Goal: Task Accomplishment & Management: Manage account settings

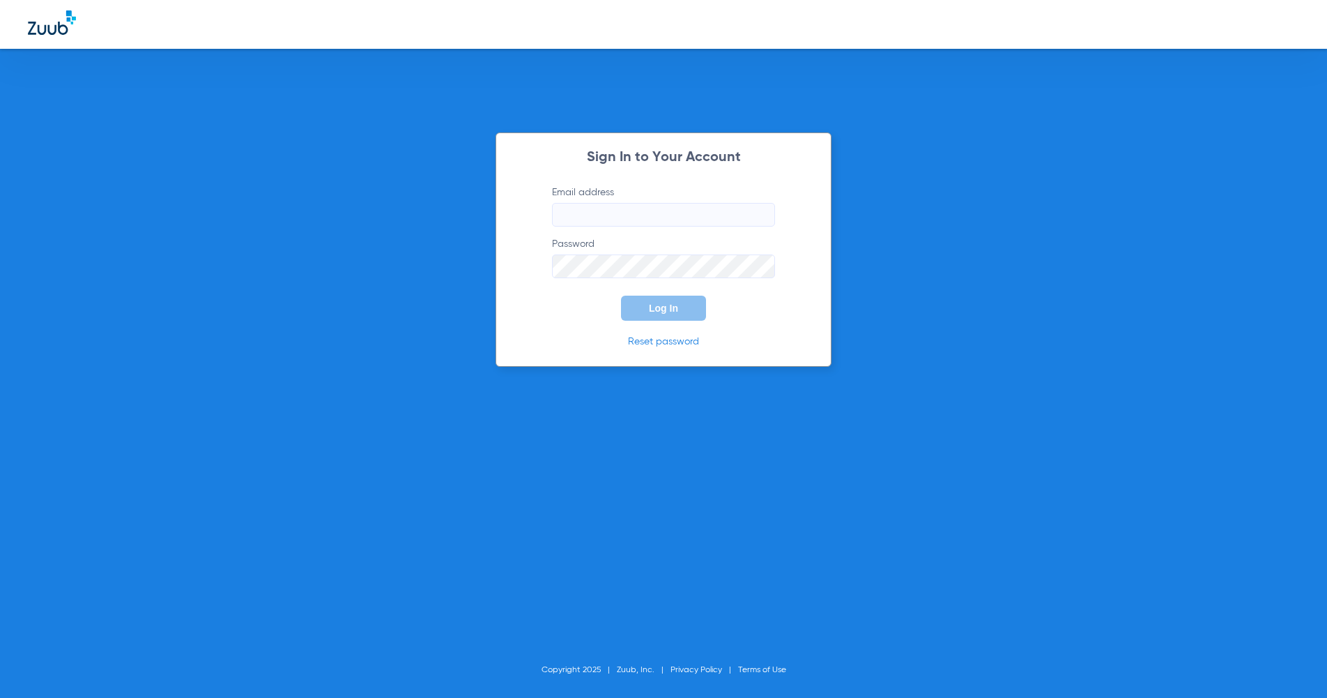
click at [577, 218] on input "Email address" at bounding box center [663, 215] width 223 height 24
type input "[PERSON_NAME][EMAIL_ADDRESS][PERSON_NAME][DOMAIN_NAME]"
click at [671, 307] on span "Log In" at bounding box center [663, 308] width 29 height 11
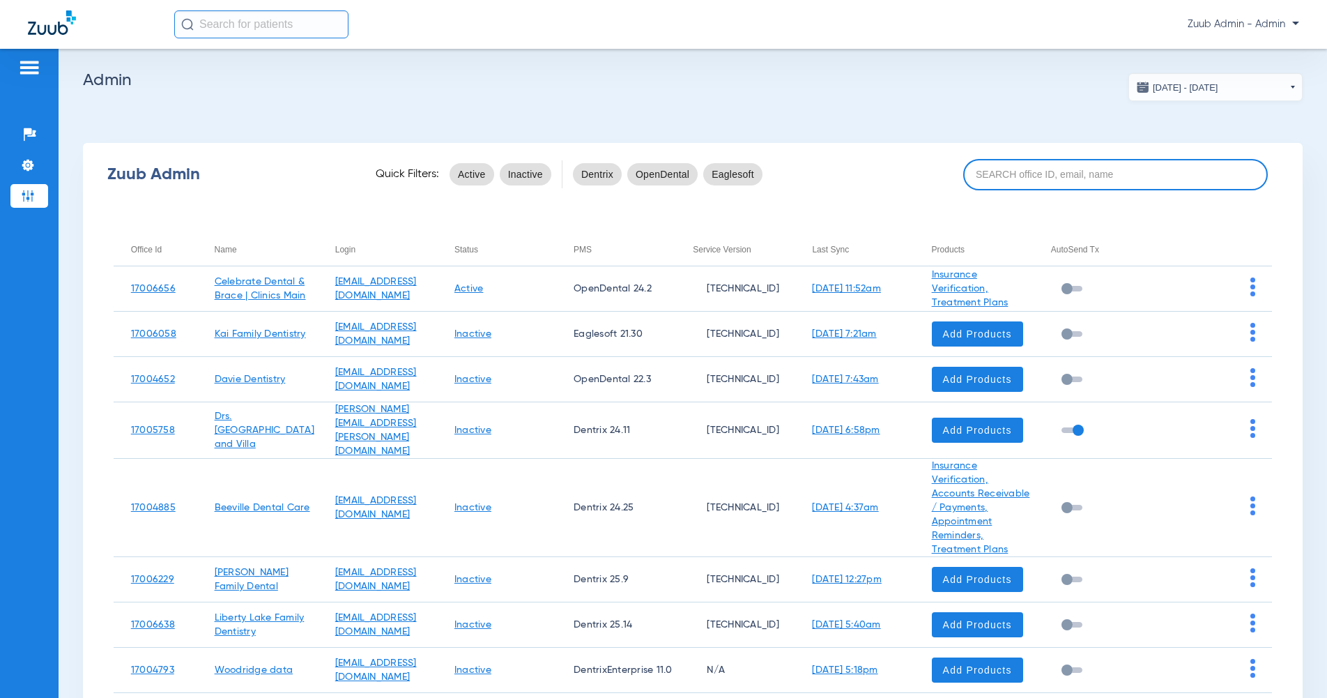
click at [1015, 189] on input at bounding box center [1115, 174] width 305 height 31
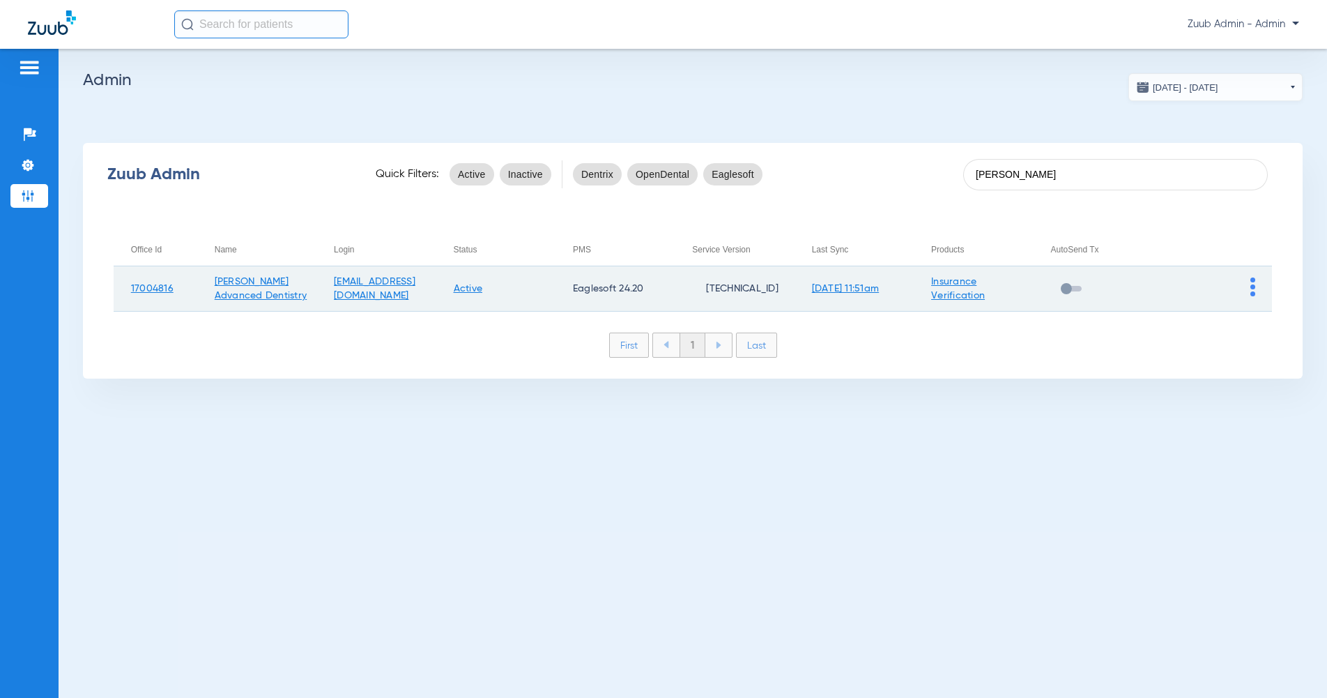
type input "[PERSON_NAME]"
click at [1248, 286] on td at bounding box center [1212, 288] width 119 height 45
click at [1256, 292] on td at bounding box center [1212, 288] width 119 height 45
click at [1256, 291] on td at bounding box center [1212, 288] width 119 height 45
click at [1250, 289] on img at bounding box center [1252, 286] width 5 height 19
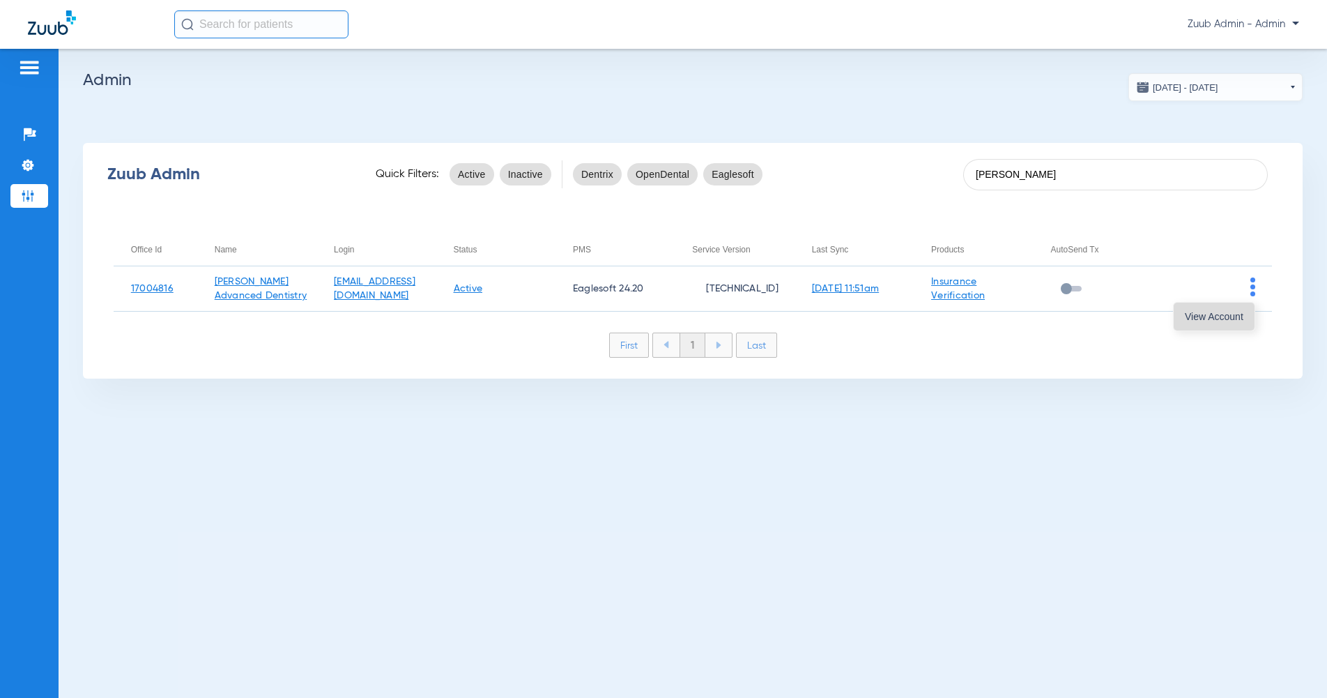
click at [1215, 314] on span "View Account" at bounding box center [1214, 317] width 59 height 10
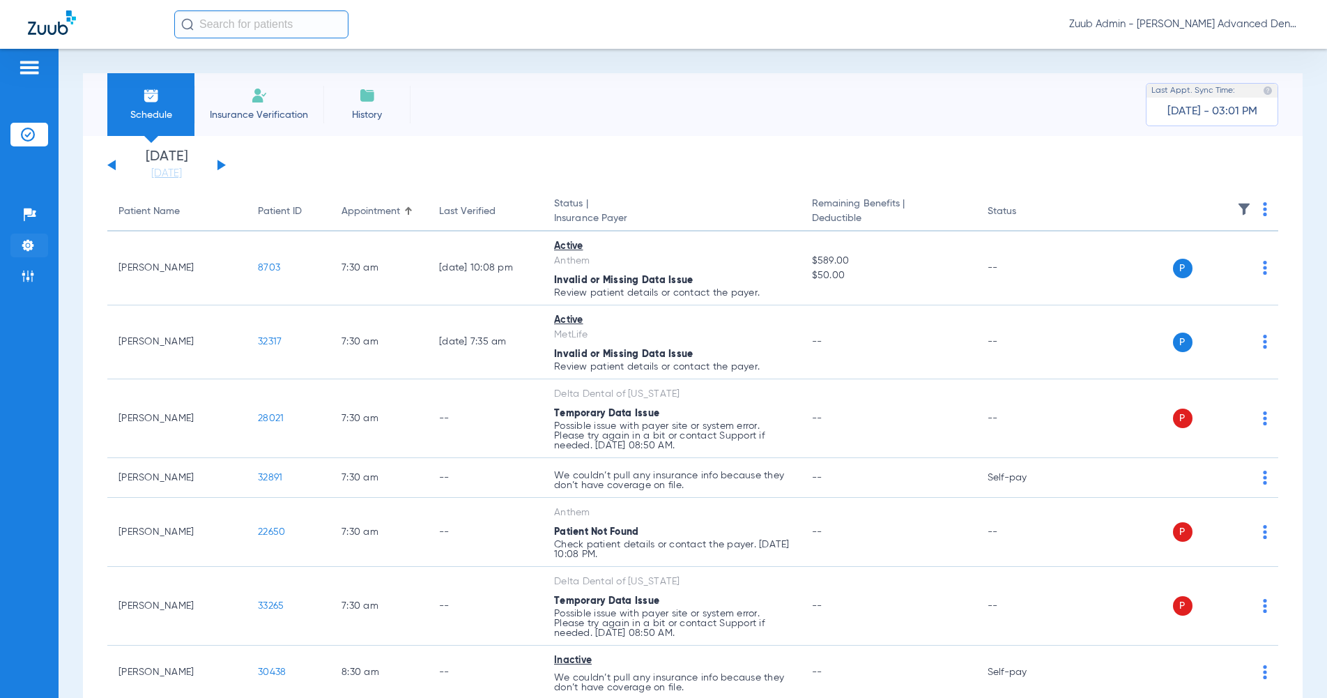
click at [24, 246] on img at bounding box center [28, 245] width 14 height 14
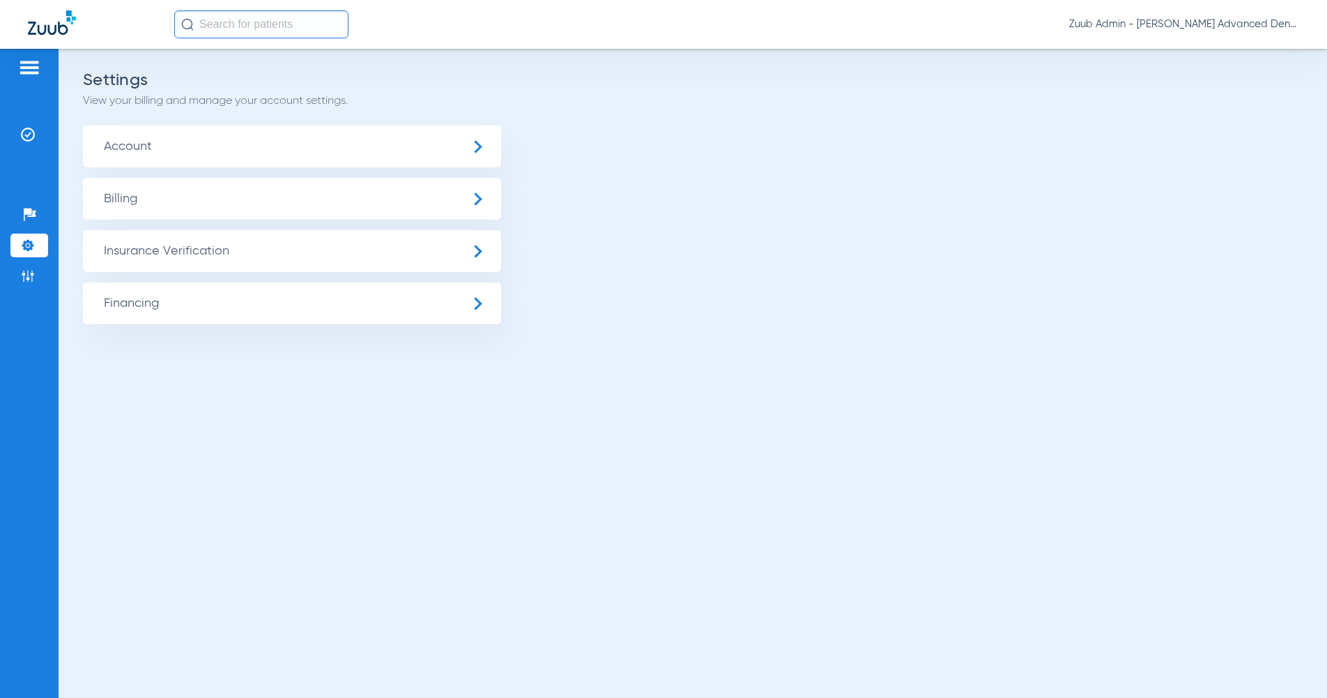
click at [134, 253] on span "Insurance Verification" at bounding box center [292, 251] width 418 height 42
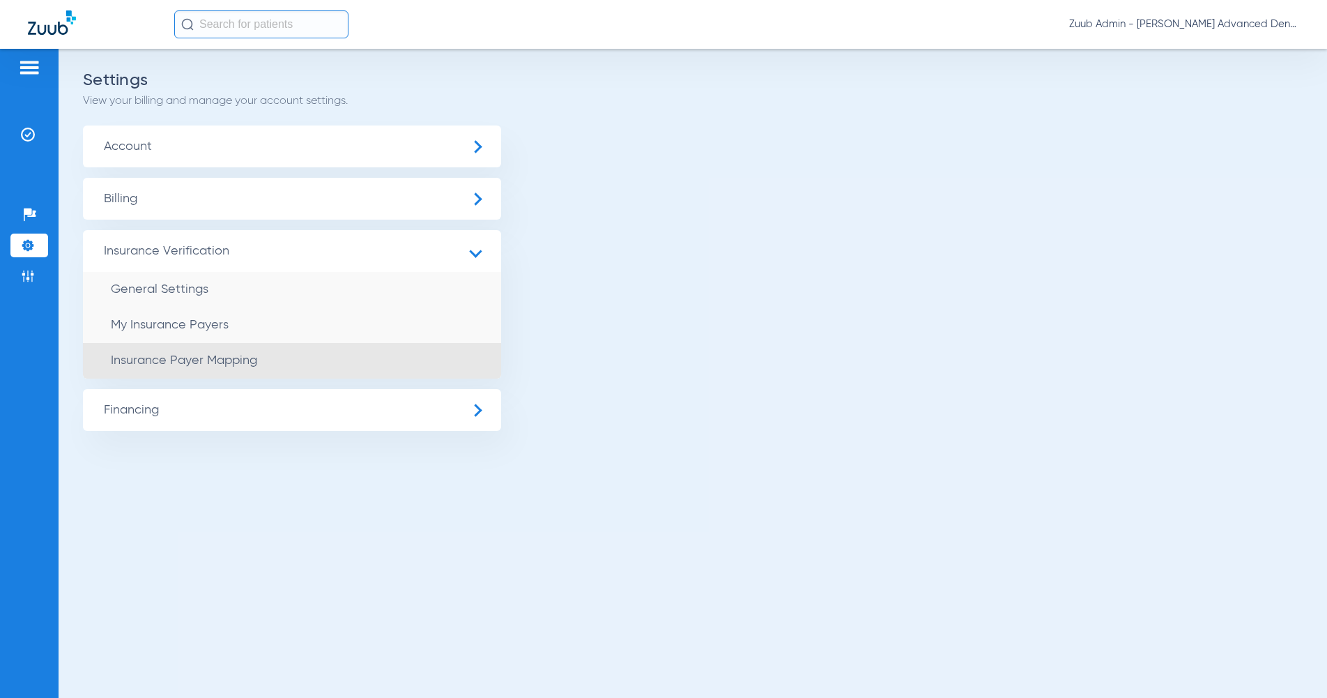
click at [188, 355] on span "Insurance Payer Mapping" at bounding box center [184, 360] width 146 height 13
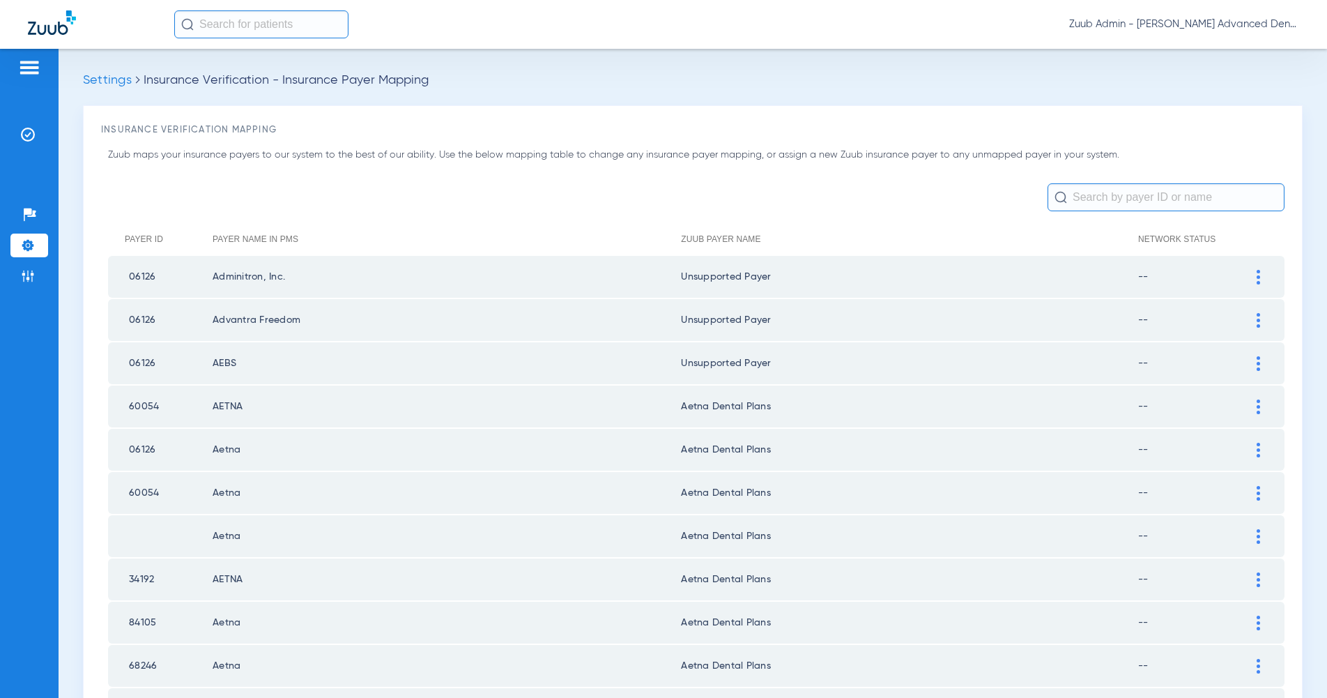
scroll to position [1797, 0]
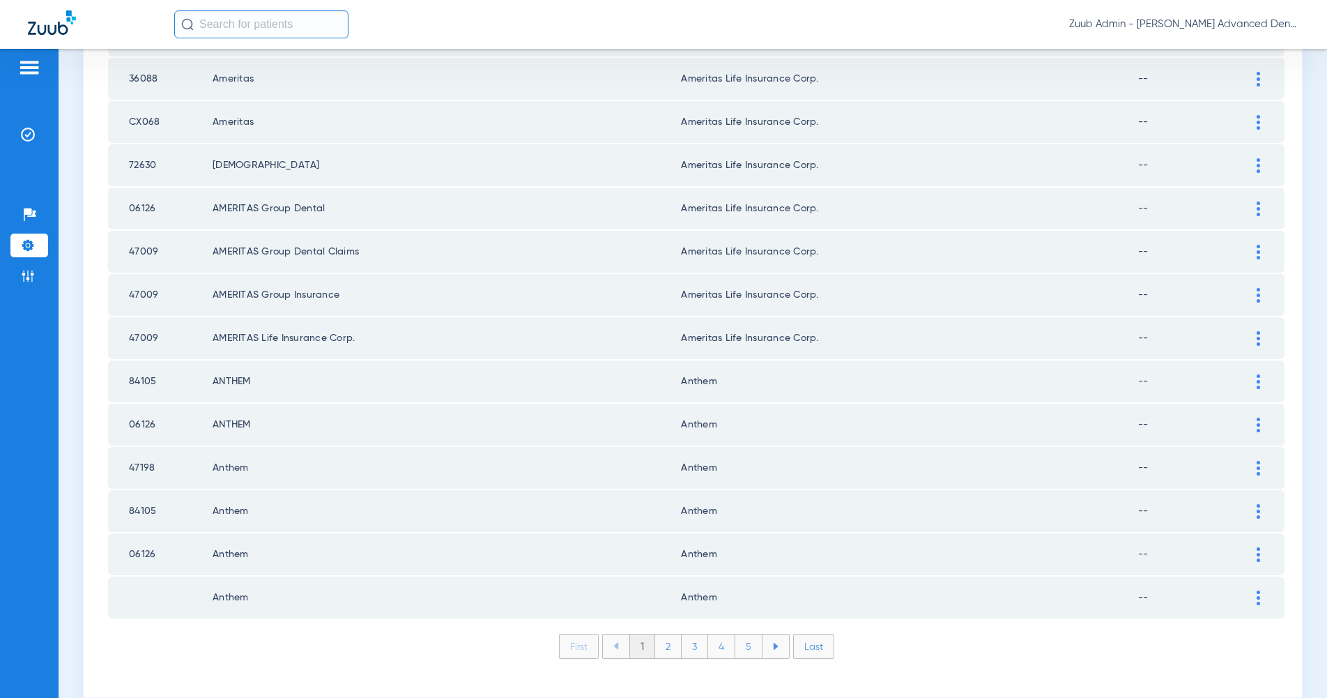
click at [751, 634] on li "5" at bounding box center [748, 646] width 27 height 24
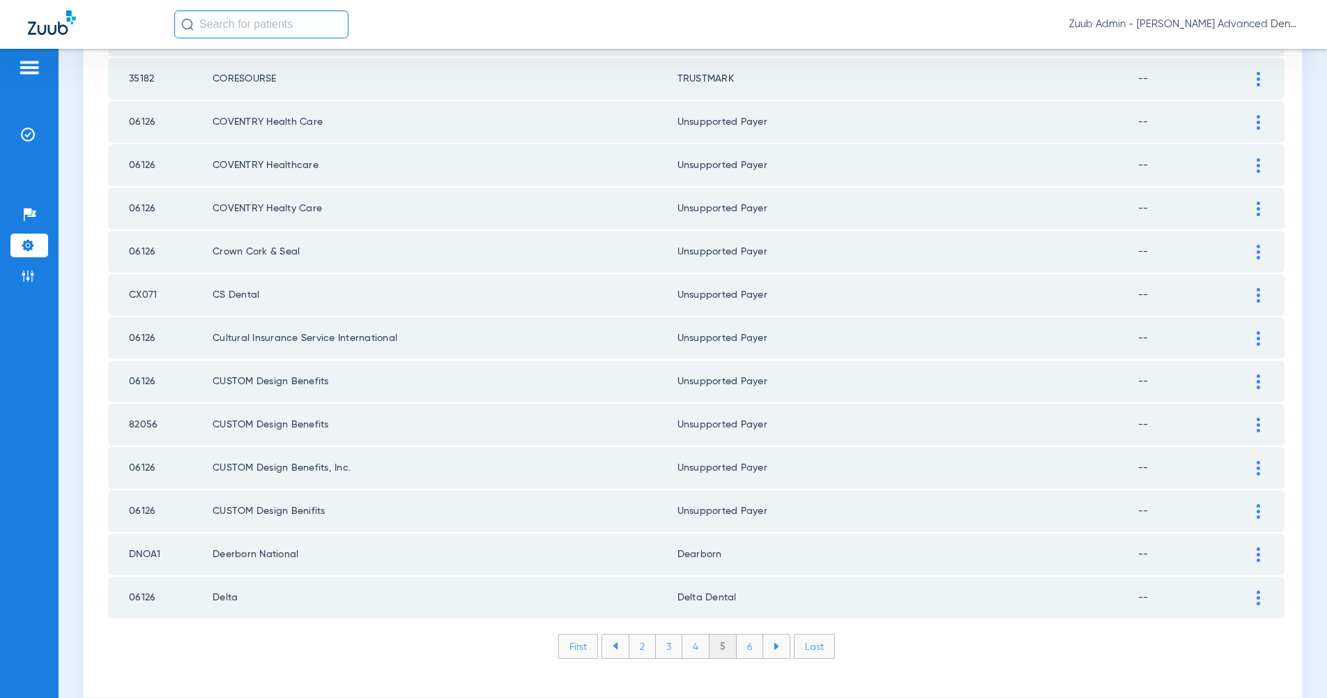
click at [751, 634] on li "6" at bounding box center [750, 646] width 26 height 24
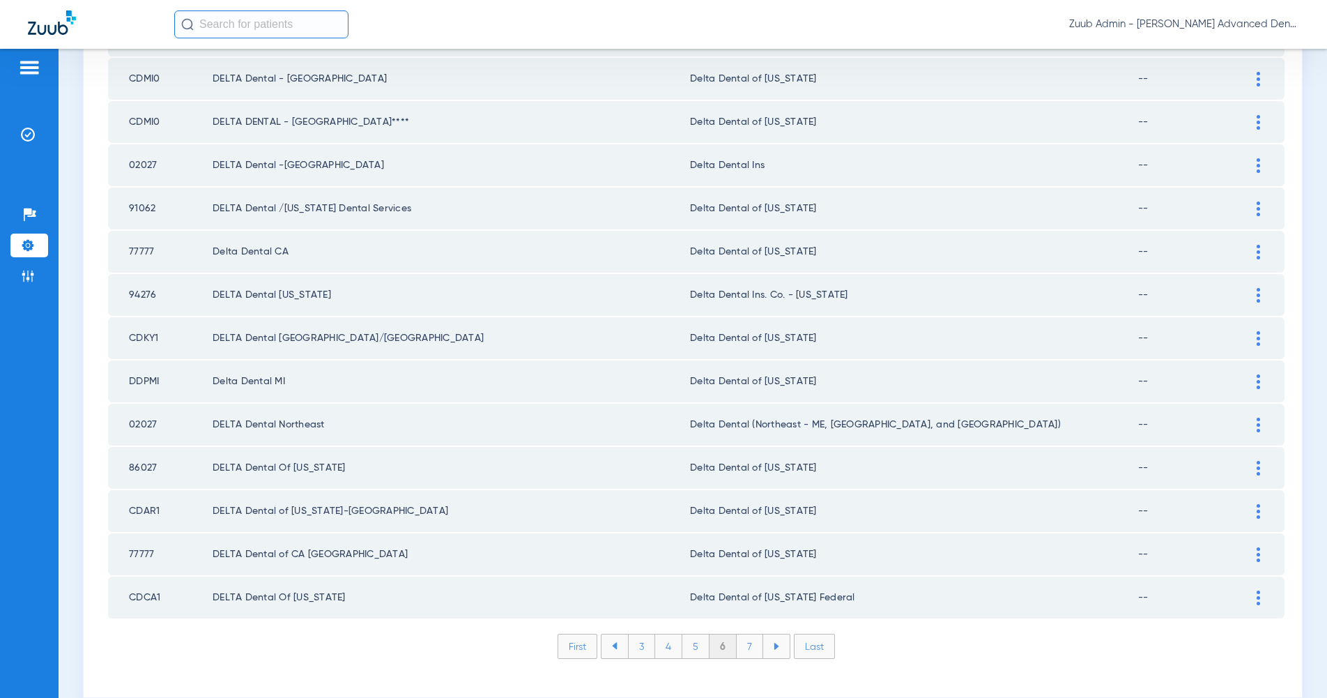
click at [751, 634] on li "7" at bounding box center [750, 646] width 26 height 24
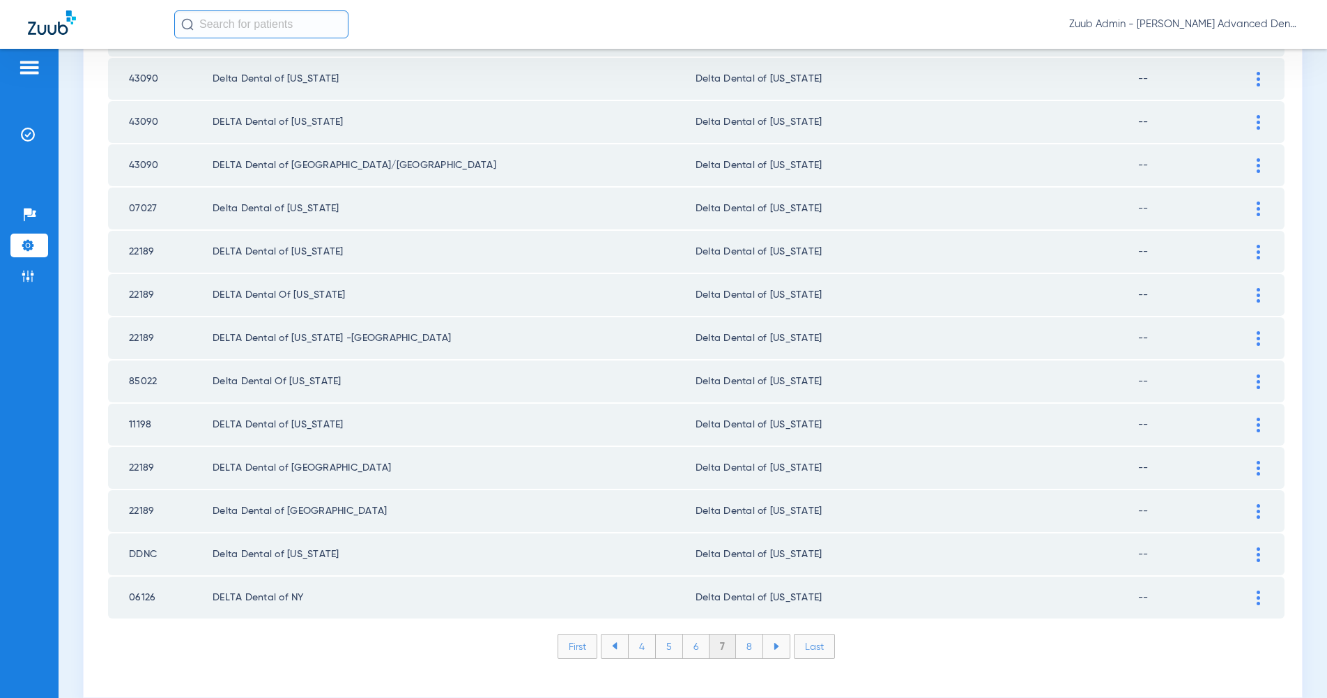
click at [751, 634] on li "8" at bounding box center [749, 646] width 27 height 24
click at [751, 634] on li "9" at bounding box center [750, 646] width 26 height 24
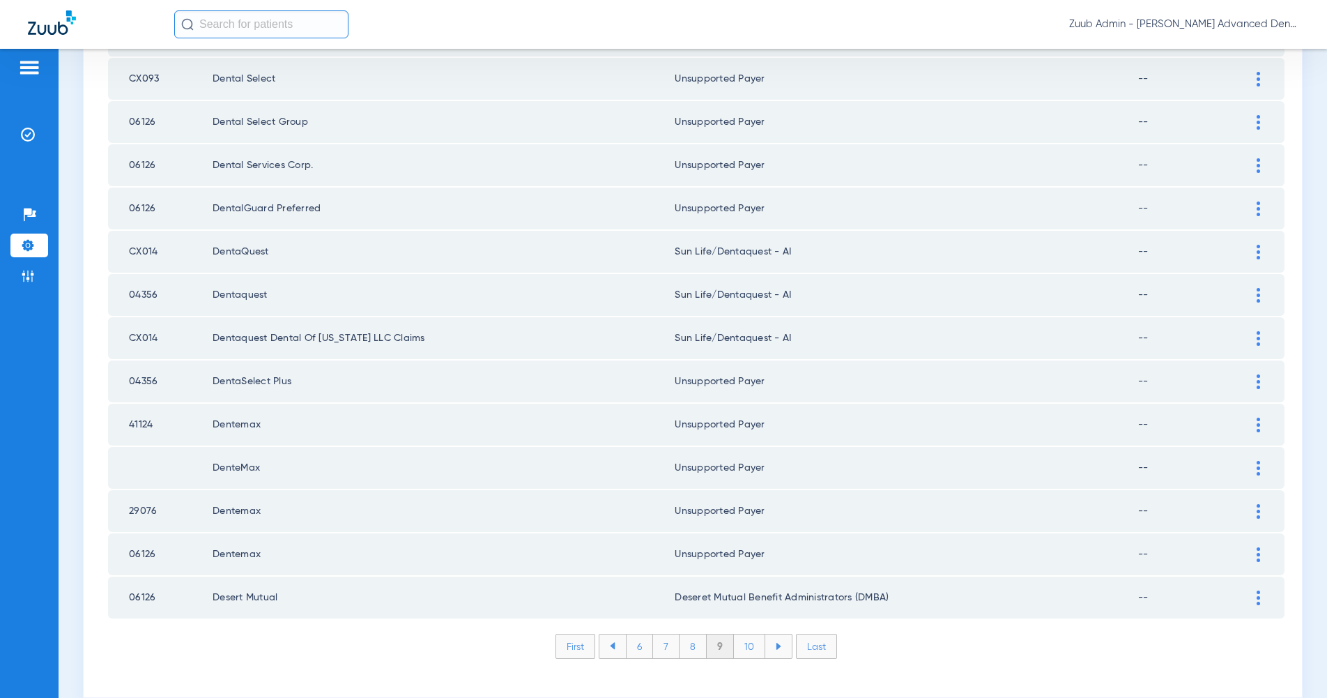
click at [751, 634] on li "10" at bounding box center [749, 646] width 31 height 24
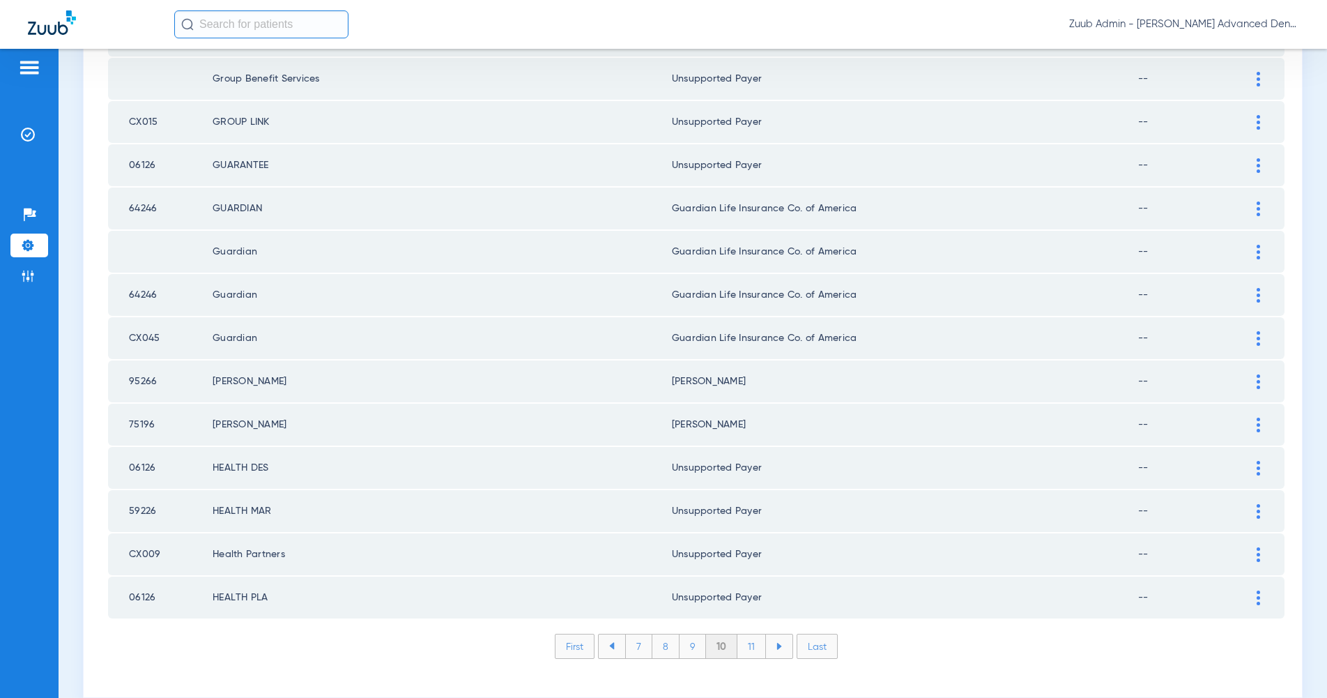
click at [751, 634] on li "11" at bounding box center [751, 646] width 29 height 24
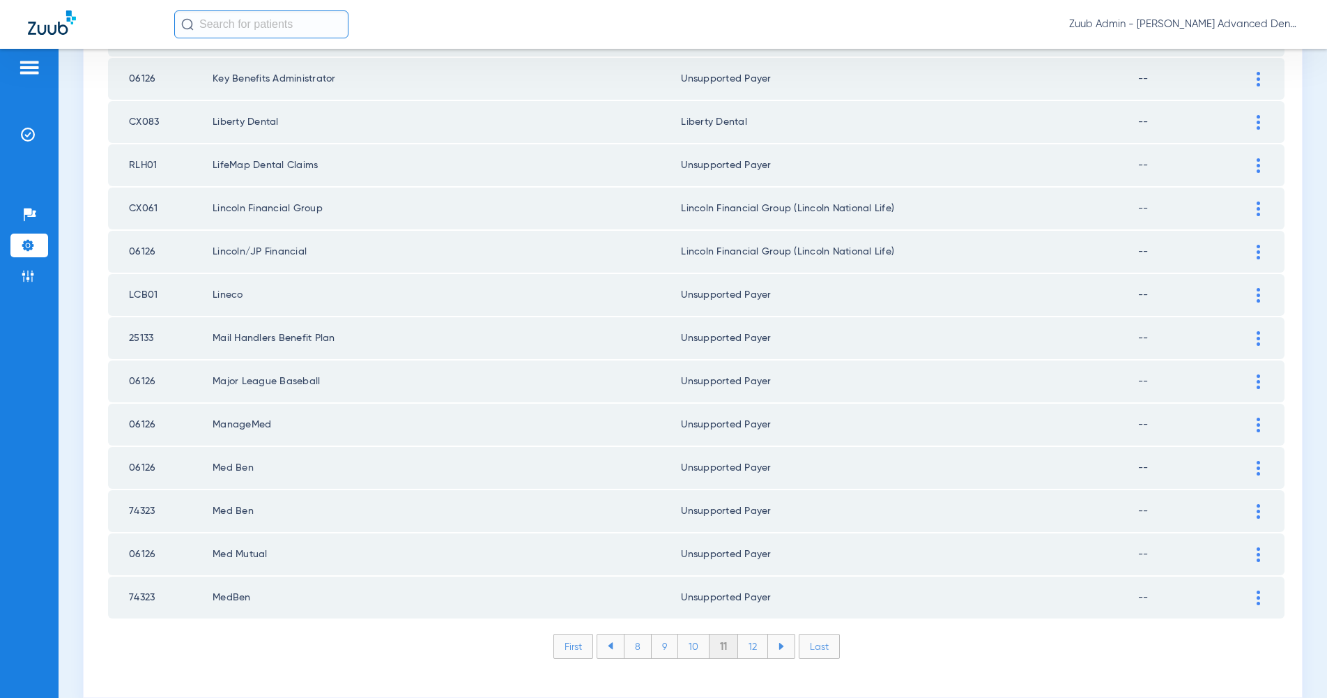
click at [751, 634] on li "12" at bounding box center [753, 646] width 30 height 24
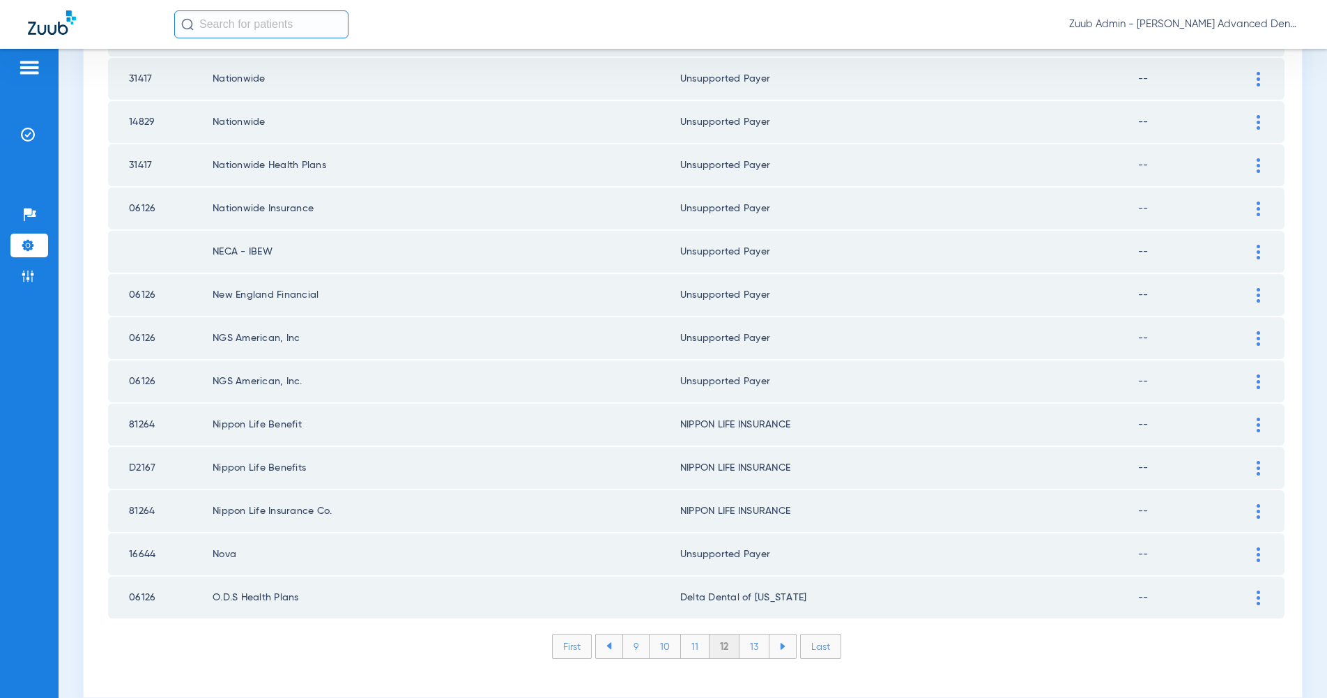
click at [751, 634] on li "13" at bounding box center [755, 646] width 30 height 24
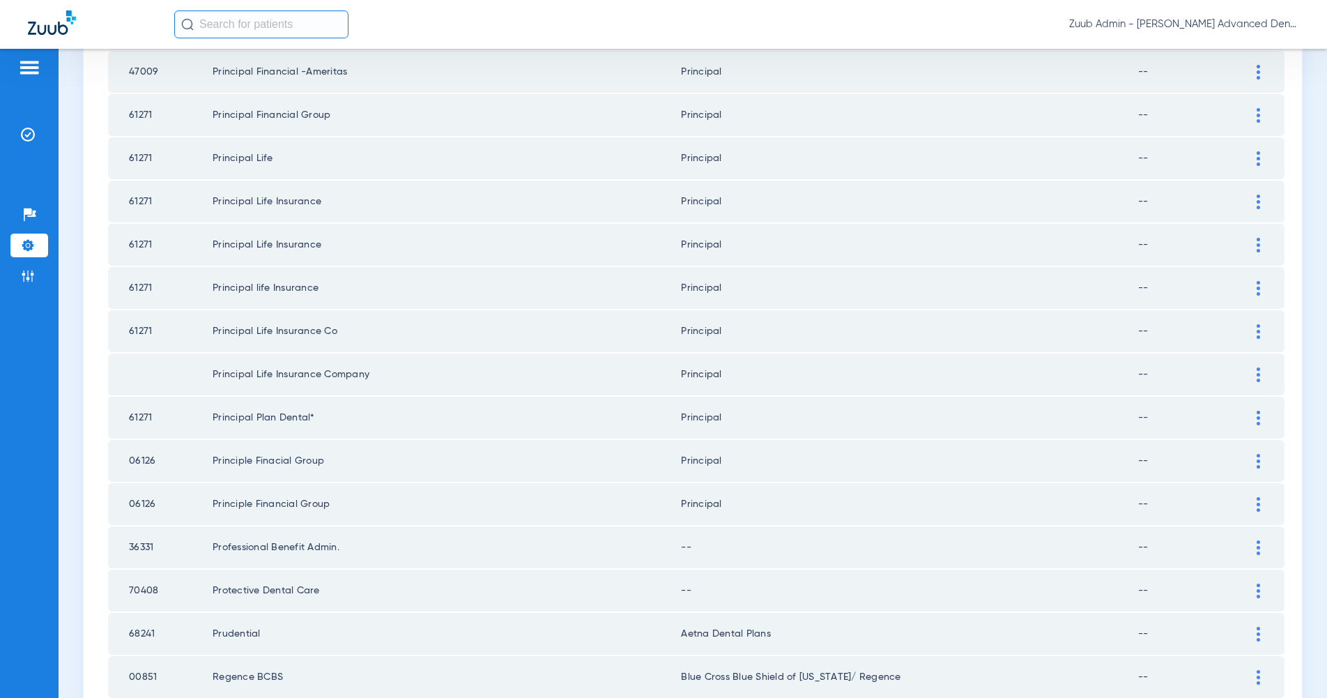
scroll to position [1188, 0]
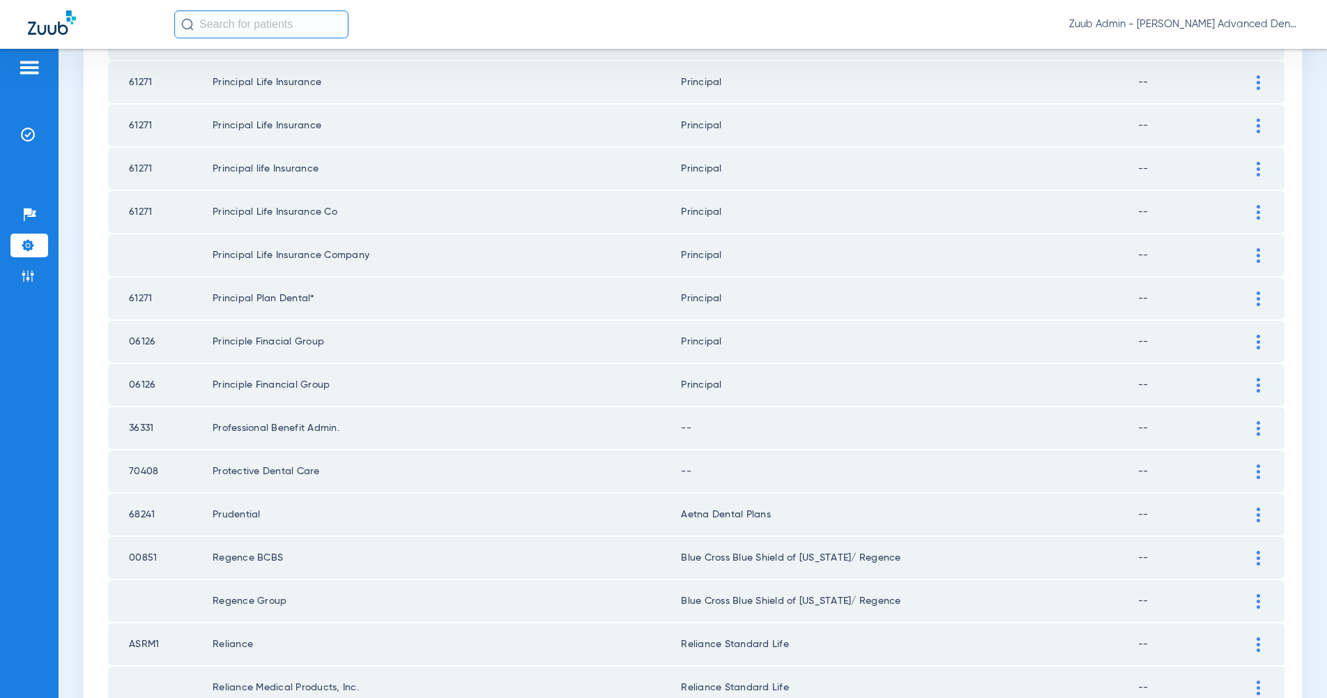
click at [1257, 421] on img at bounding box center [1258, 428] width 3 height 15
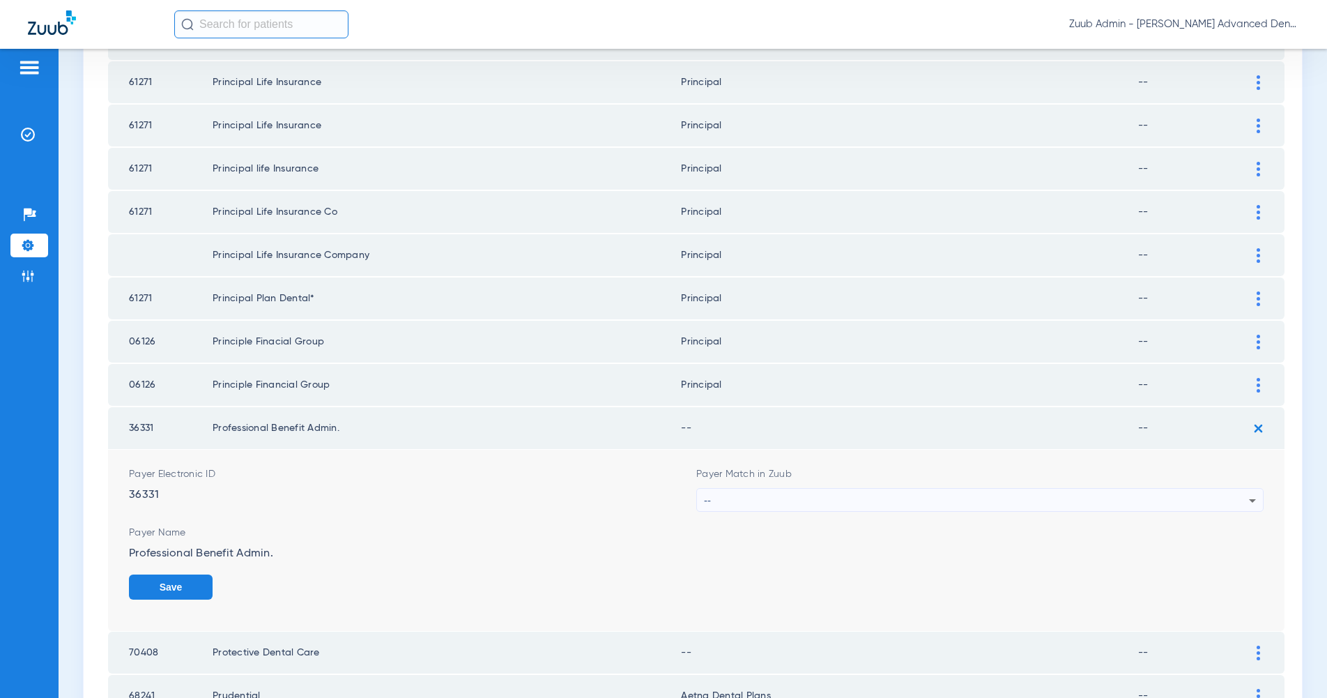
click at [1221, 489] on div "--" at bounding box center [976, 501] width 545 height 24
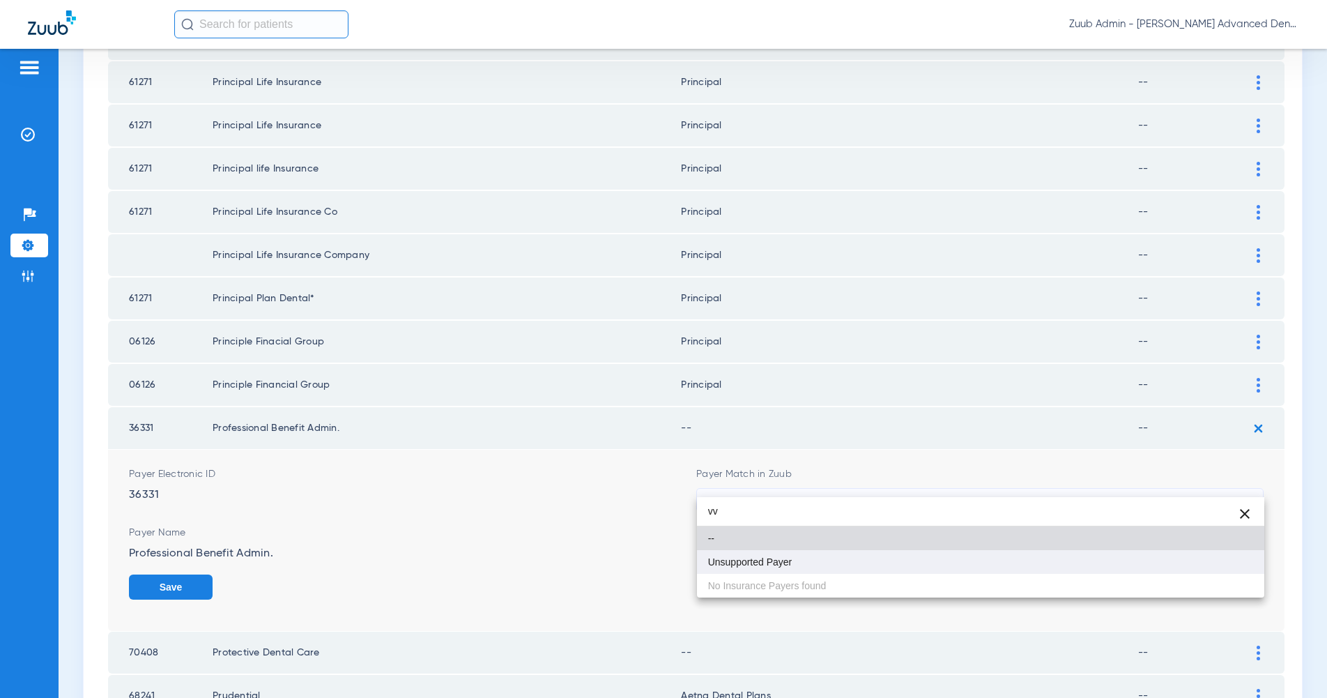
type input "vv"
click at [1235, 563] on mat-option "Unsupported Payer" at bounding box center [980, 562] width 567 height 24
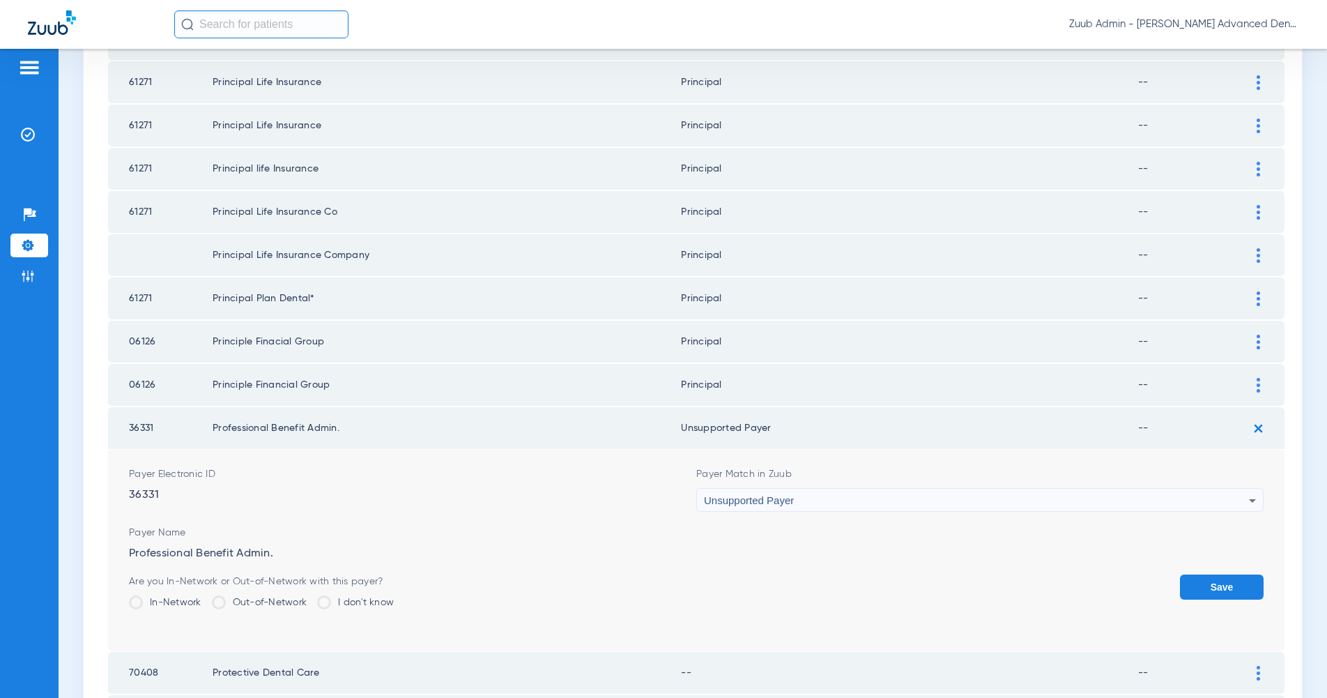
click at [1235, 574] on button "Save" at bounding box center [1222, 586] width 84 height 25
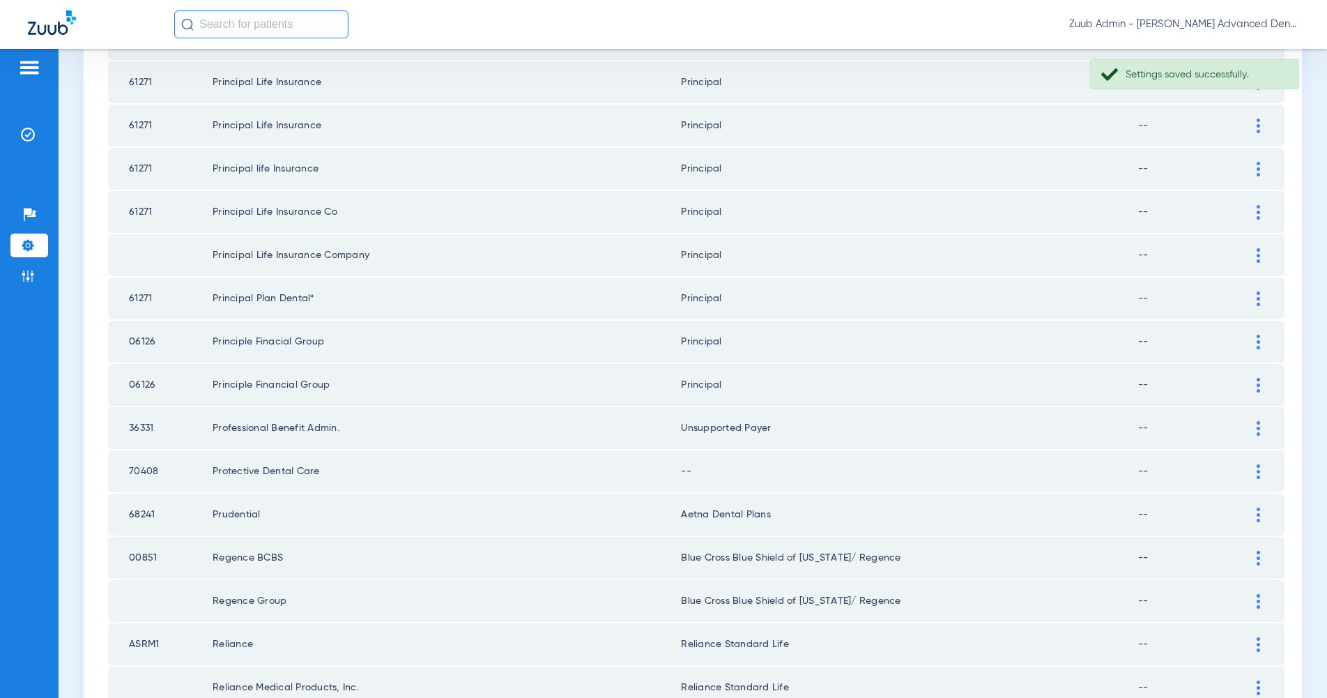
click at [1259, 464] on img at bounding box center [1258, 471] width 3 height 15
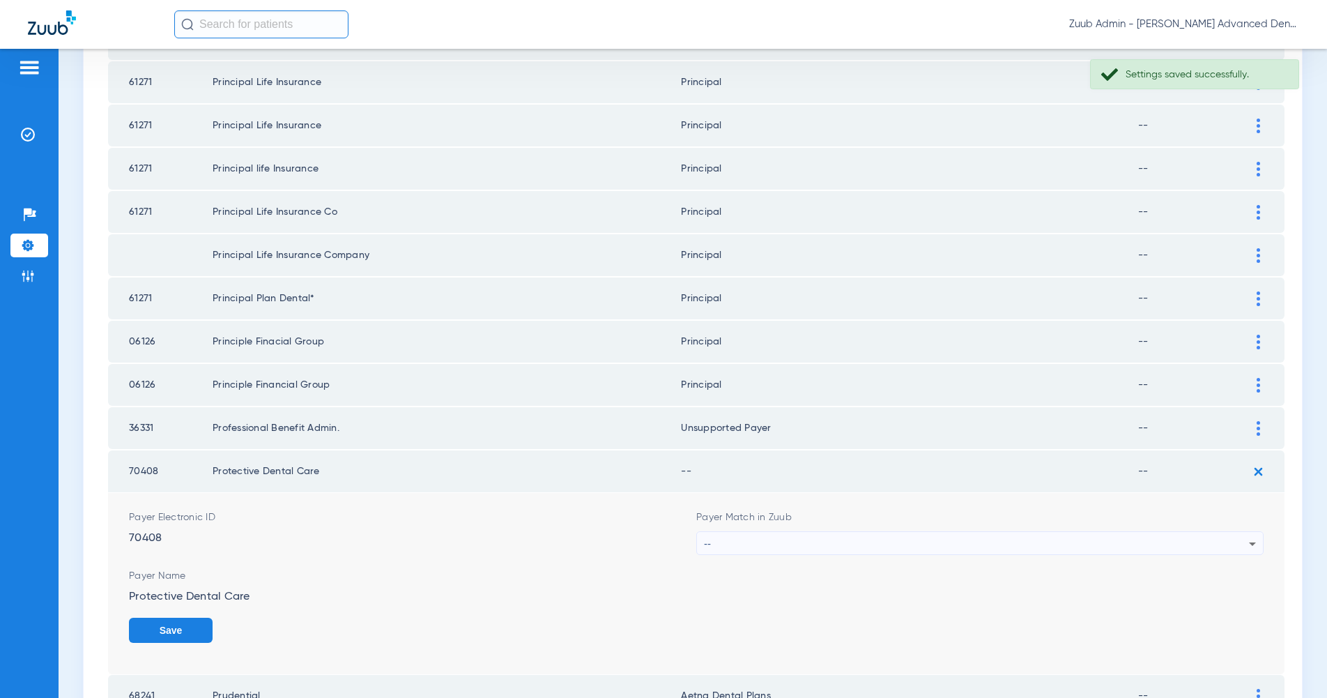
click at [1248, 536] on div "--" at bounding box center [976, 544] width 545 height 24
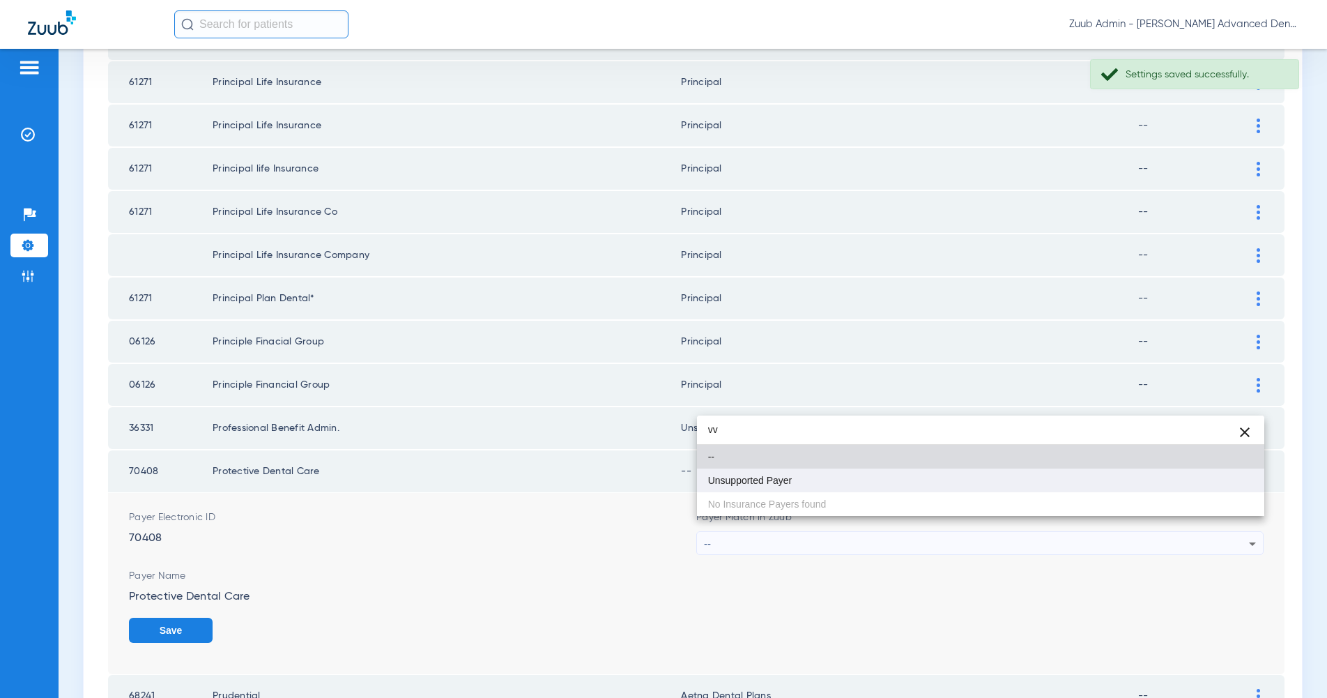
type input "vv"
click at [1230, 477] on mat-option "Unsupported Payer" at bounding box center [980, 480] width 567 height 24
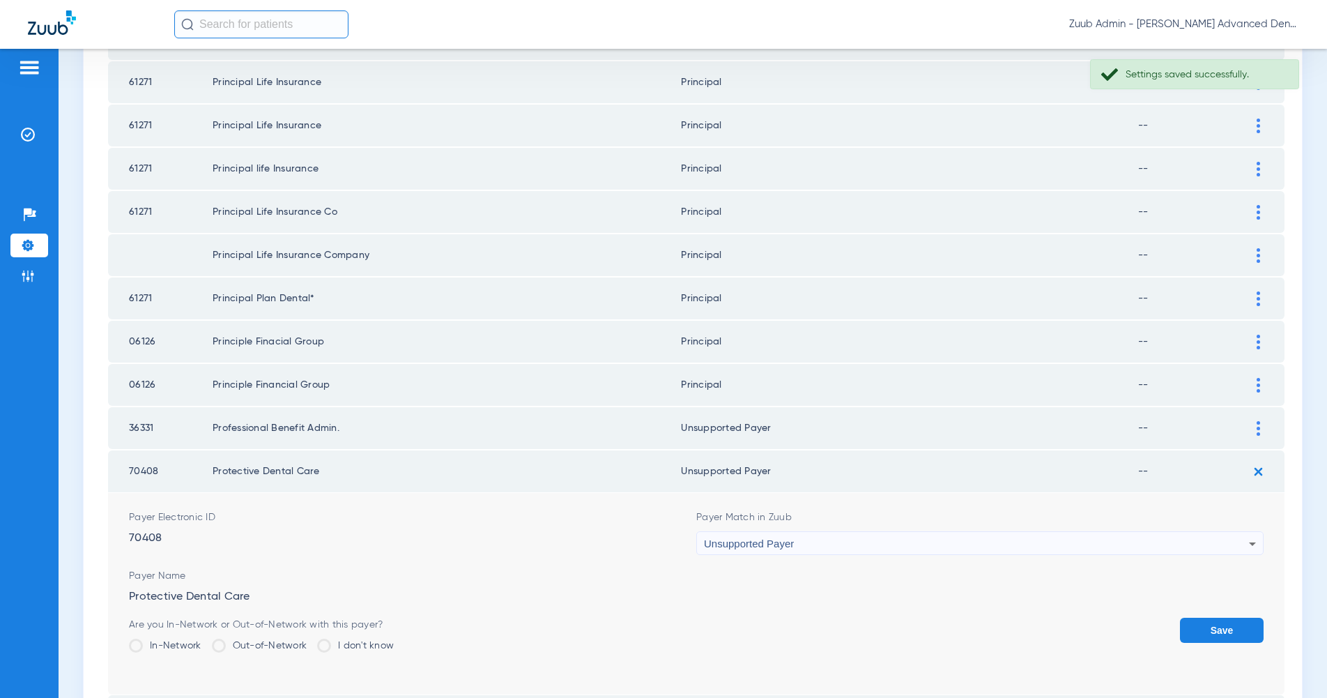
click at [1230, 618] on button "Save" at bounding box center [1222, 630] width 84 height 25
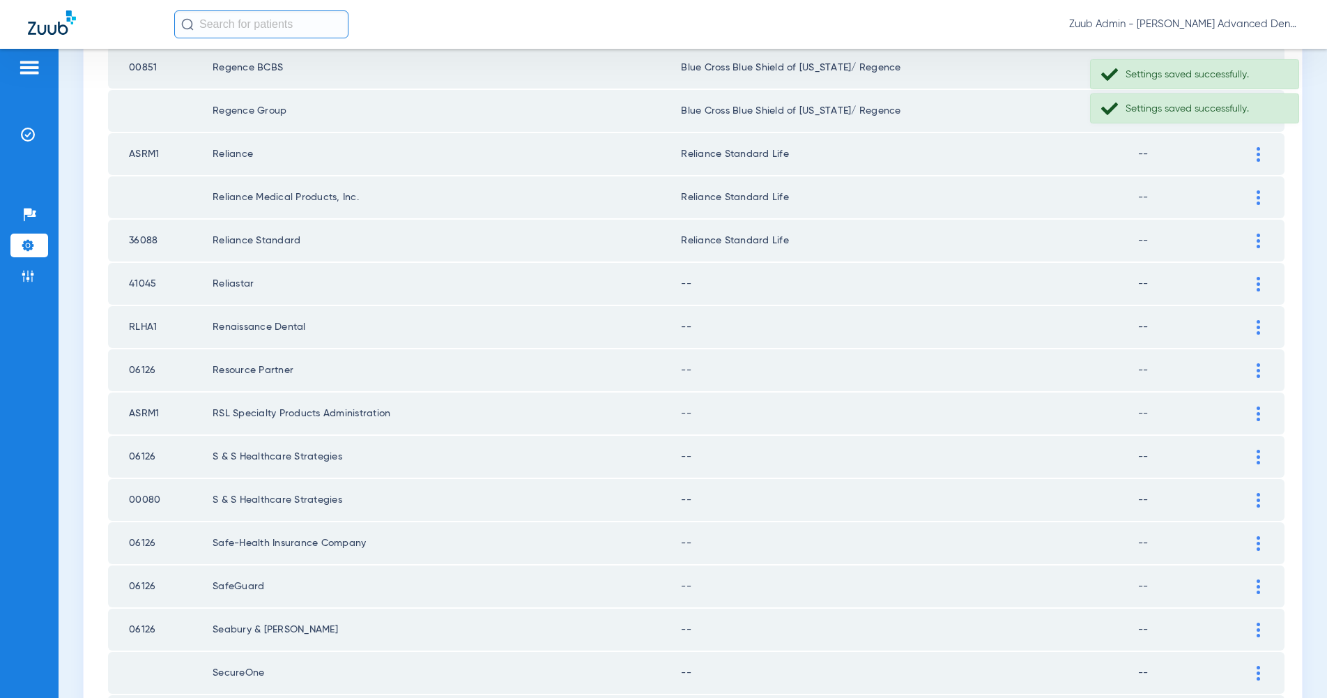
scroll to position [1797, 0]
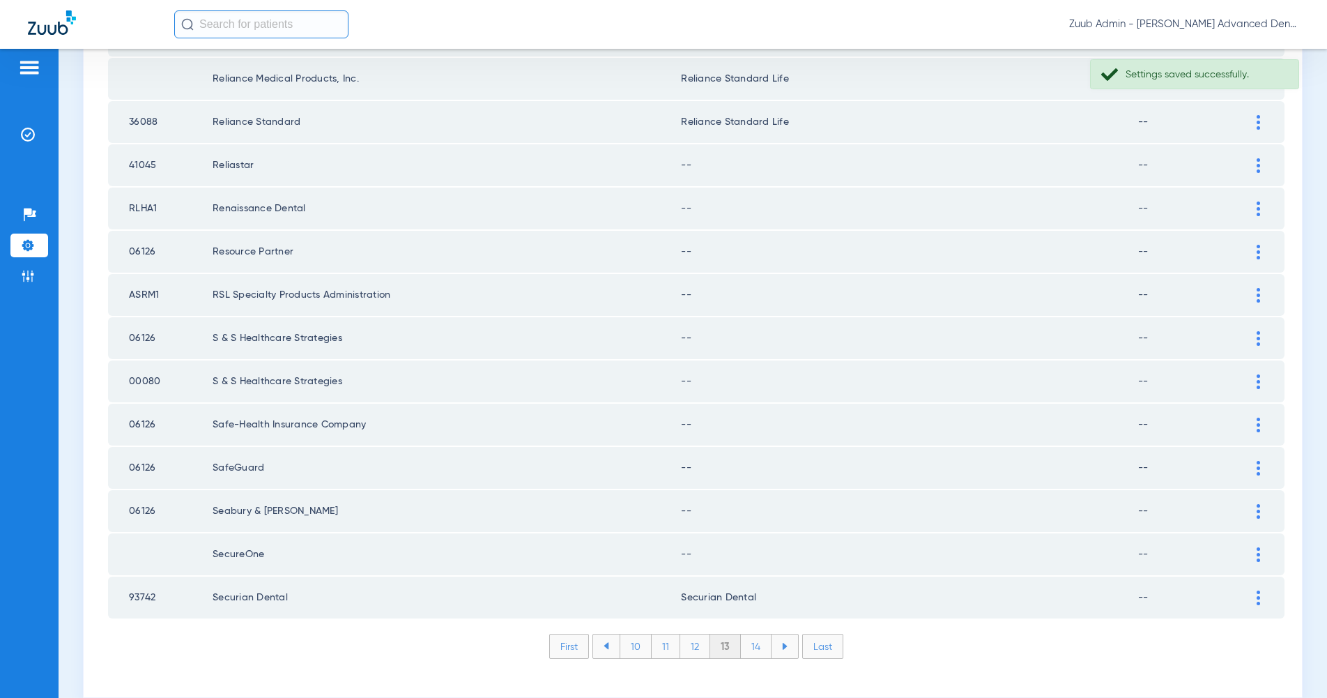
click at [1258, 158] on img at bounding box center [1258, 165] width 3 height 15
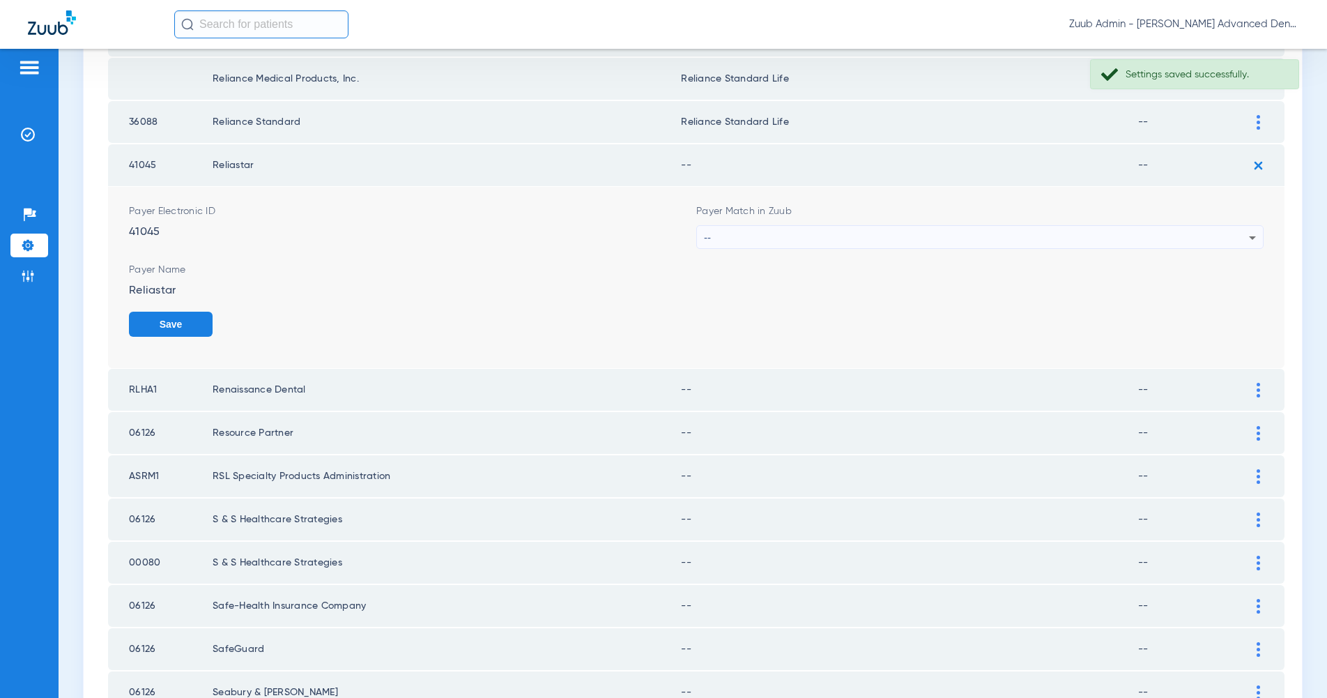
click at [1247, 229] on icon at bounding box center [1252, 237] width 17 height 17
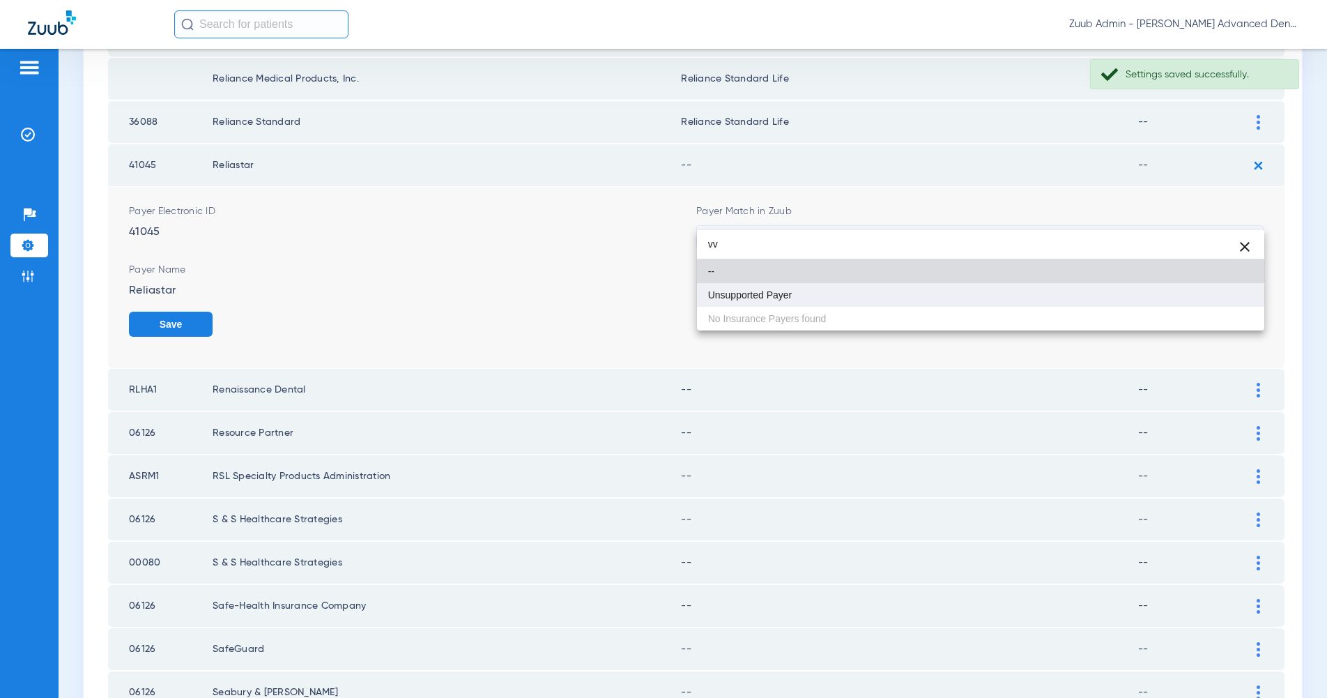
type input "vv"
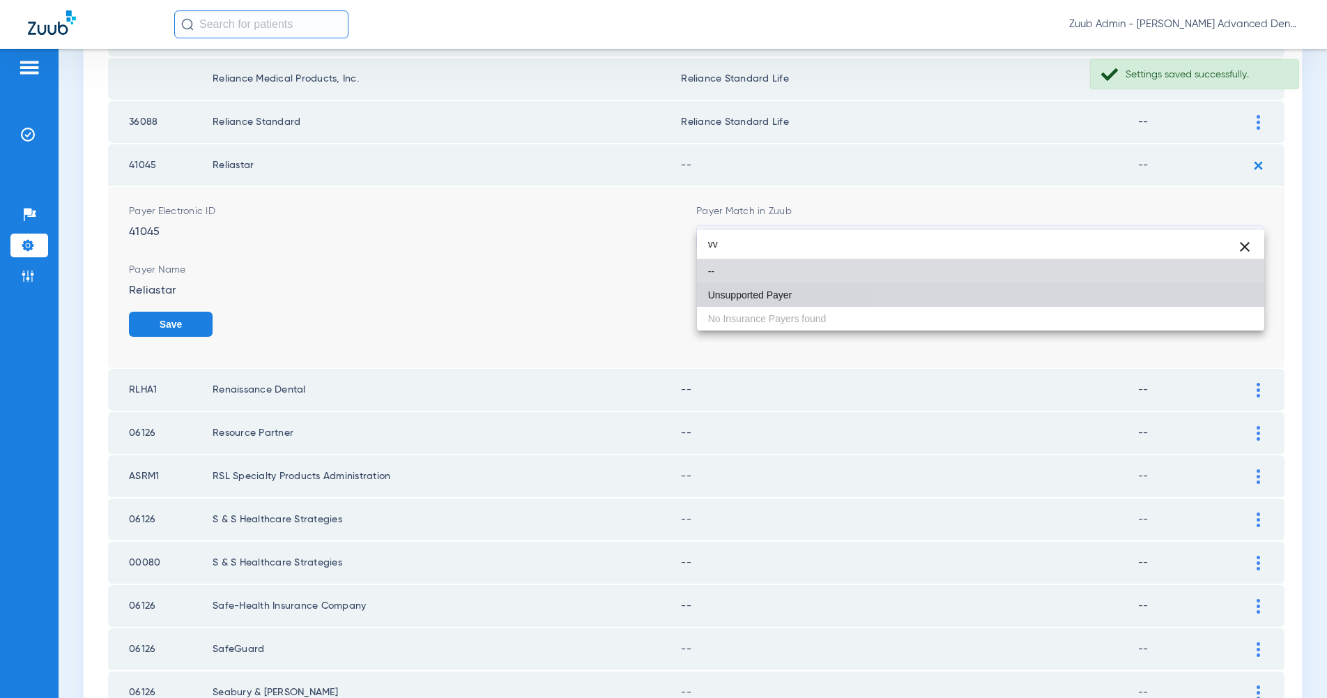
click at [1230, 297] on mat-option "Unsupported Payer" at bounding box center [980, 295] width 567 height 24
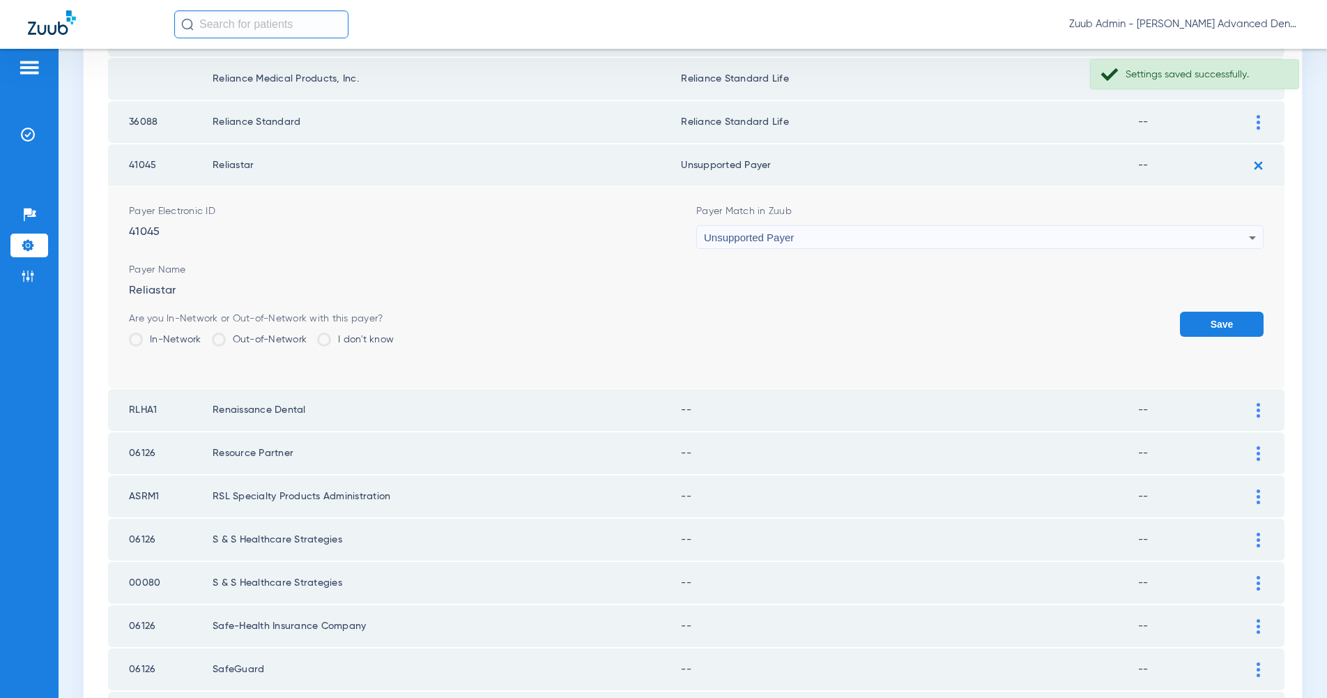
click at [1230, 312] on button "Save" at bounding box center [1222, 324] width 84 height 25
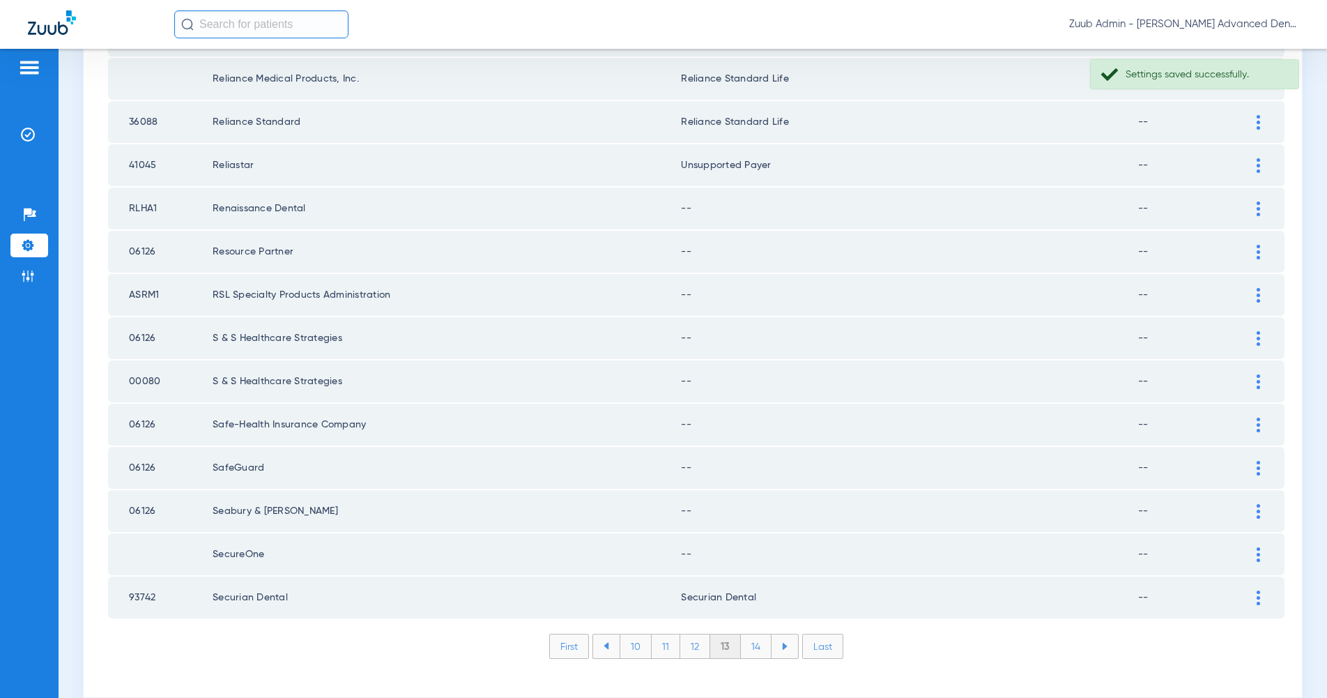
click at [1254, 201] on div at bounding box center [1258, 208] width 24 height 15
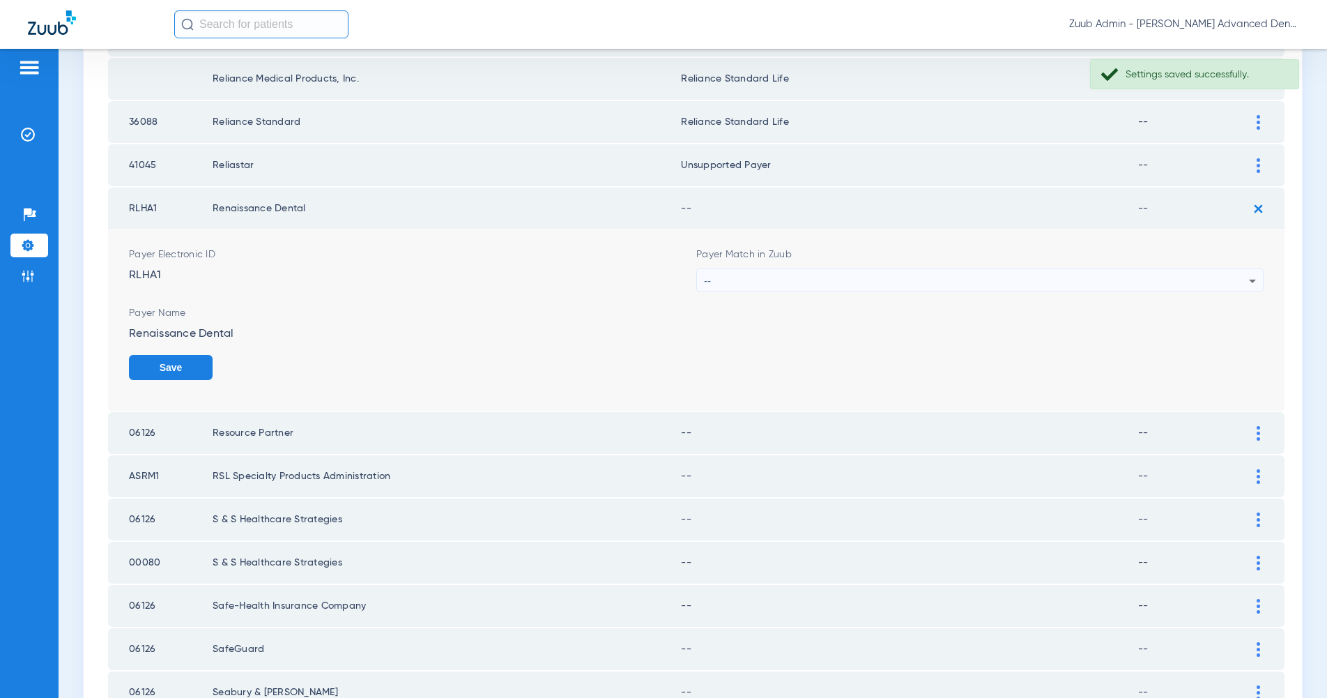
click at [1243, 269] on div "--" at bounding box center [976, 281] width 545 height 24
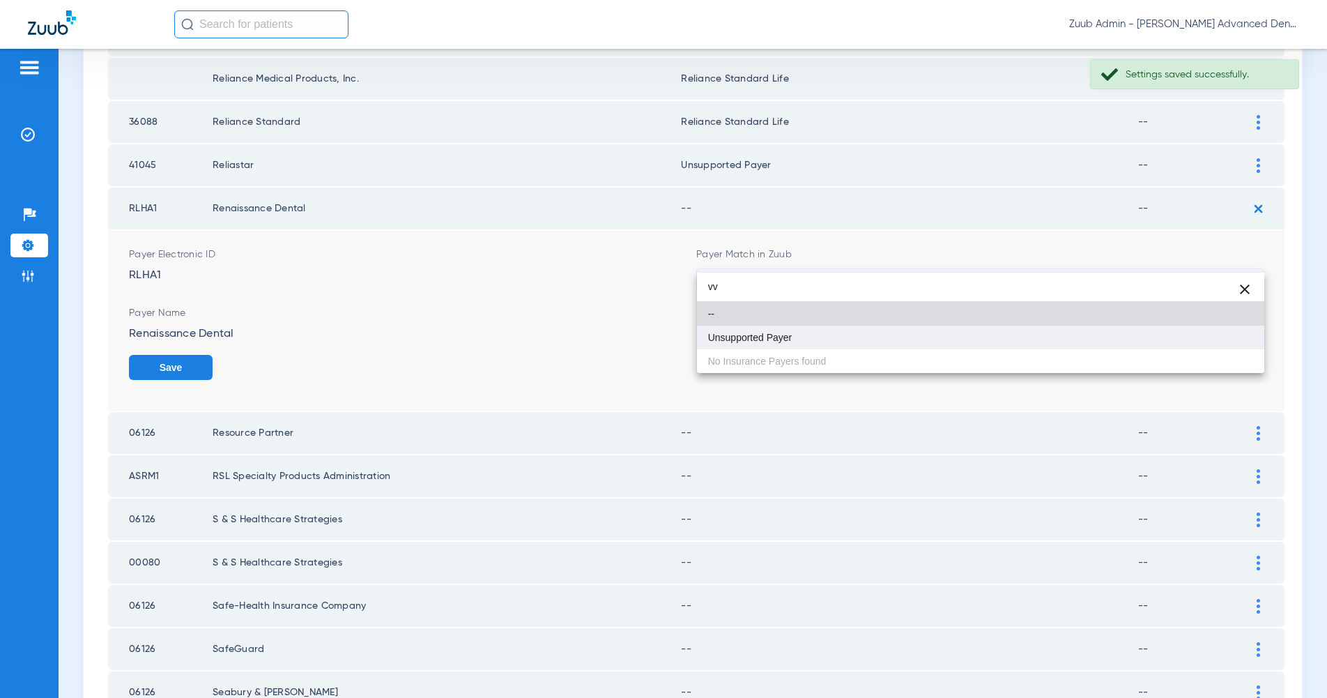
type input "vv"
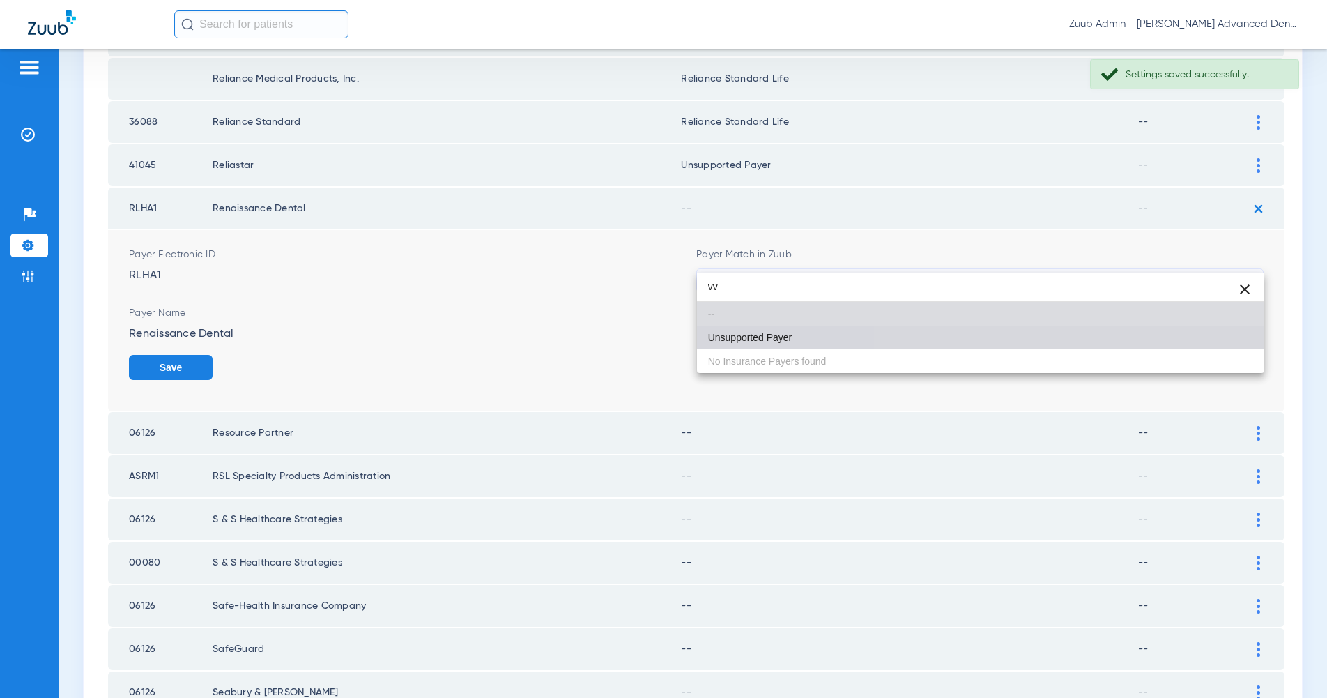
click at [1236, 332] on mat-option "Unsupported Payer" at bounding box center [980, 338] width 567 height 24
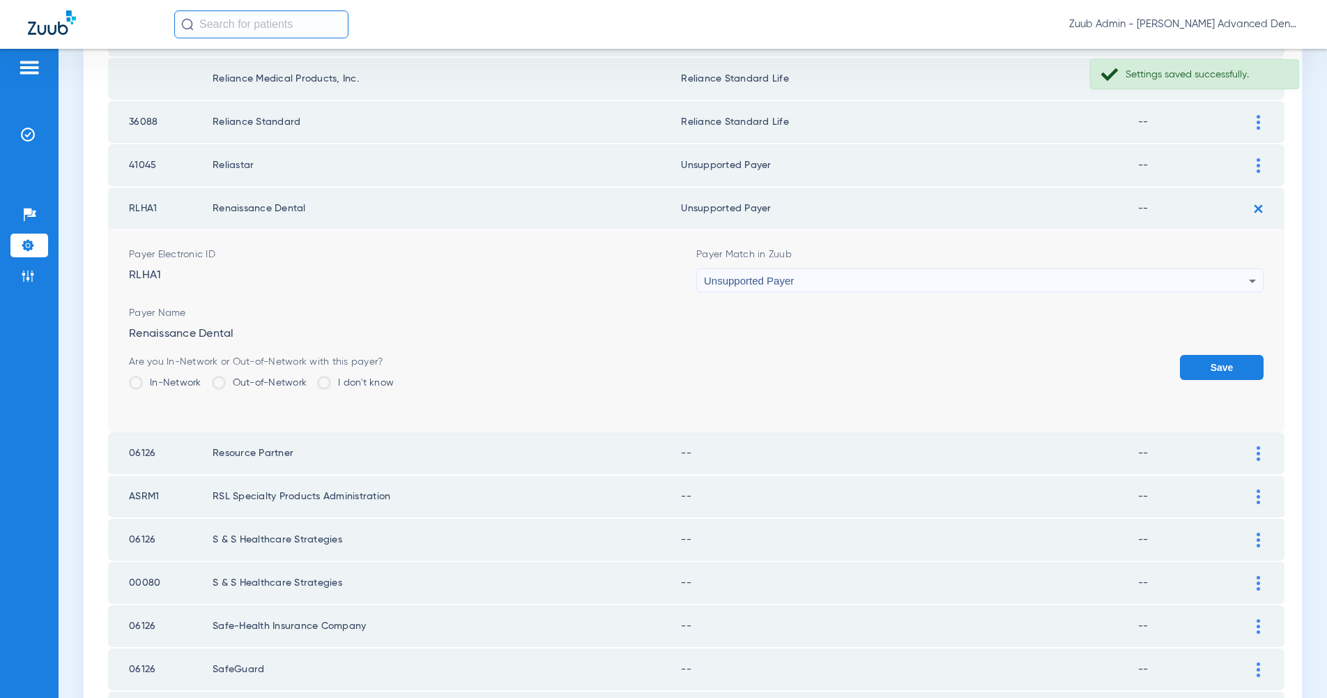
click at [1236, 332] on form "Payer Electronic ID RLHA1 Payer Match in Zuub Unsupported Payer Payer Name Rena…" at bounding box center [696, 330] width 1135 height 201
click at [1235, 355] on button "Save" at bounding box center [1222, 367] width 84 height 25
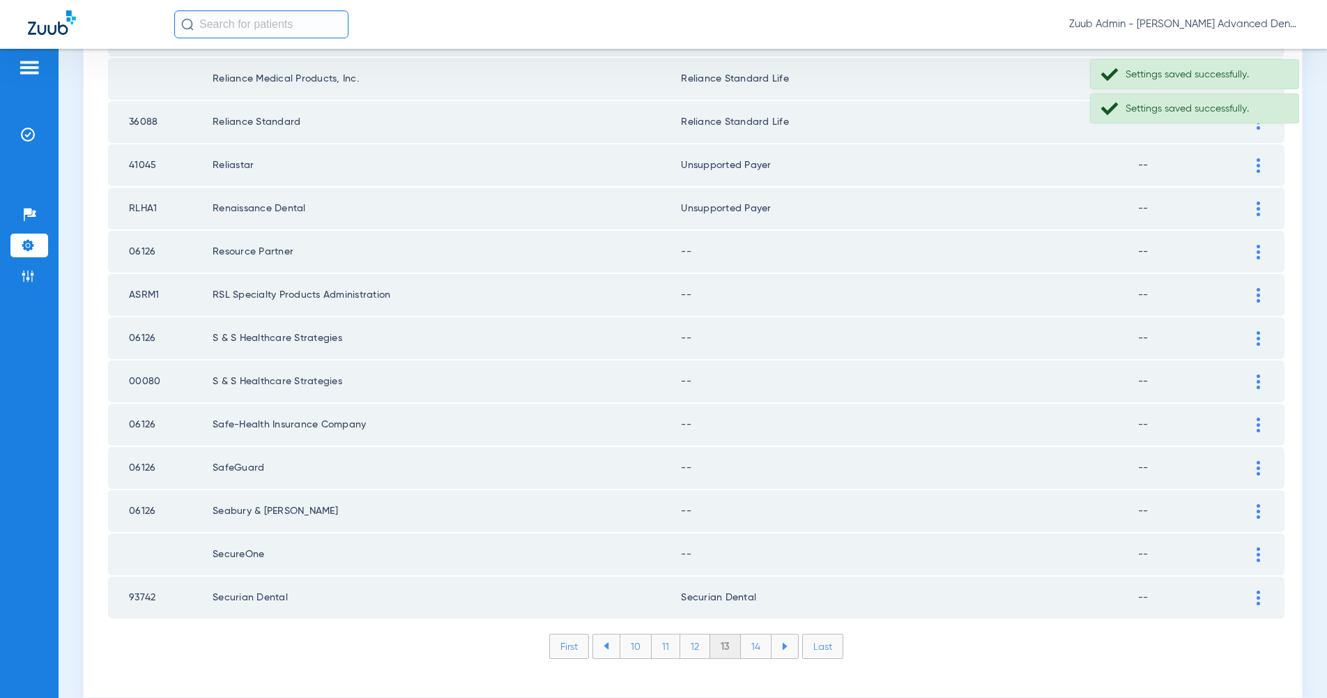
click at [1261, 245] on div at bounding box center [1258, 252] width 24 height 15
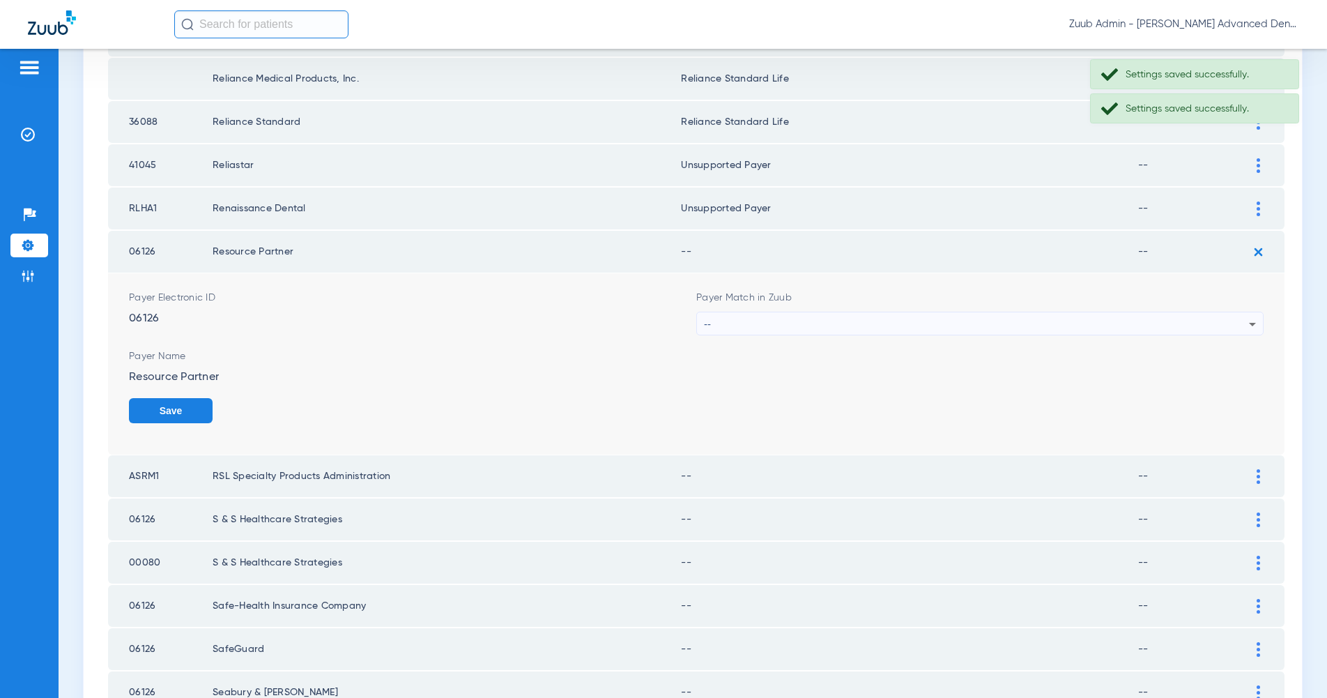
click at [1245, 316] on icon at bounding box center [1252, 324] width 17 height 17
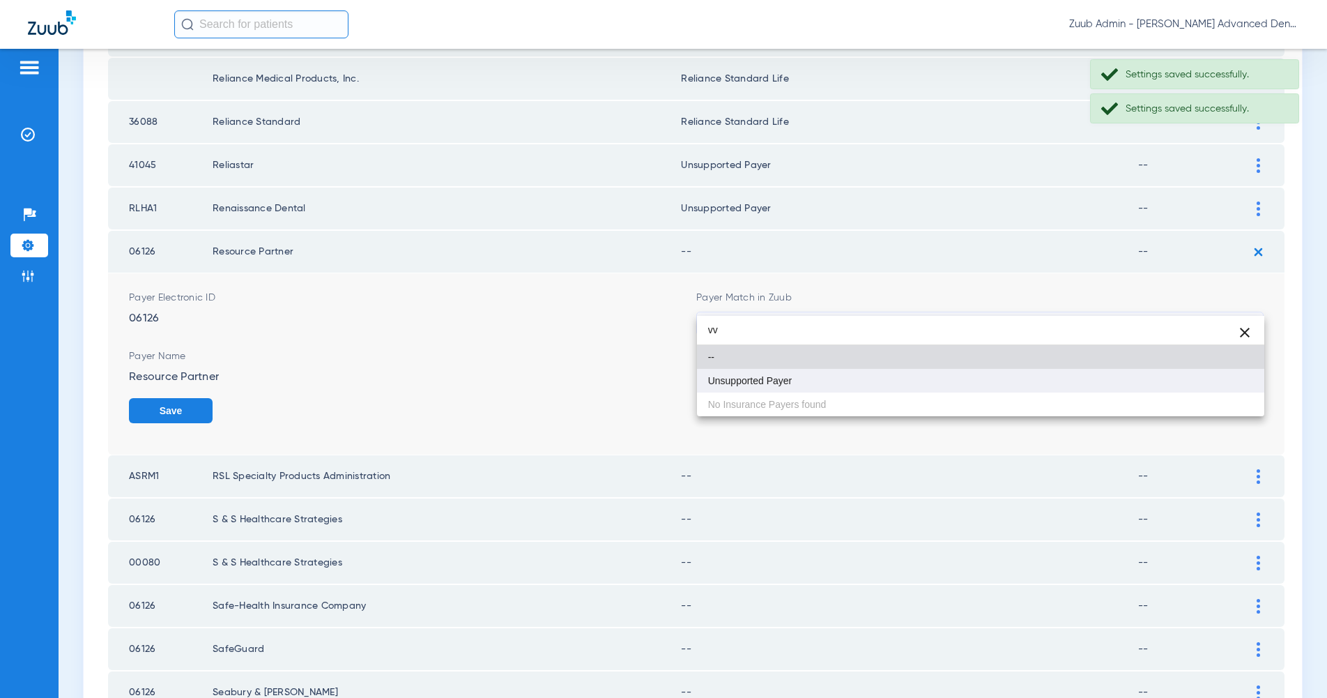
type input "vv"
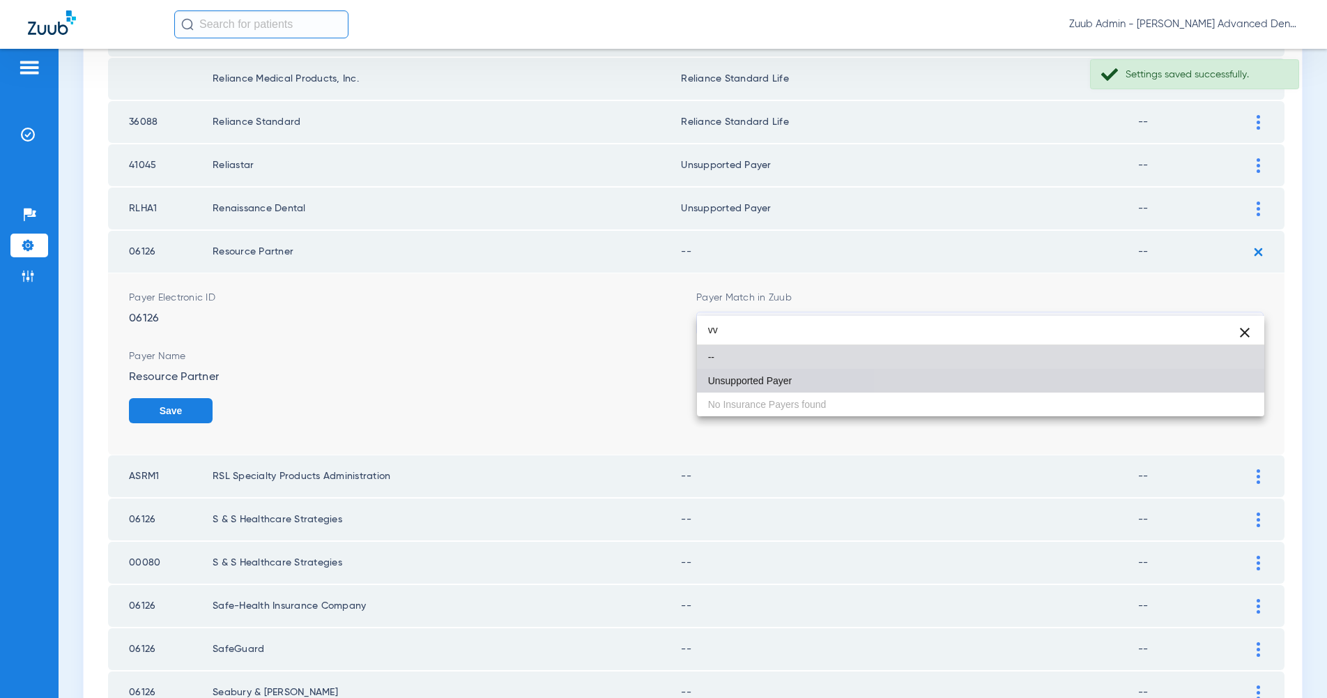
click at [1225, 391] on mat-option "Unsupported Payer" at bounding box center [980, 381] width 567 height 24
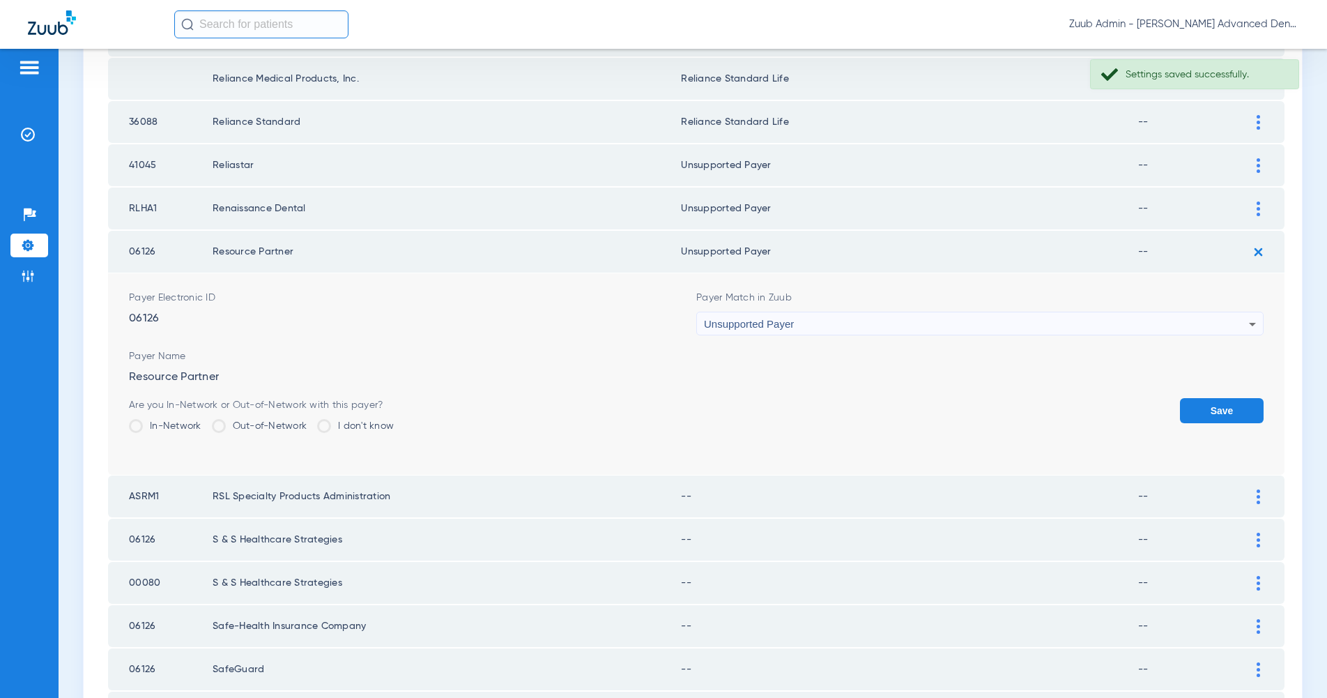
click at [1225, 399] on button "Save" at bounding box center [1222, 410] width 84 height 25
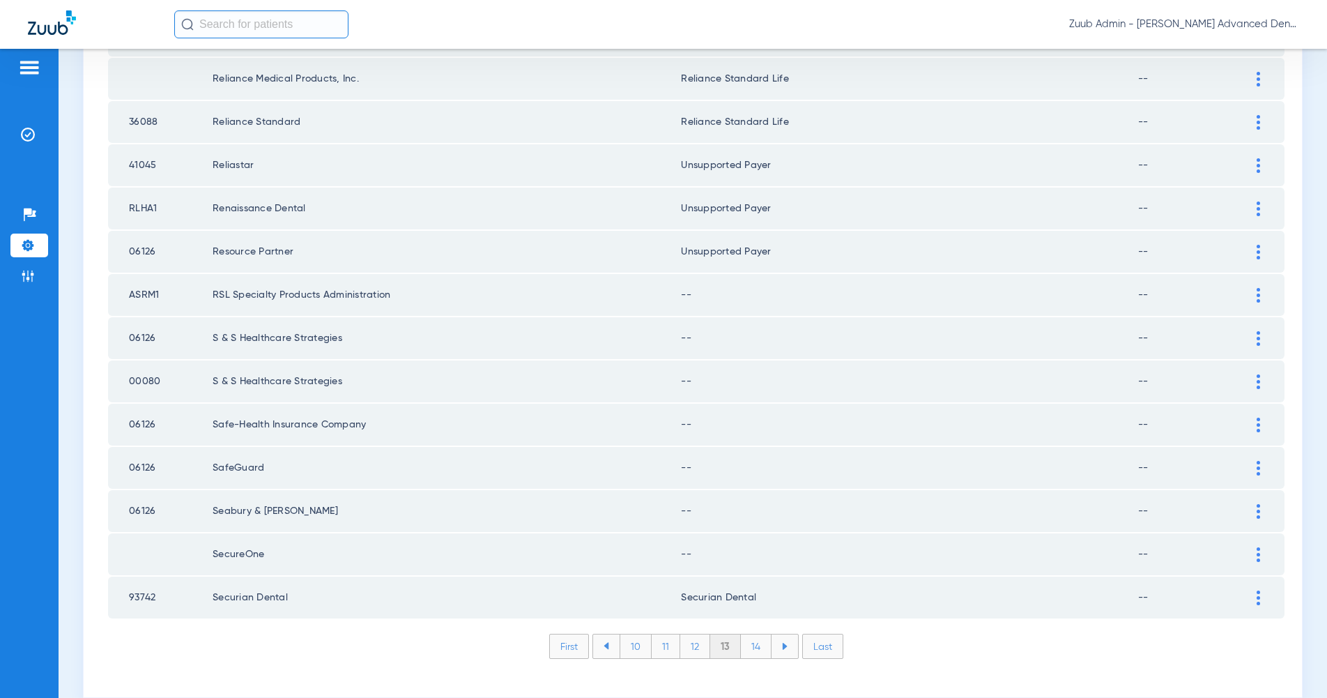
click at [1257, 288] on img at bounding box center [1258, 295] width 3 height 15
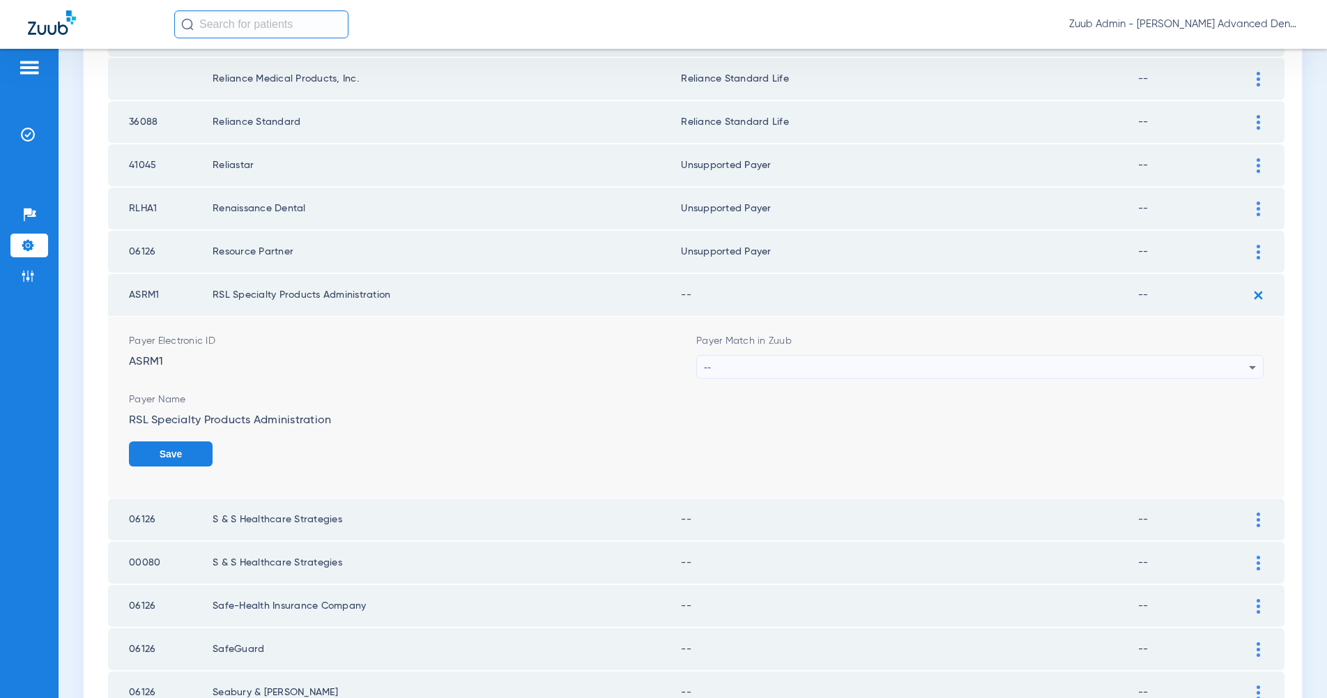
click at [1253, 359] on icon at bounding box center [1252, 367] width 17 height 17
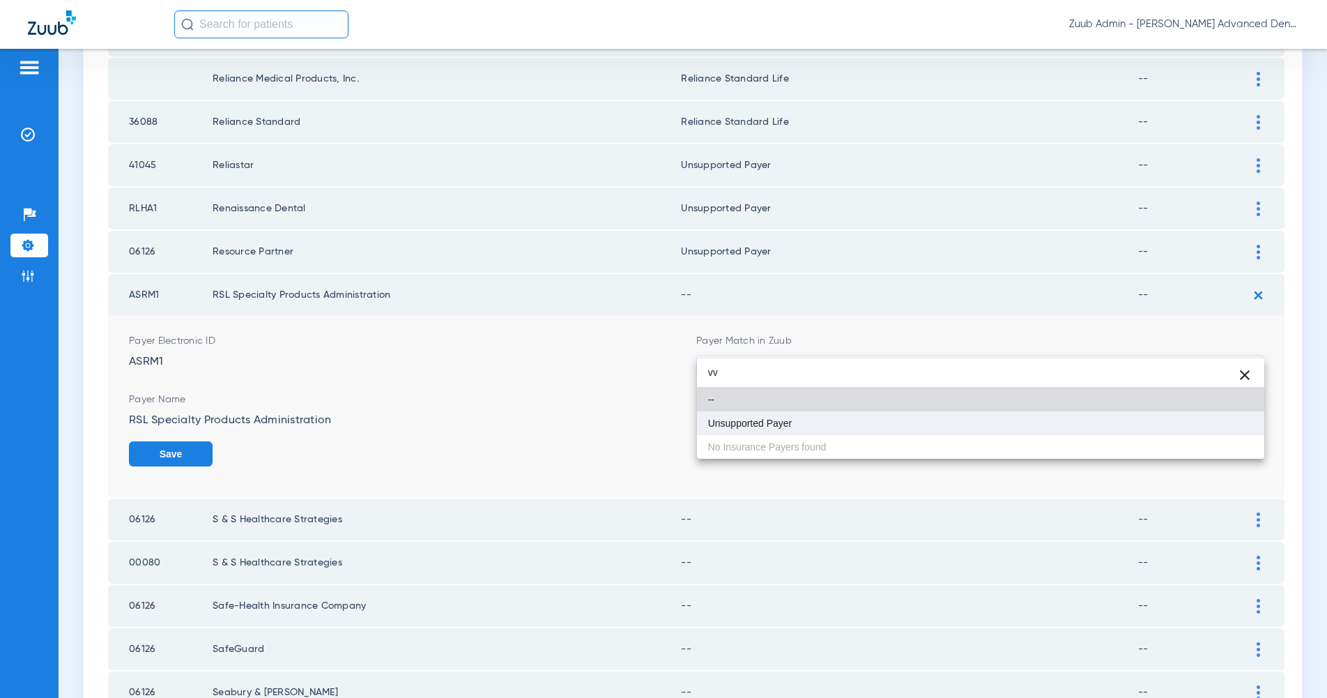
type input "vv"
click at [1212, 430] on mat-option "Unsupported Payer" at bounding box center [980, 423] width 567 height 24
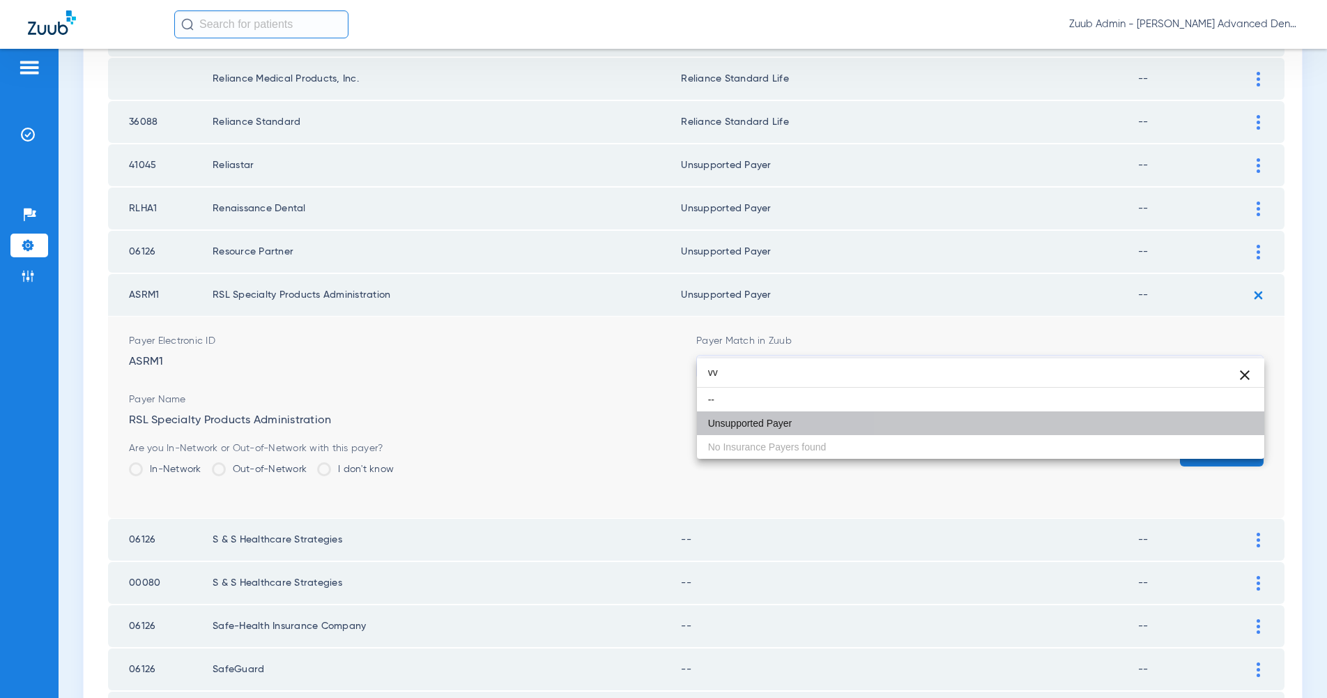
click at [1212, 441] on button "Save" at bounding box center [1222, 453] width 84 height 25
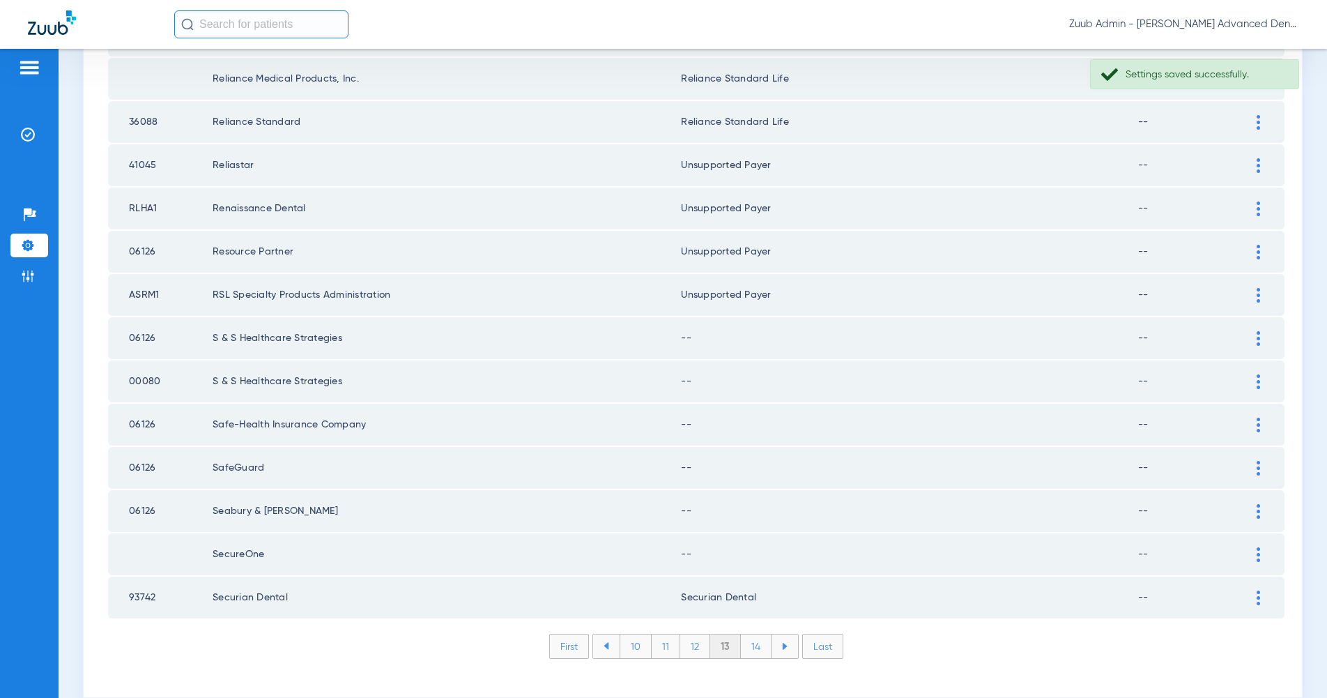
click at [1257, 325] on td at bounding box center [1265, 338] width 38 height 42
click at [1264, 331] on div at bounding box center [1258, 338] width 24 height 15
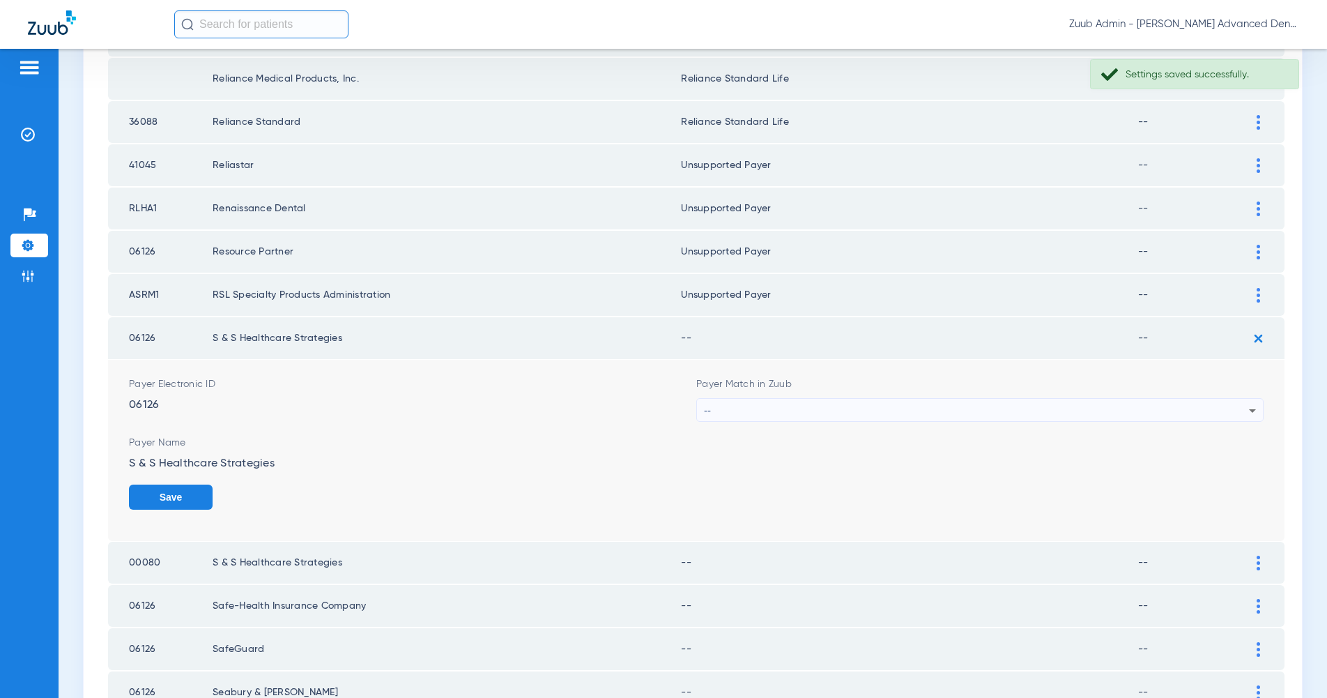
click at [1249, 402] on icon at bounding box center [1252, 410] width 17 height 17
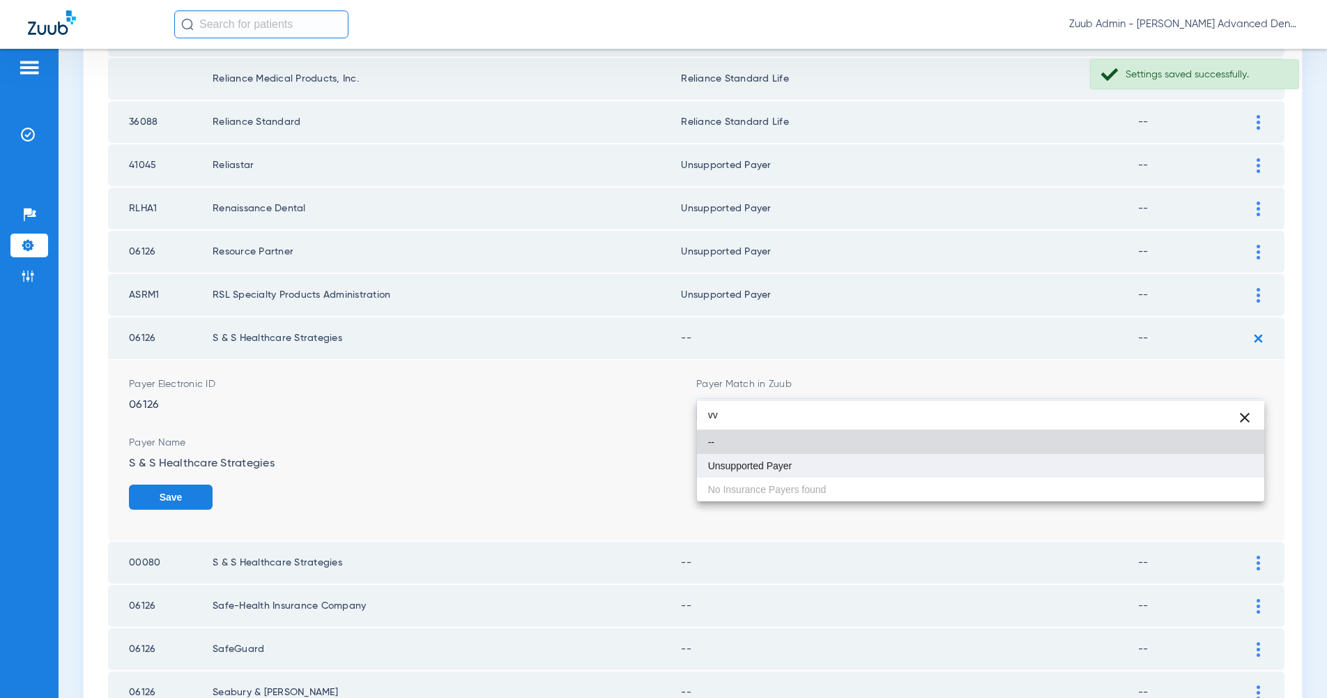
type input "vv"
click at [1233, 469] on mat-option "Unsupported Payer" at bounding box center [980, 466] width 567 height 24
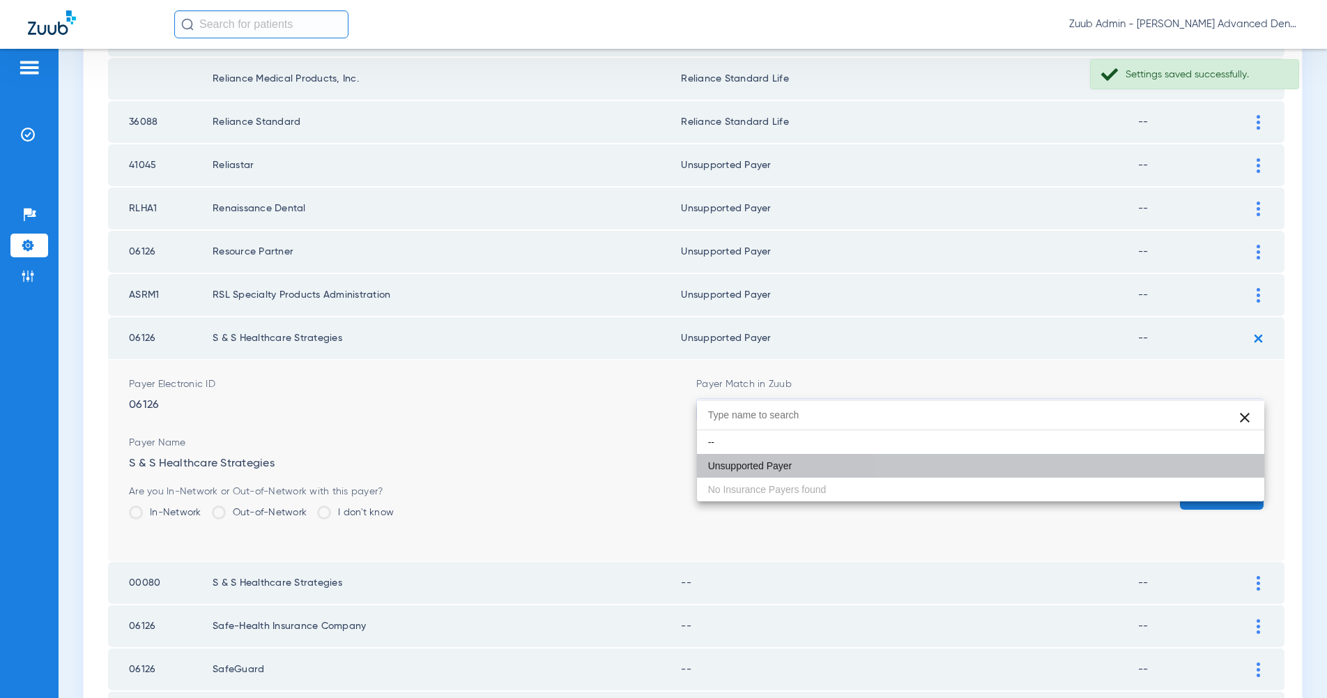
click at [1233, 484] on button "Save" at bounding box center [1222, 496] width 84 height 25
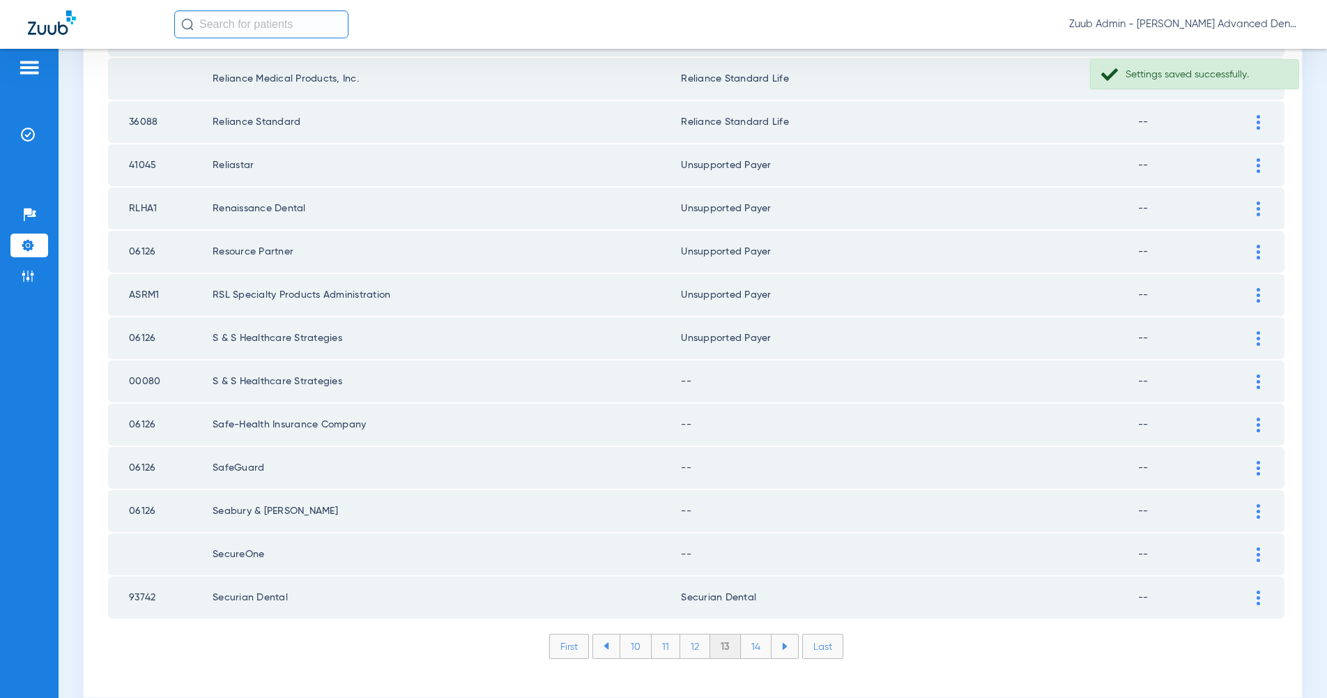
click at [1259, 374] on img at bounding box center [1258, 381] width 3 height 15
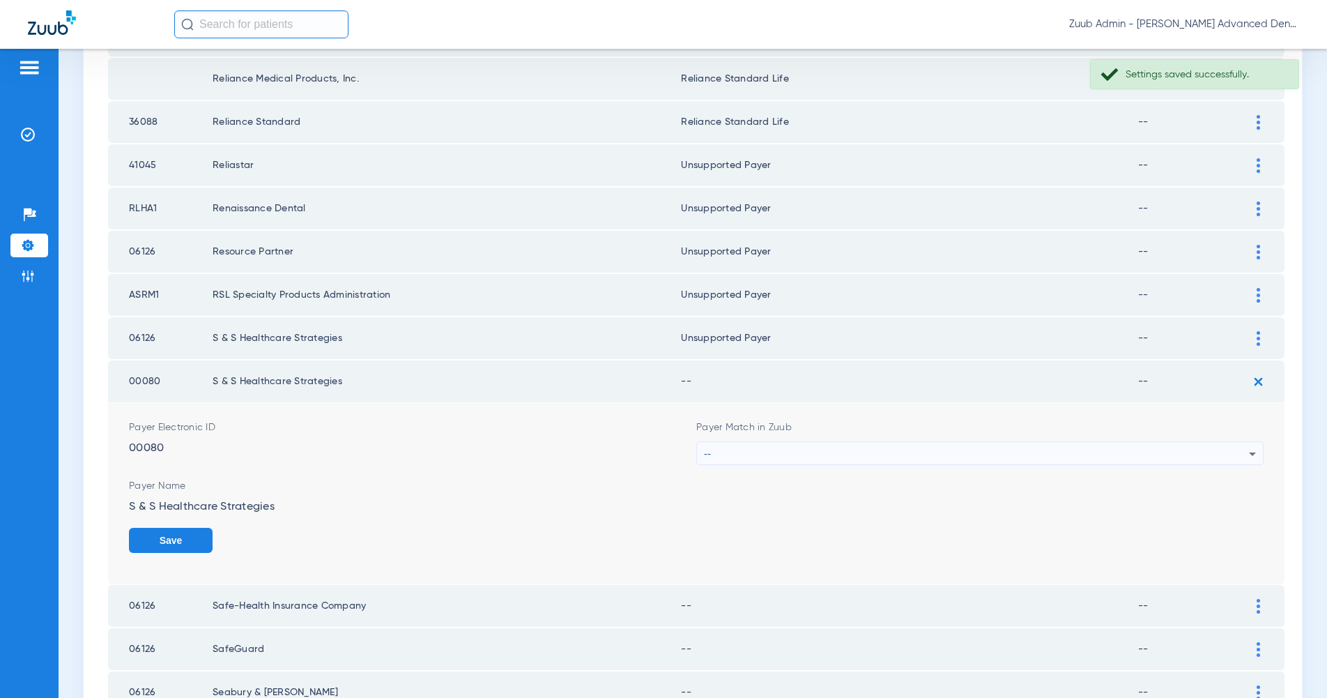
click at [1248, 445] on icon at bounding box center [1252, 453] width 17 height 17
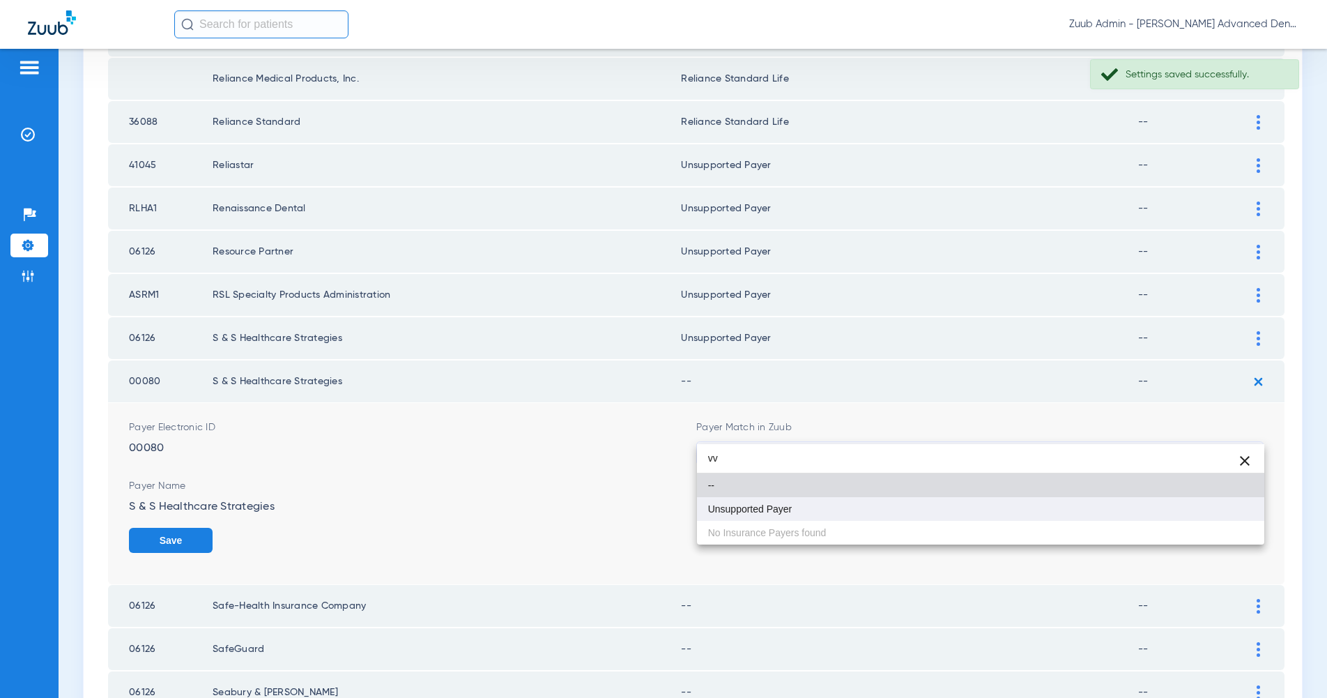
type input "vv"
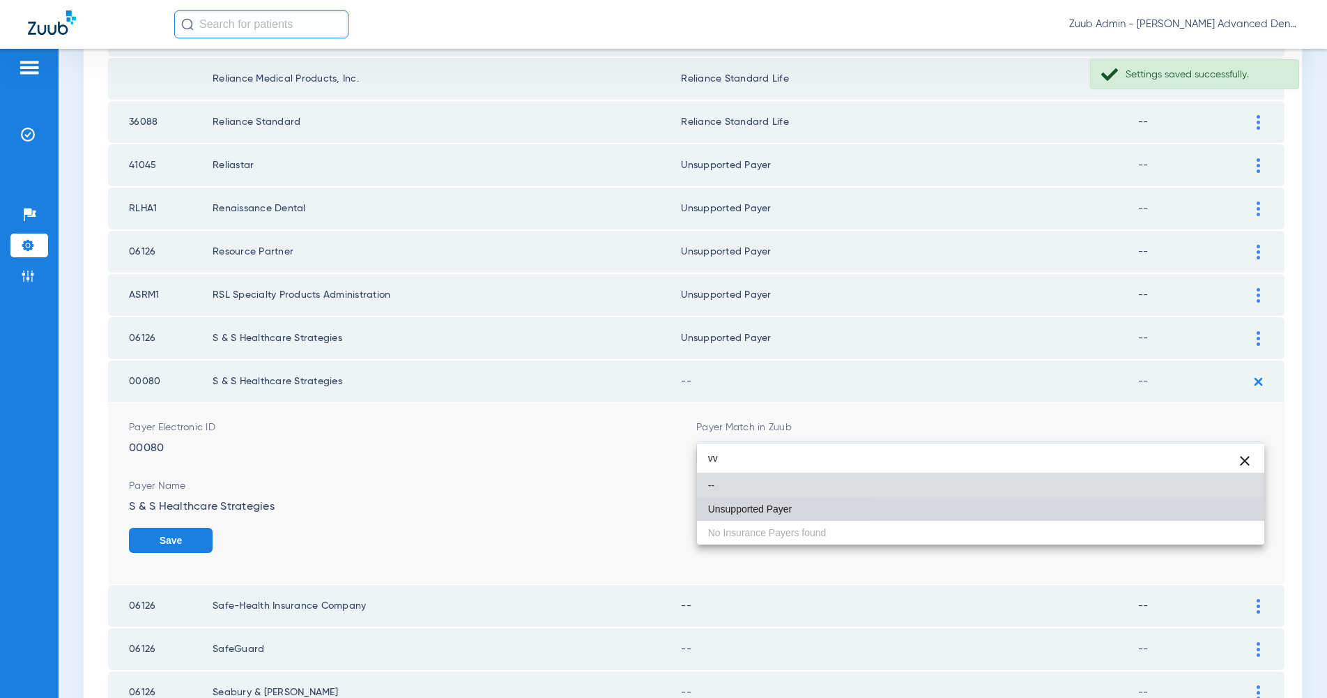
click at [1234, 514] on mat-option "Unsupported Payer" at bounding box center [980, 509] width 567 height 24
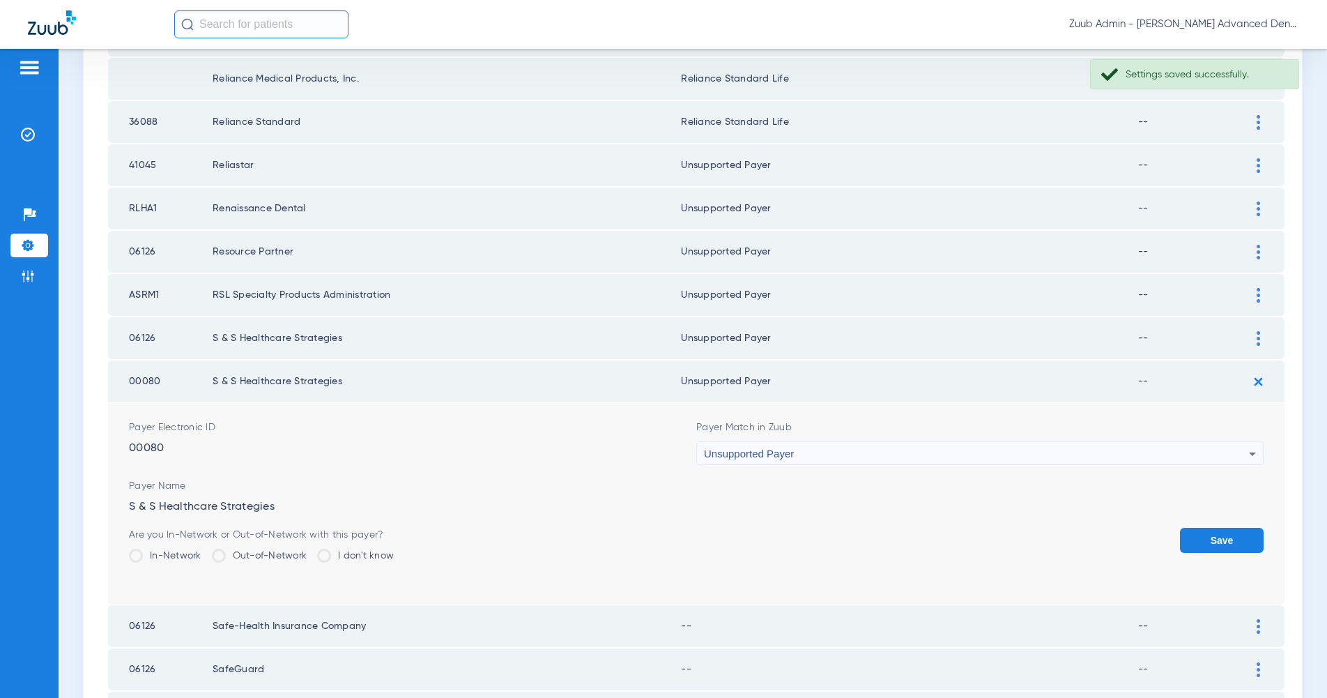
click at [1234, 528] on button "Save" at bounding box center [1222, 540] width 84 height 25
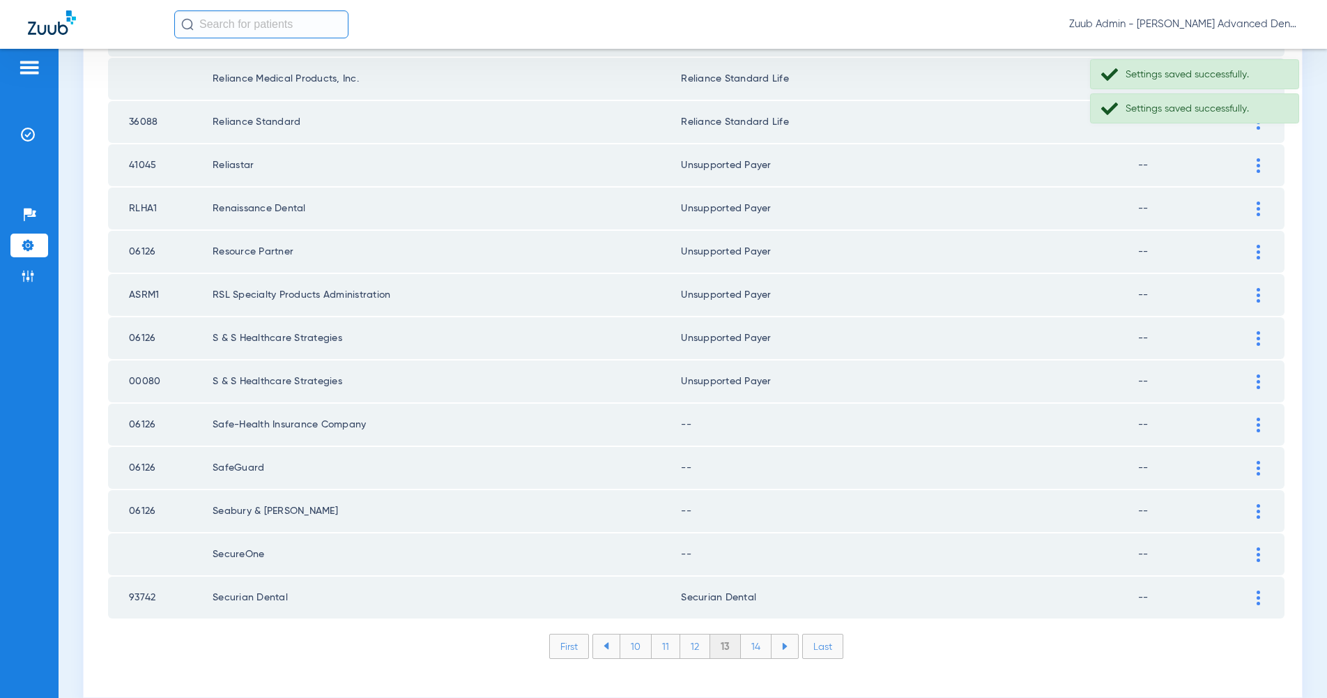
click at [1258, 418] on img at bounding box center [1258, 425] width 3 height 15
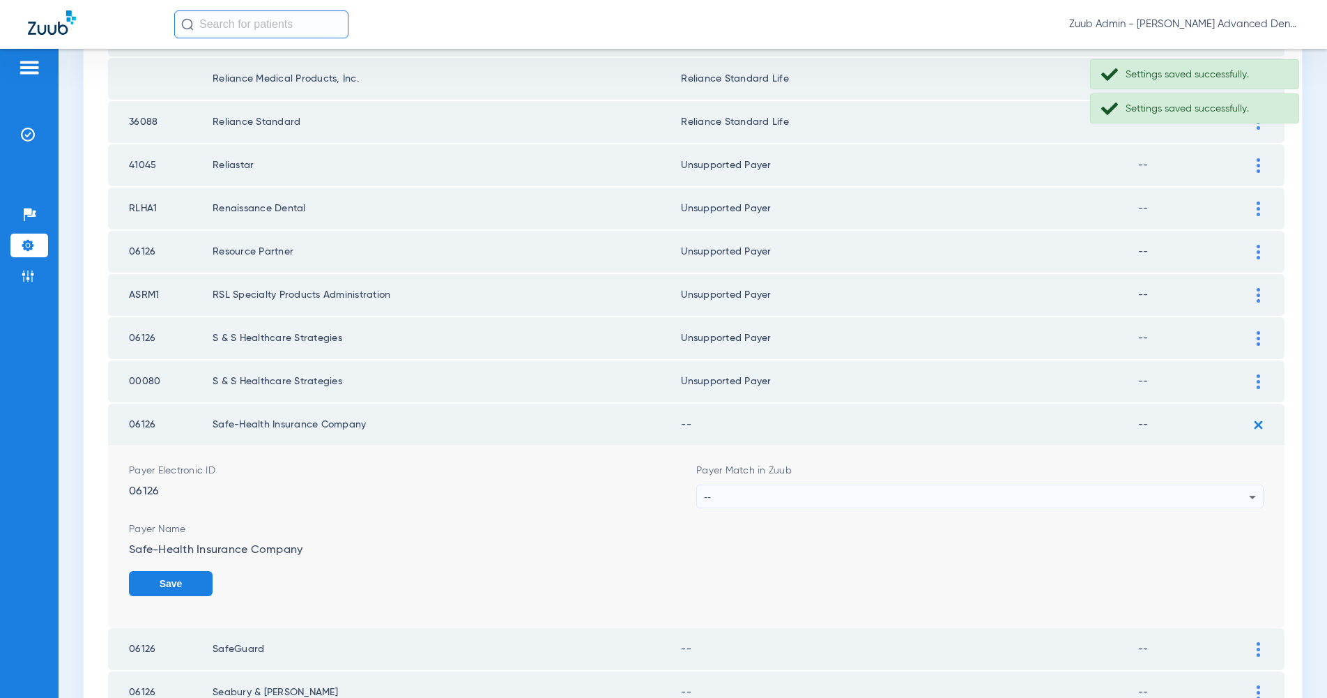
click at [1248, 489] on icon at bounding box center [1252, 497] width 17 height 17
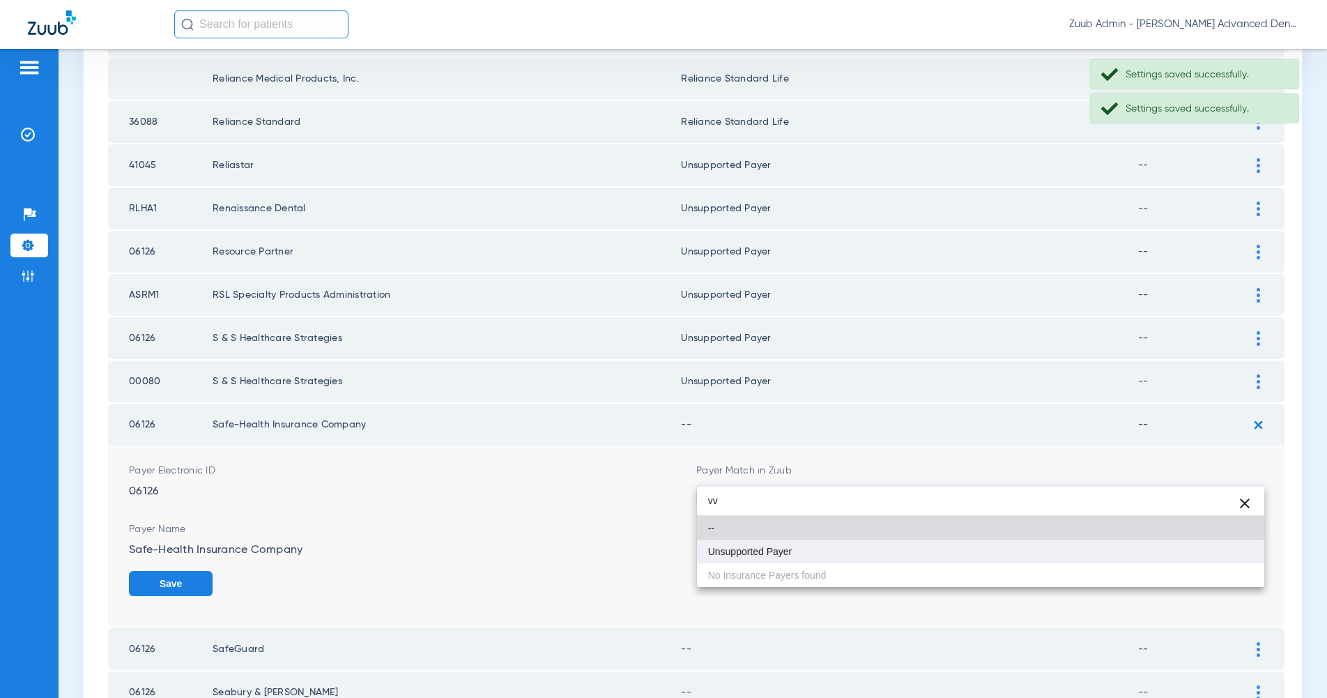
type input "vv"
click at [1225, 558] on mat-option "Unsupported Payer" at bounding box center [980, 552] width 567 height 24
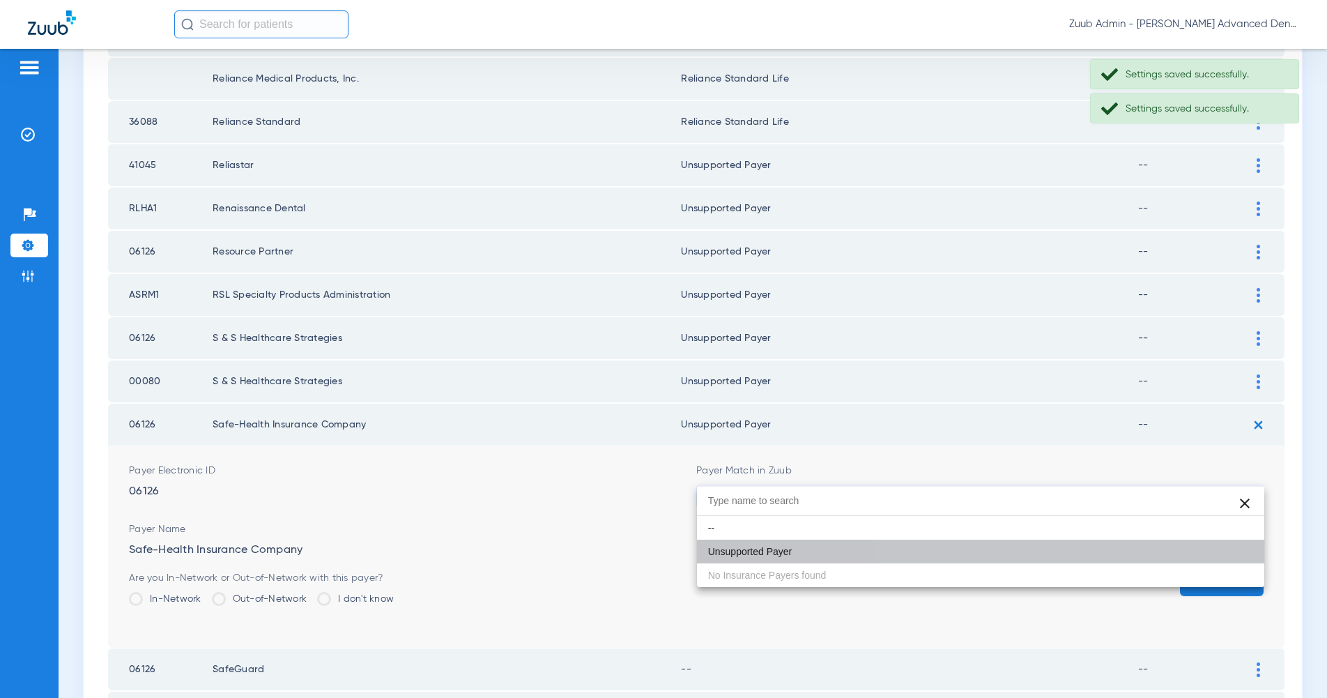
click at [1225, 571] on button "Save" at bounding box center [1222, 583] width 84 height 25
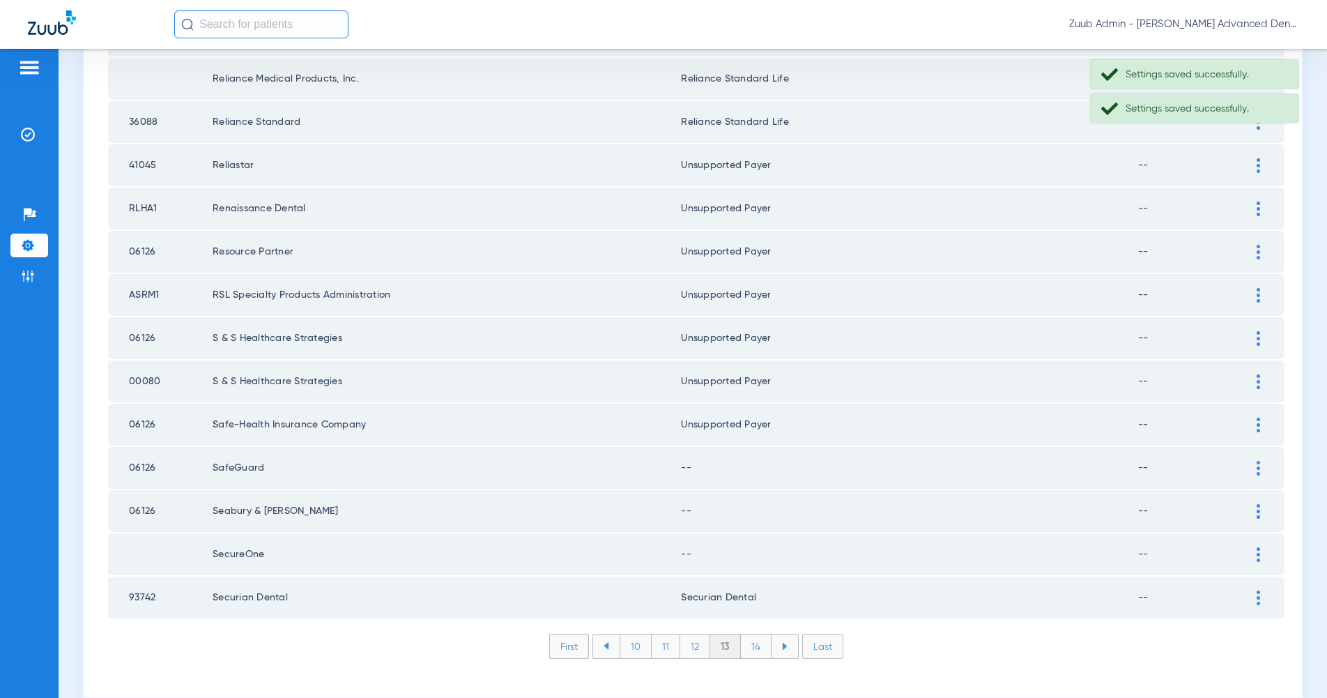
click at [1255, 461] on div at bounding box center [1258, 468] width 24 height 15
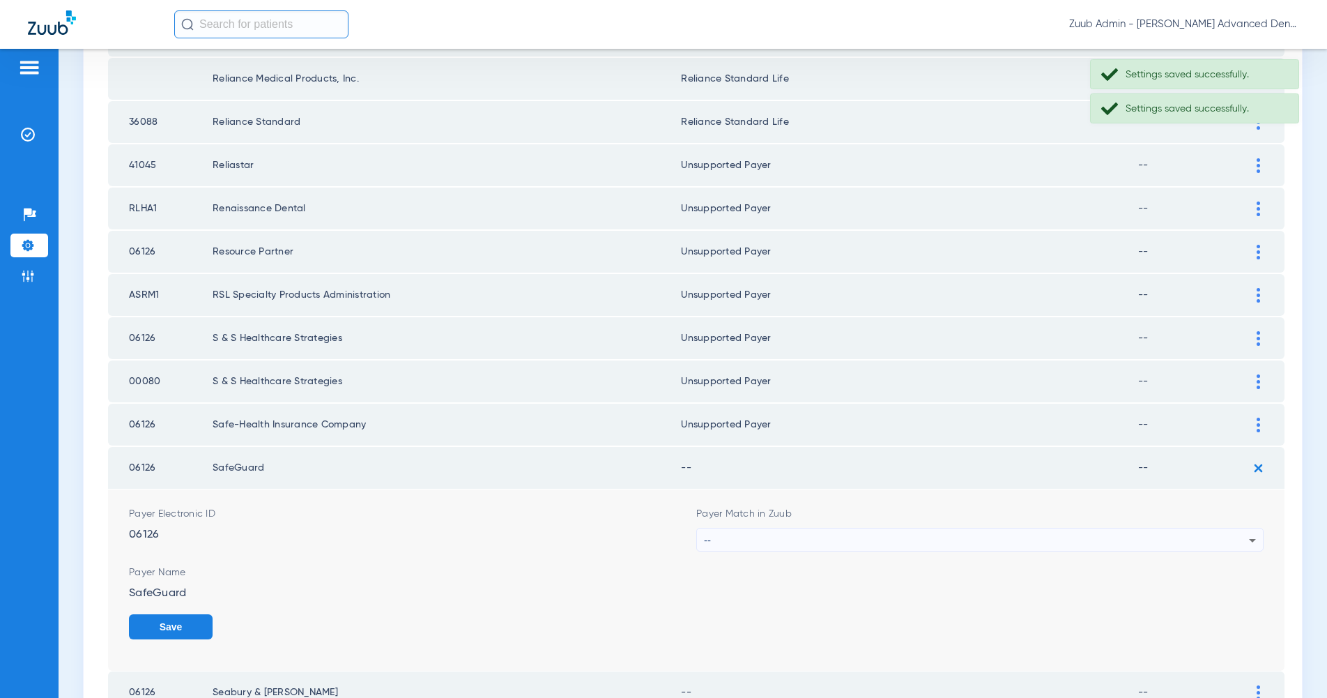
click at [1246, 532] on icon at bounding box center [1252, 540] width 17 height 17
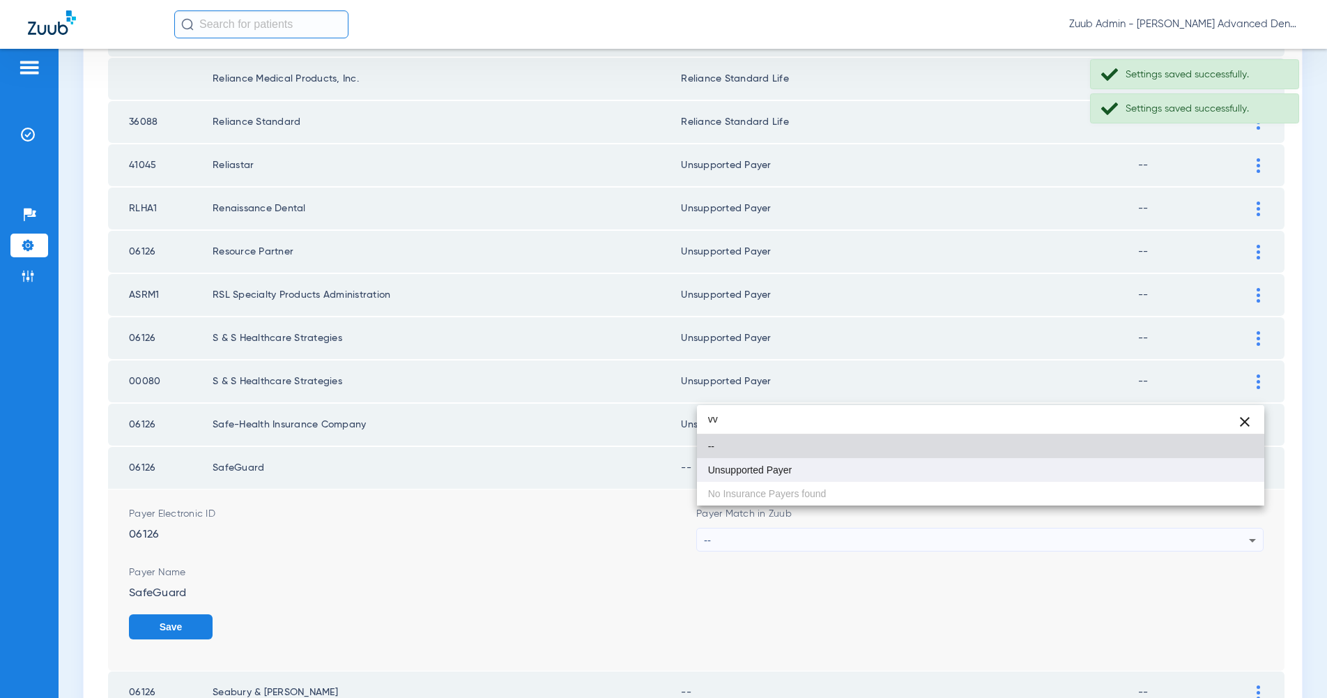
type input "vv"
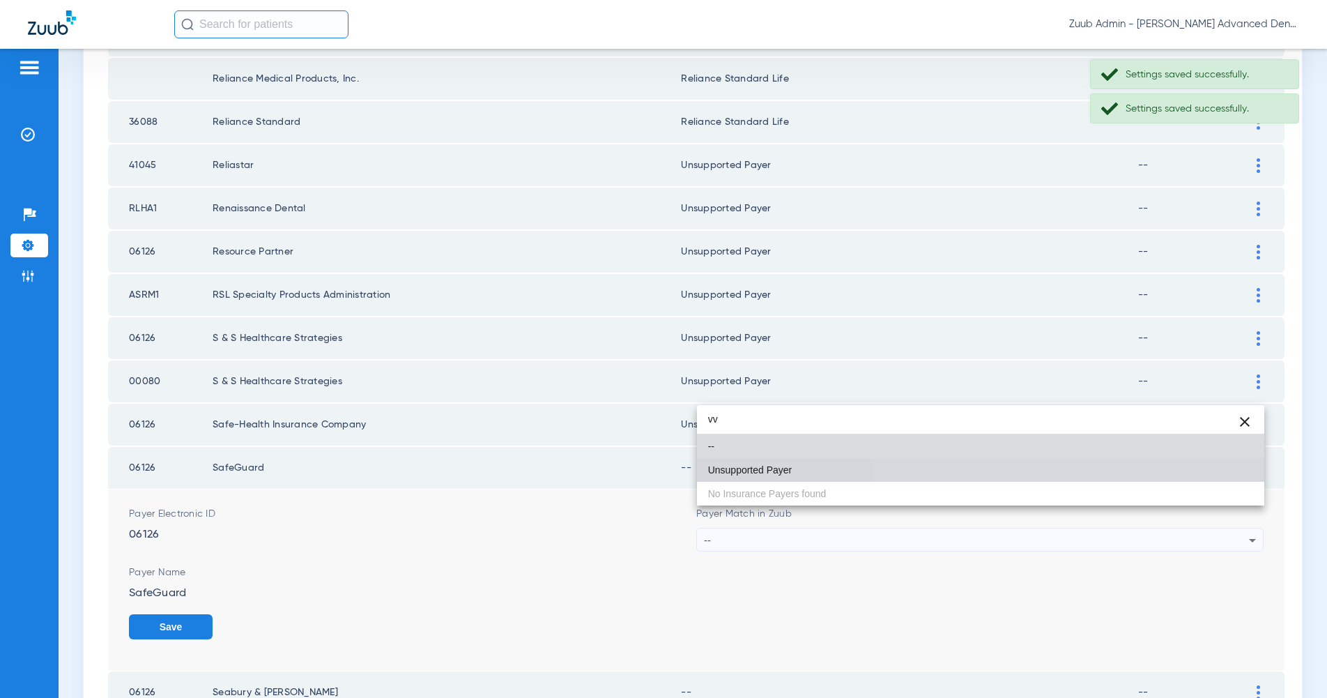
click at [1246, 466] on mat-option "Unsupported Payer" at bounding box center [980, 470] width 567 height 24
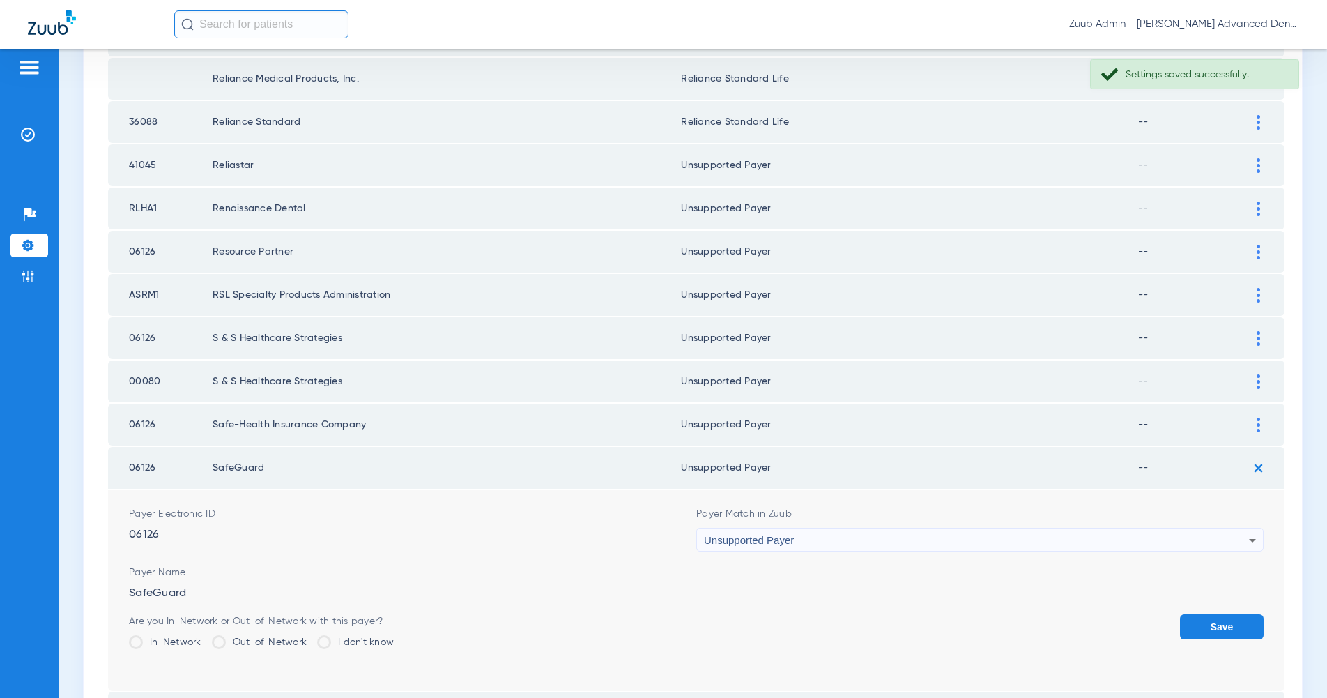
click at [1236, 614] on button "Save" at bounding box center [1222, 626] width 84 height 25
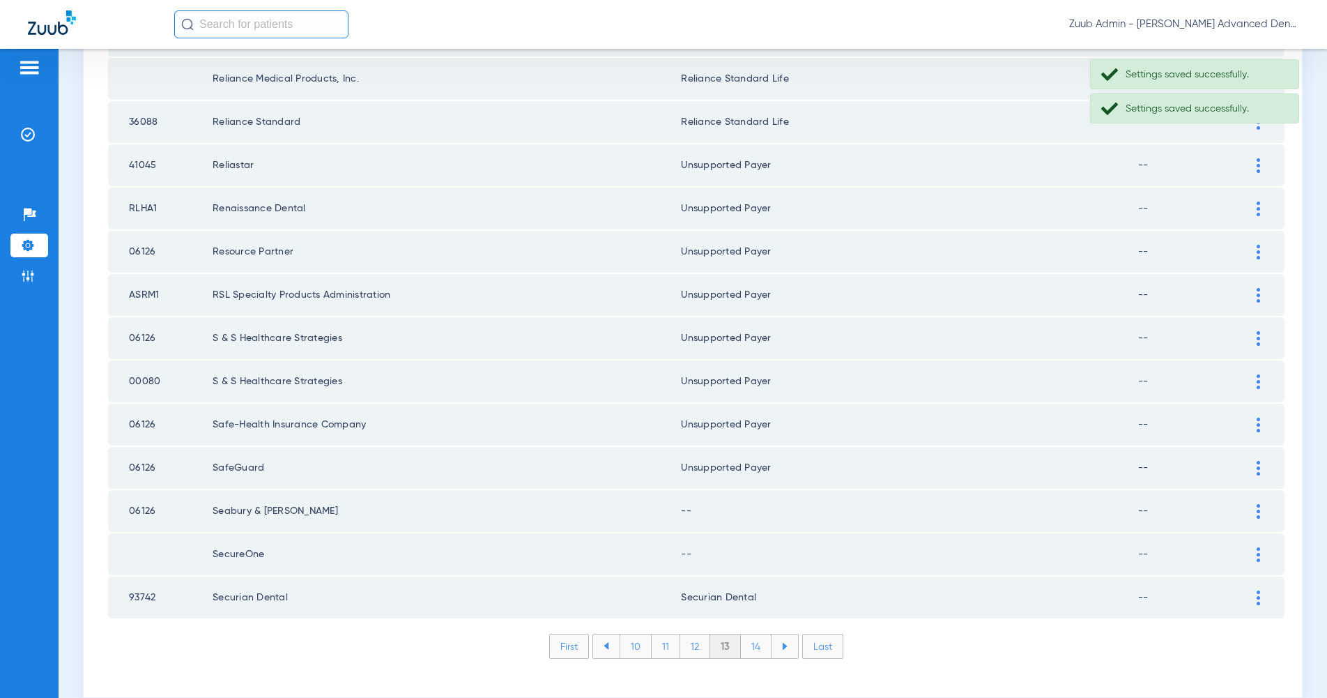
click at [1267, 461] on div at bounding box center [1258, 468] width 24 height 15
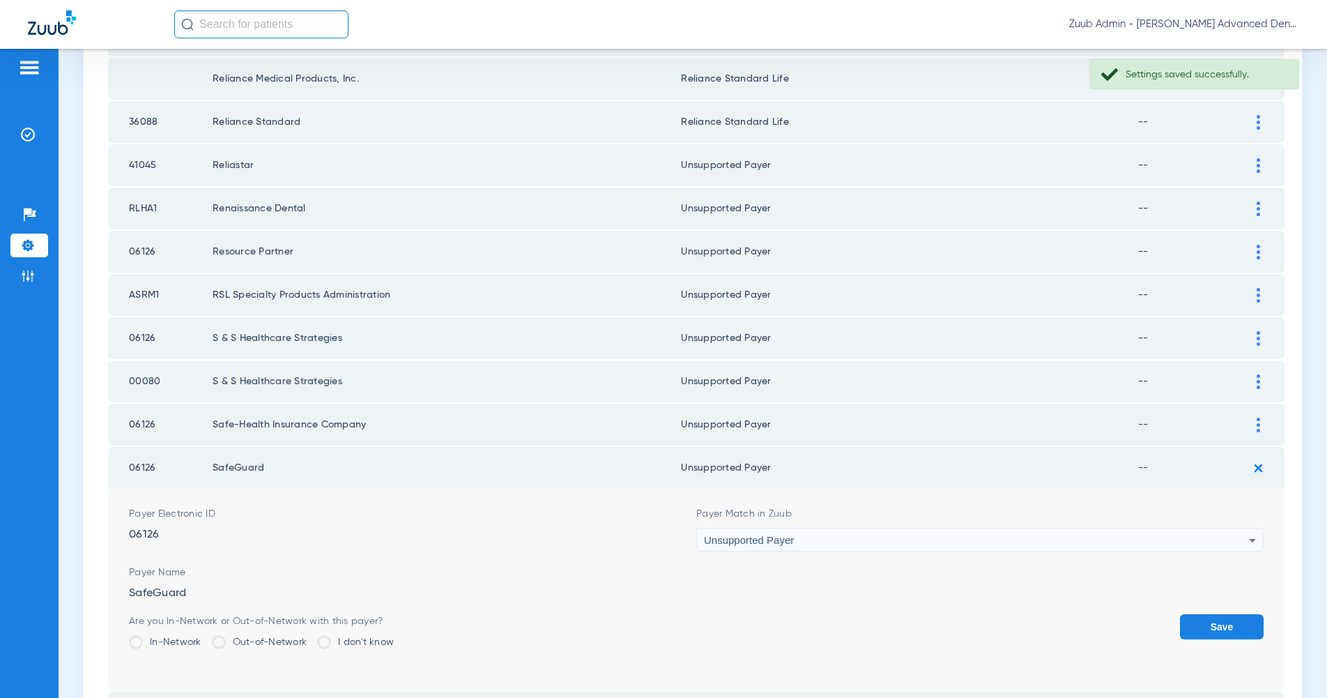
click at [1230, 528] on div "Unsupported Payer" at bounding box center [976, 540] width 545 height 24
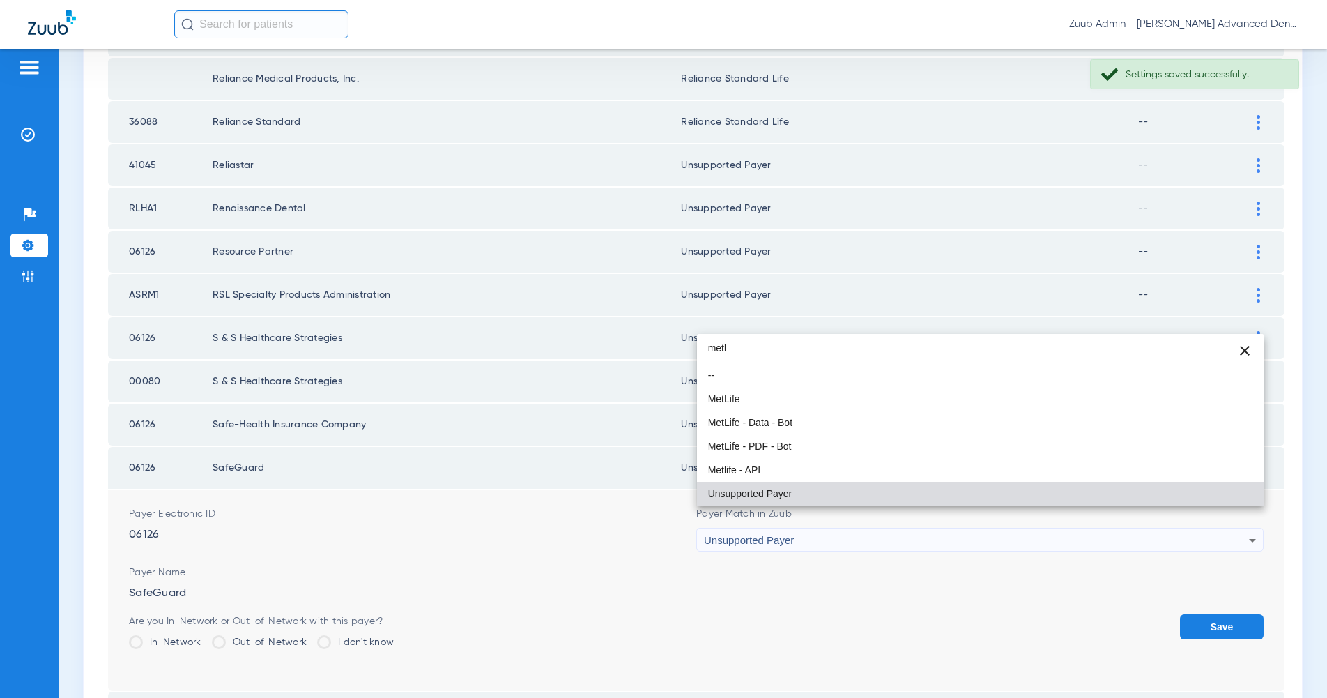
scroll to position [0, 0]
type input "metli"
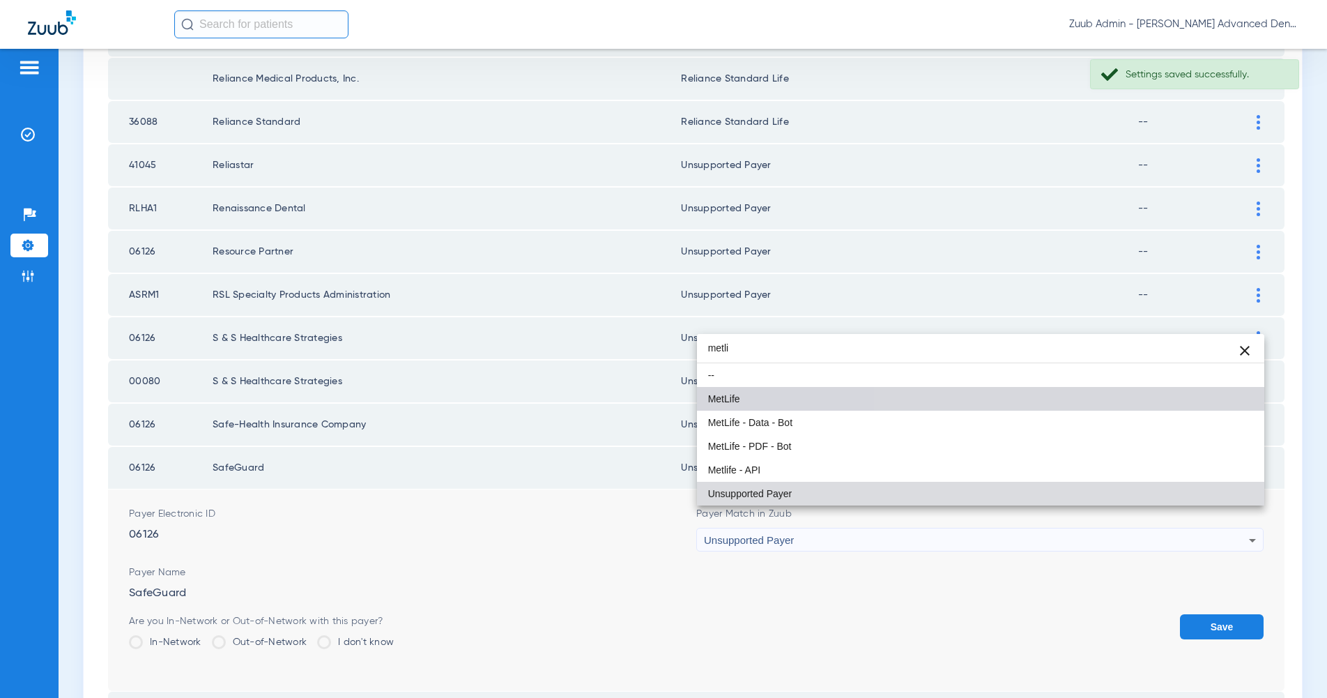
click at [1218, 406] on mat-option "MetLife" at bounding box center [980, 399] width 567 height 24
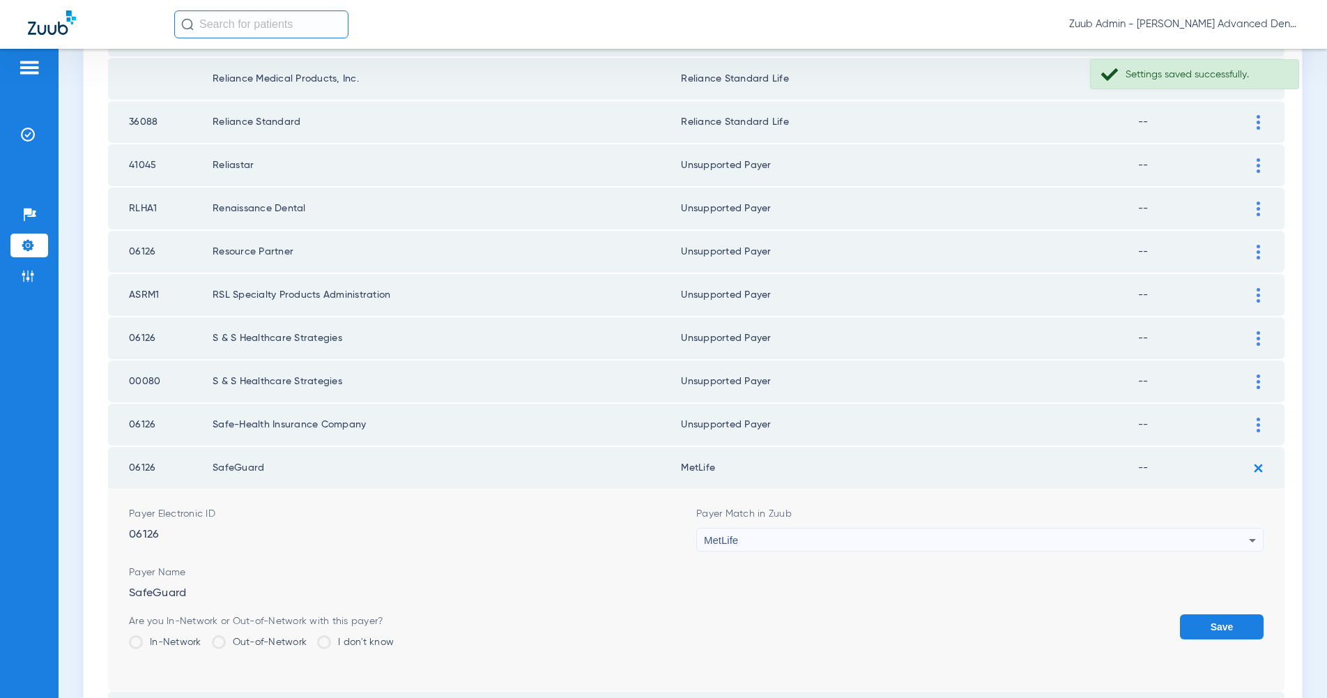
click at [1218, 617] on div "Save" at bounding box center [1222, 636] width 84 height 45
click at [1220, 614] on button "Save" at bounding box center [1222, 626] width 84 height 25
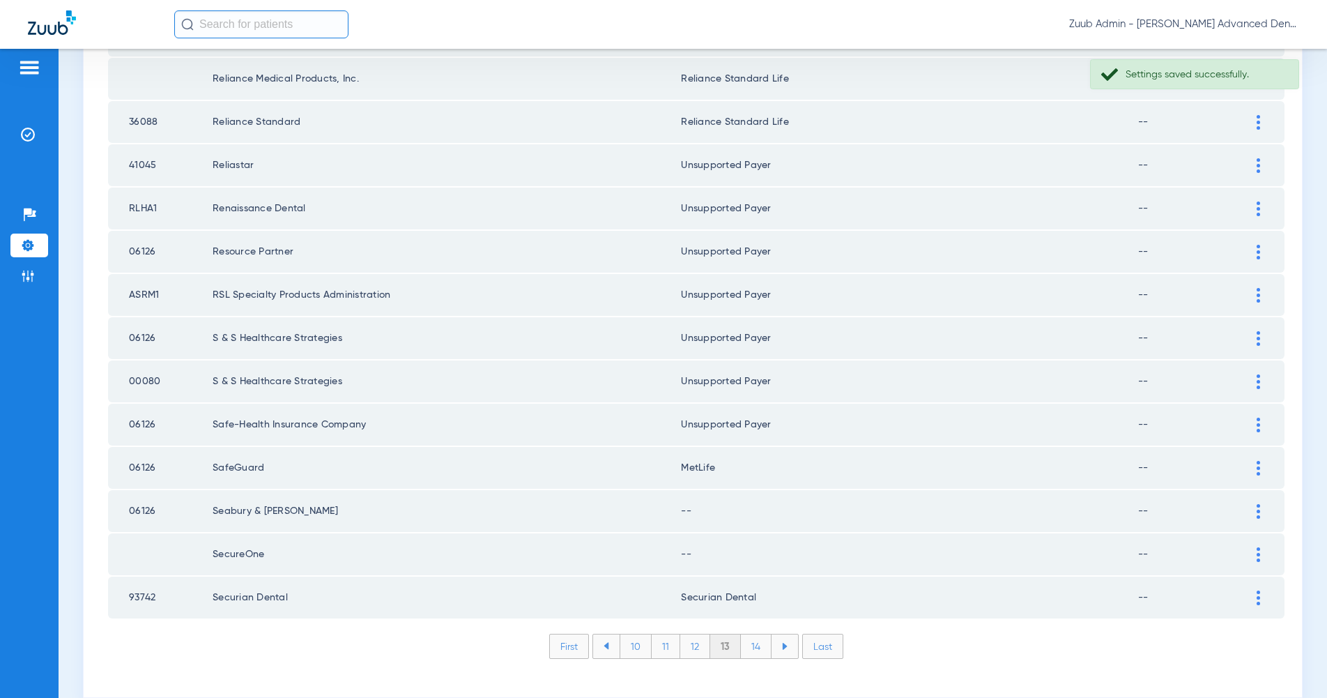
click at [1260, 504] on div at bounding box center [1258, 511] width 24 height 15
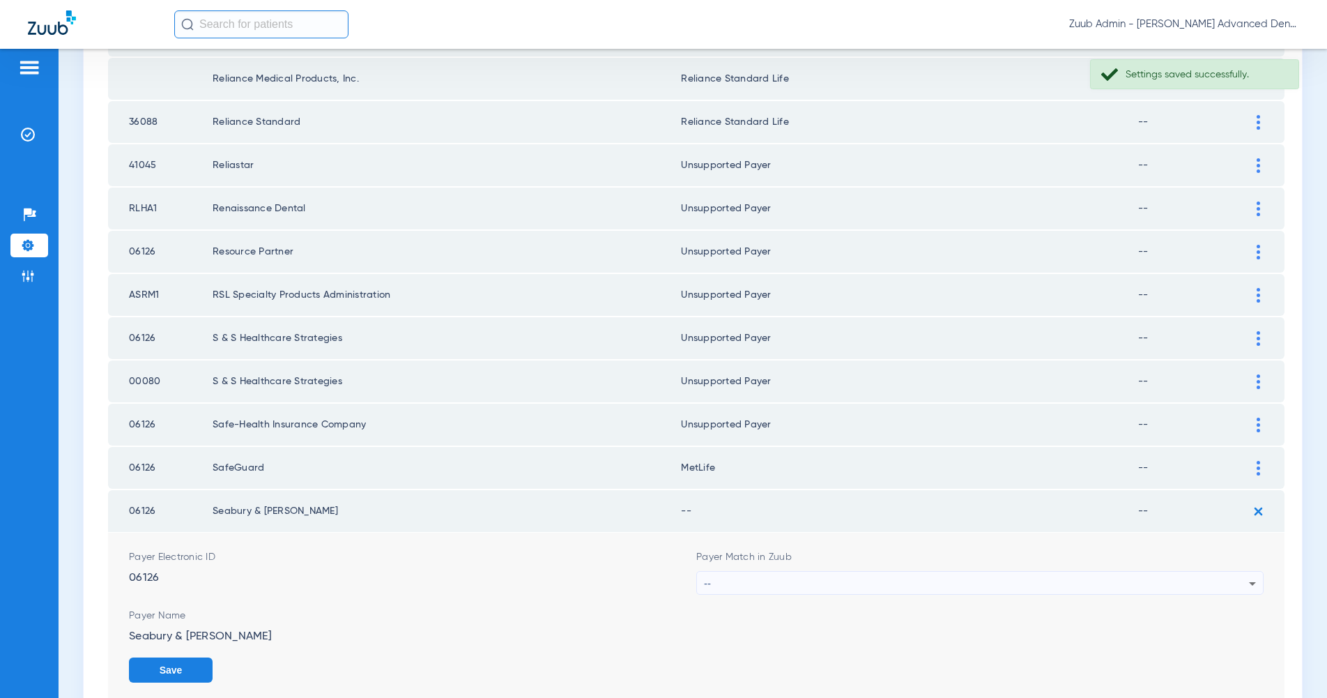
click at [1248, 575] on icon at bounding box center [1252, 583] width 17 height 17
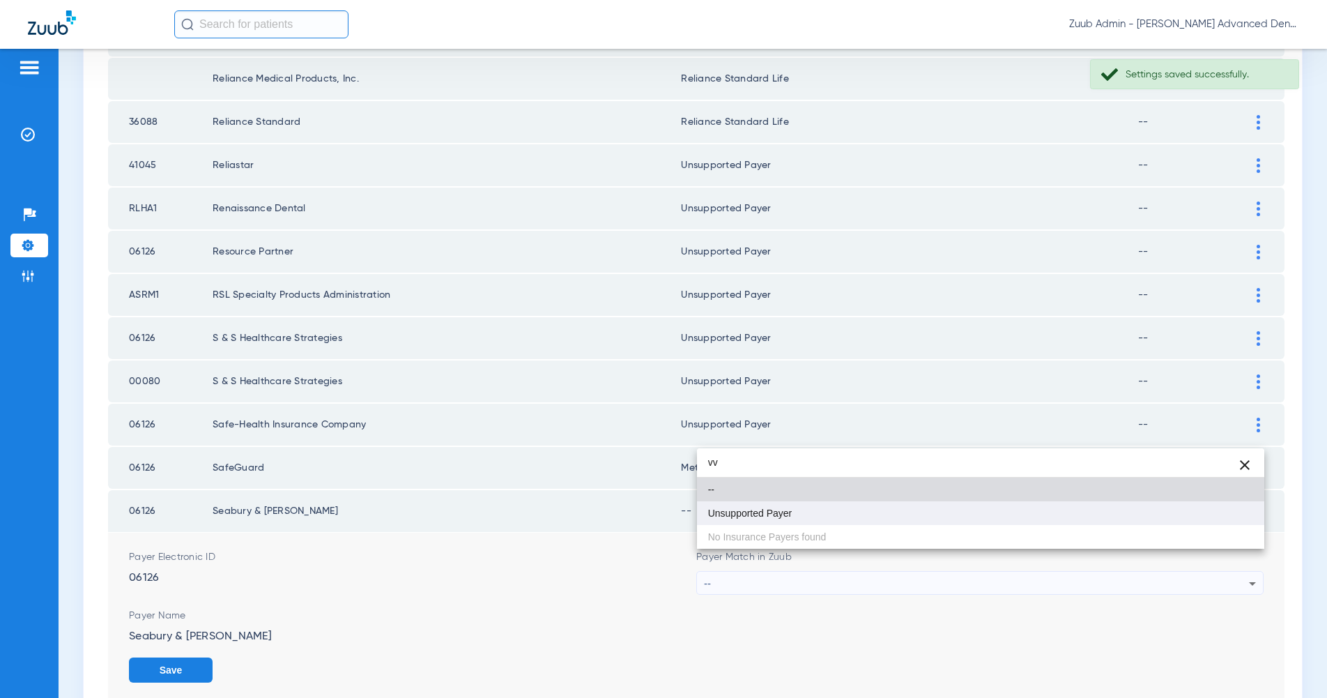
type input "vv"
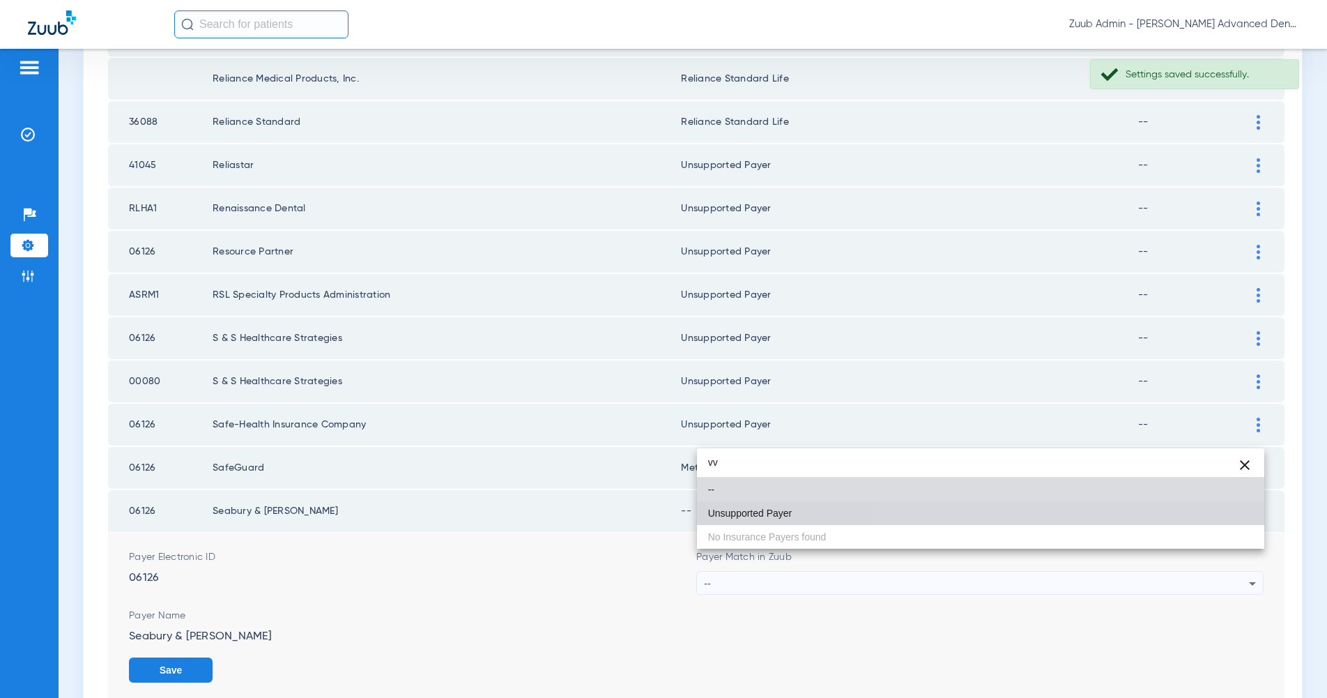
click at [1241, 523] on mat-option "Unsupported Payer" at bounding box center [980, 513] width 567 height 24
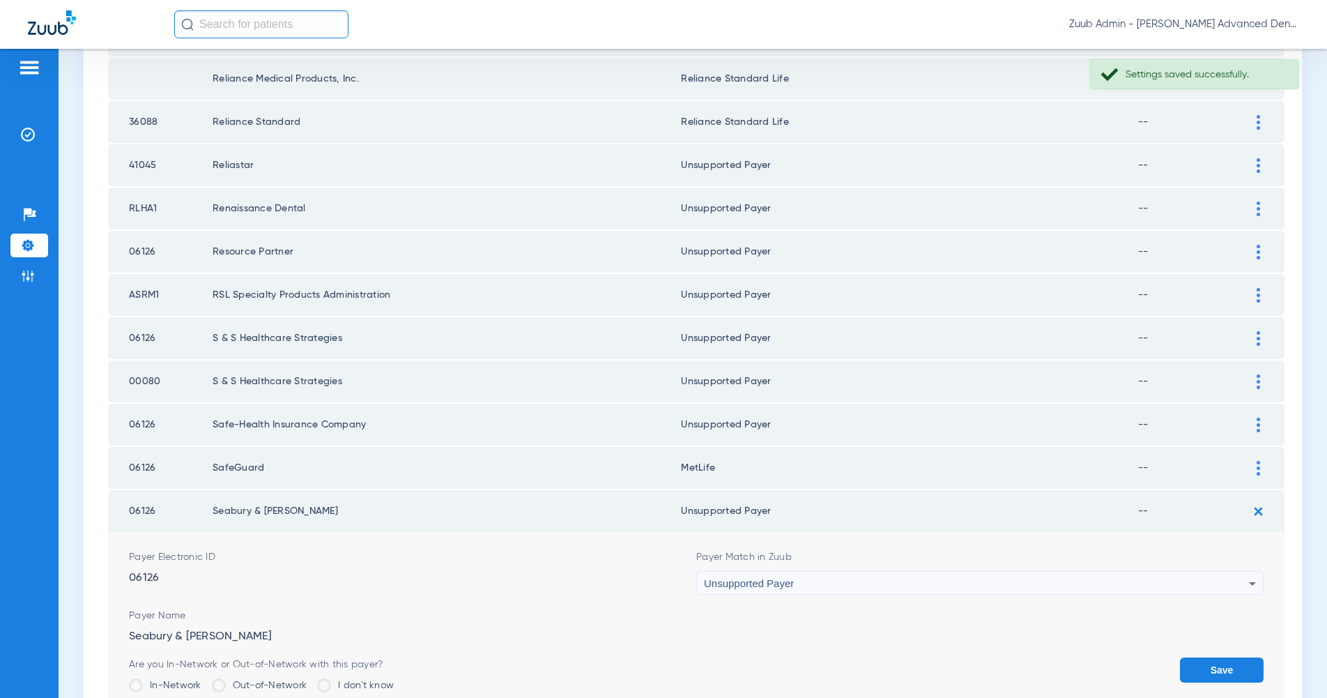
click at [1232, 657] on button "Save" at bounding box center [1222, 669] width 84 height 25
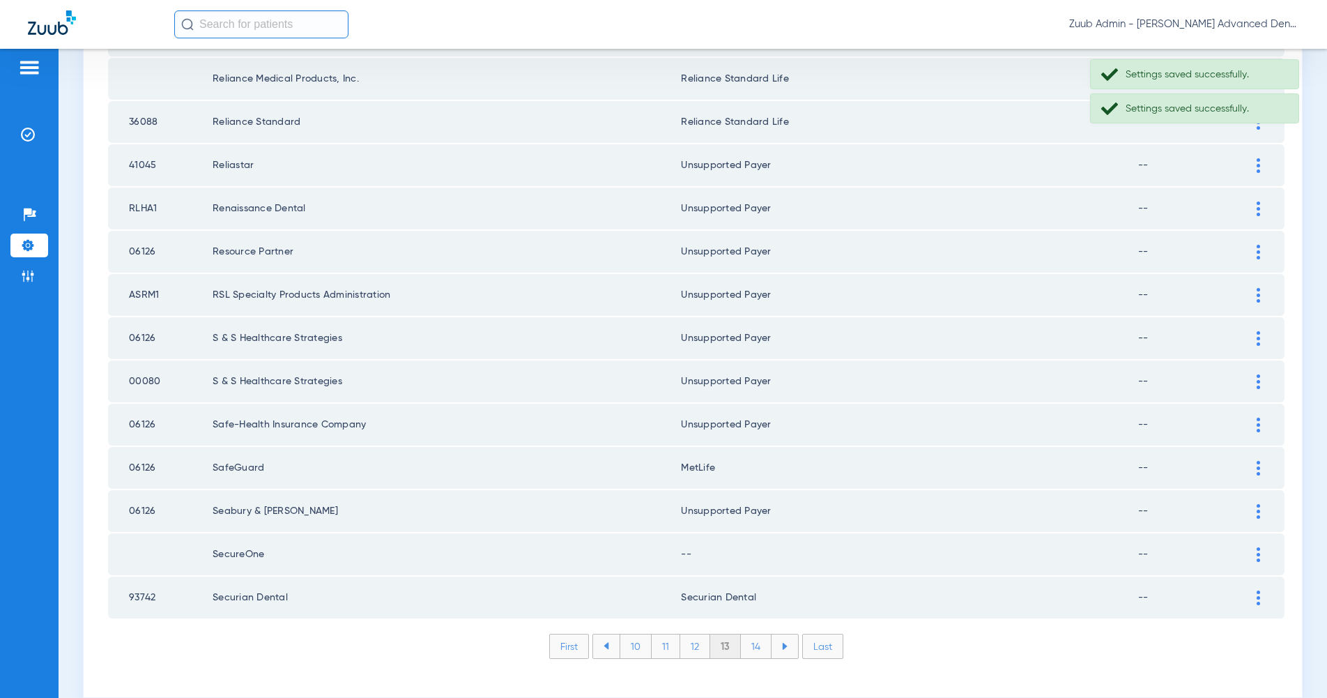
scroll to position [1797, 0]
click at [1261, 547] on div at bounding box center [1258, 554] width 24 height 15
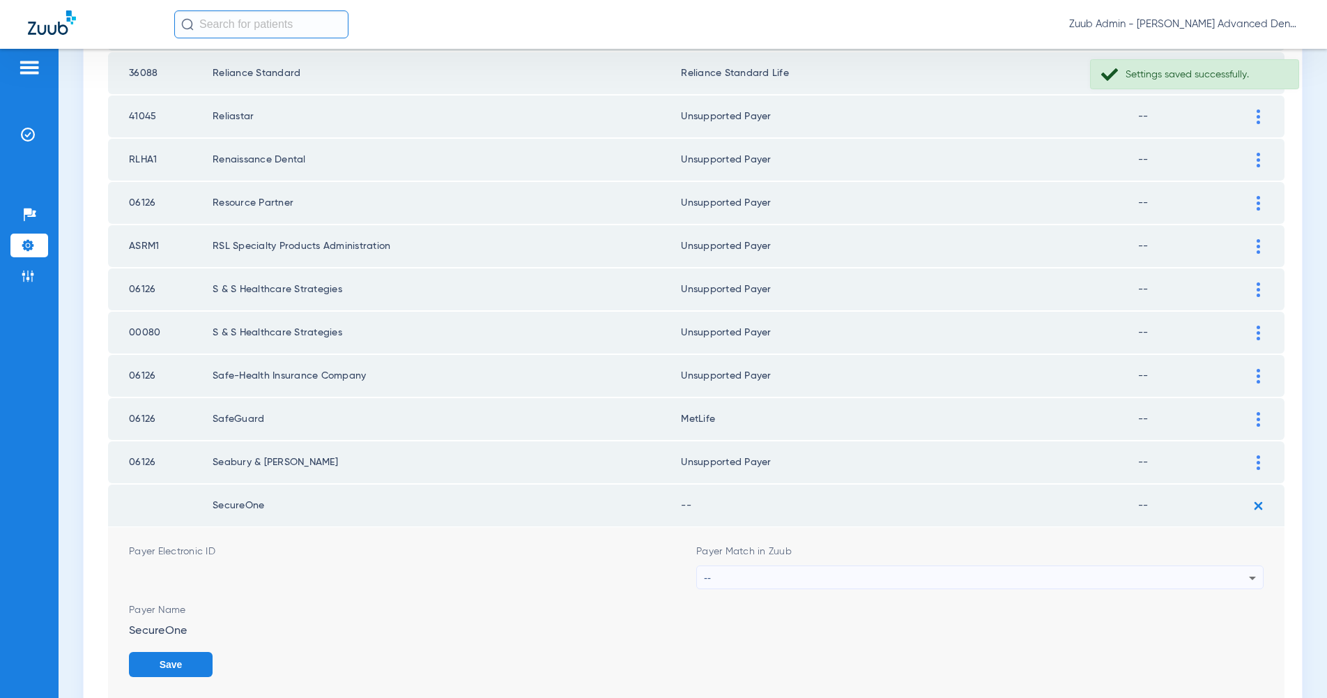
scroll to position [1978, 0]
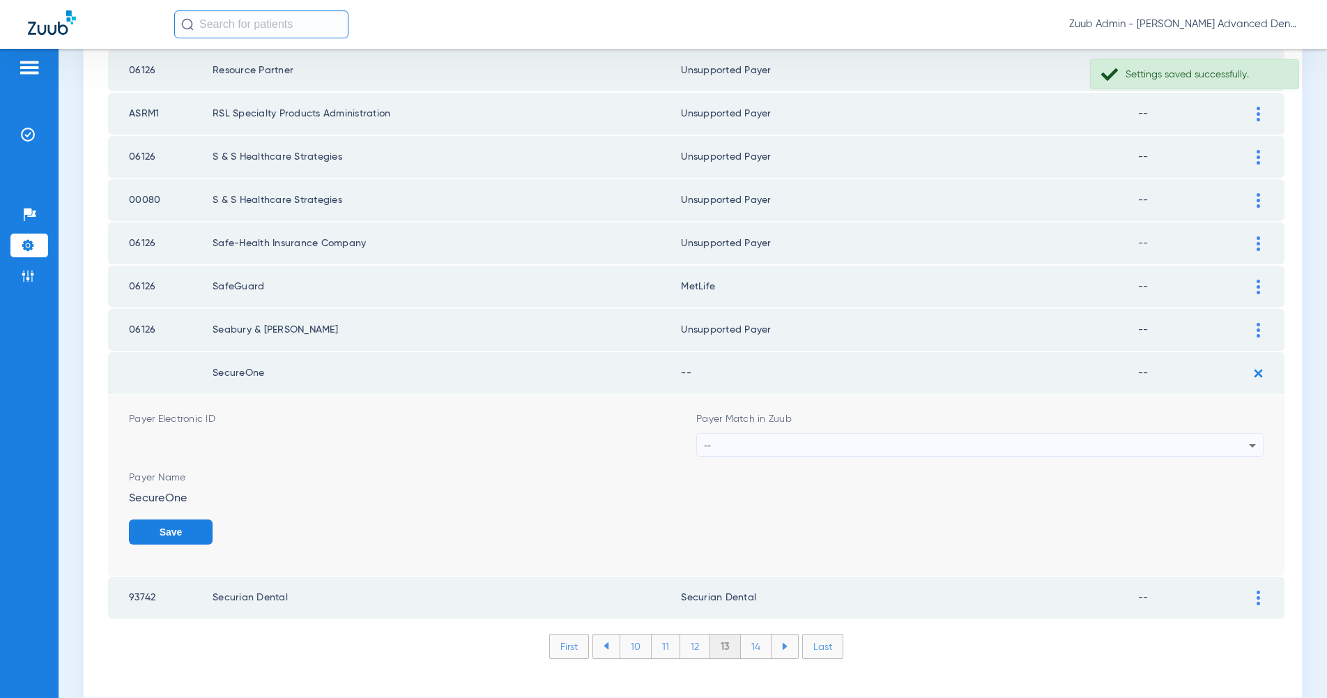
click at [1222, 434] on div "--" at bounding box center [976, 446] width 545 height 24
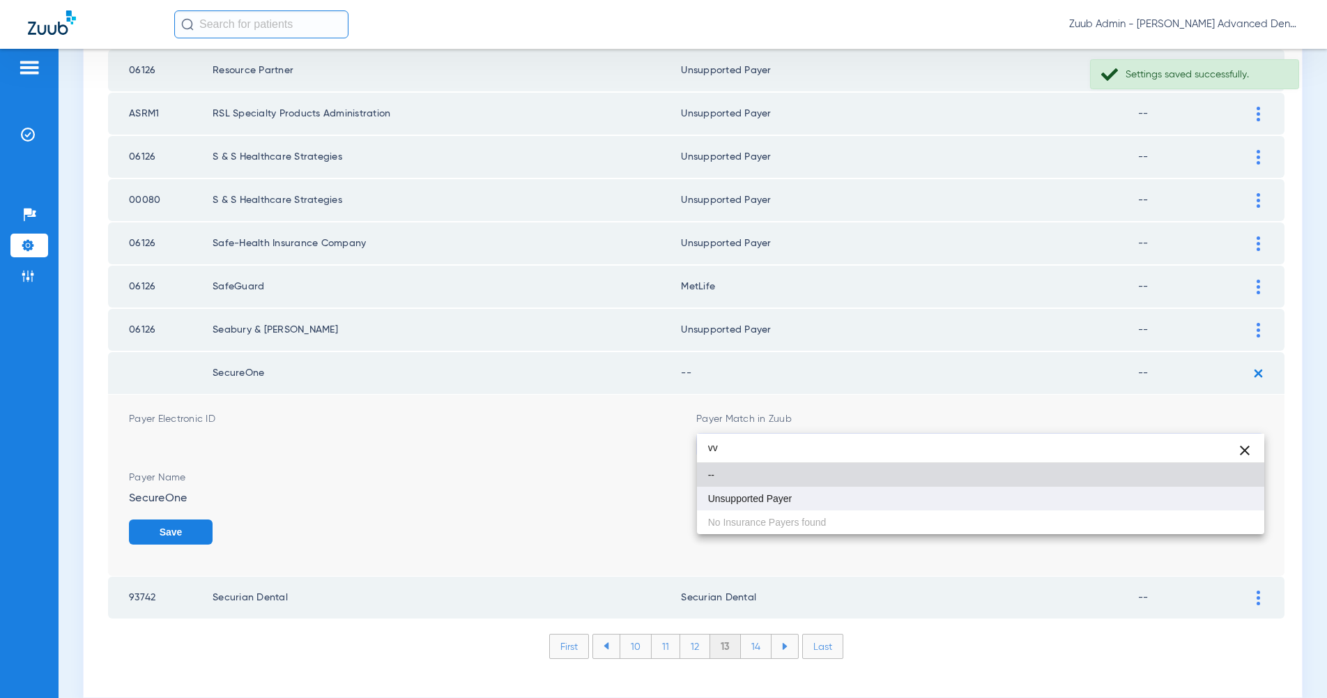
type input "vv"
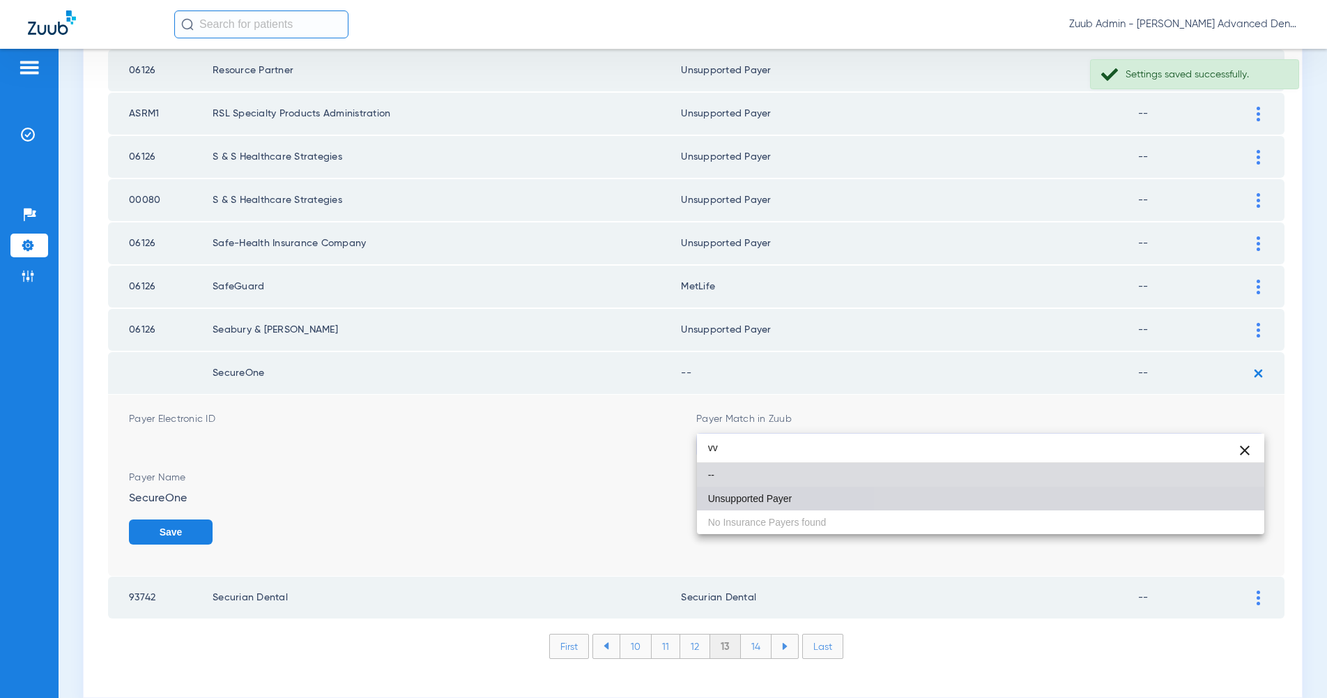
click at [1227, 501] on mat-option "Unsupported Payer" at bounding box center [980, 499] width 567 height 24
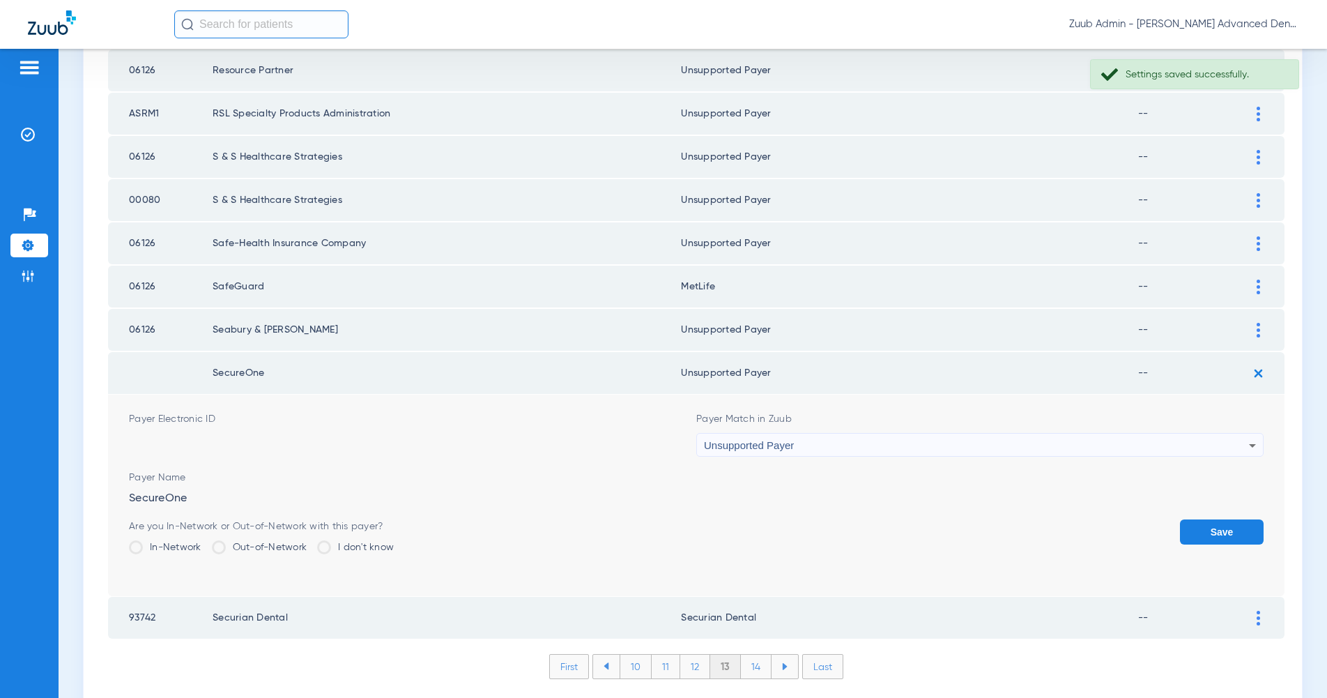
click at [1227, 519] on button "Save" at bounding box center [1222, 531] width 84 height 25
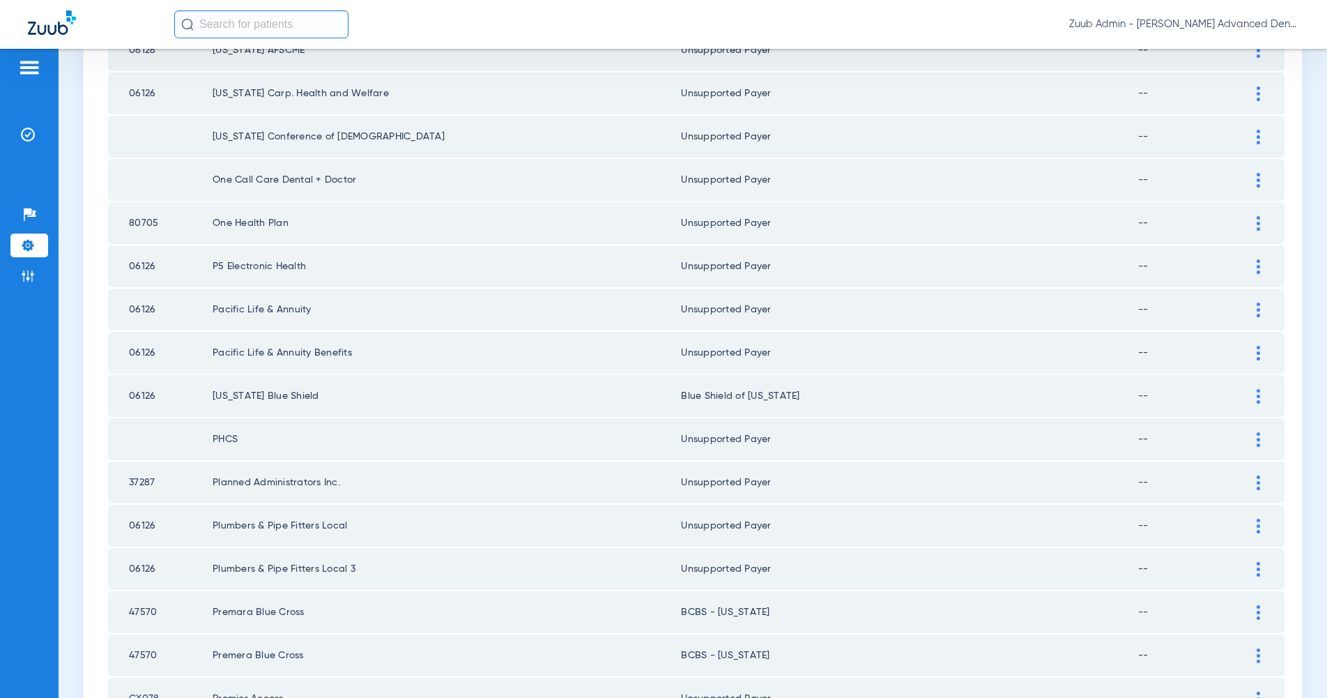
scroll to position [0, 0]
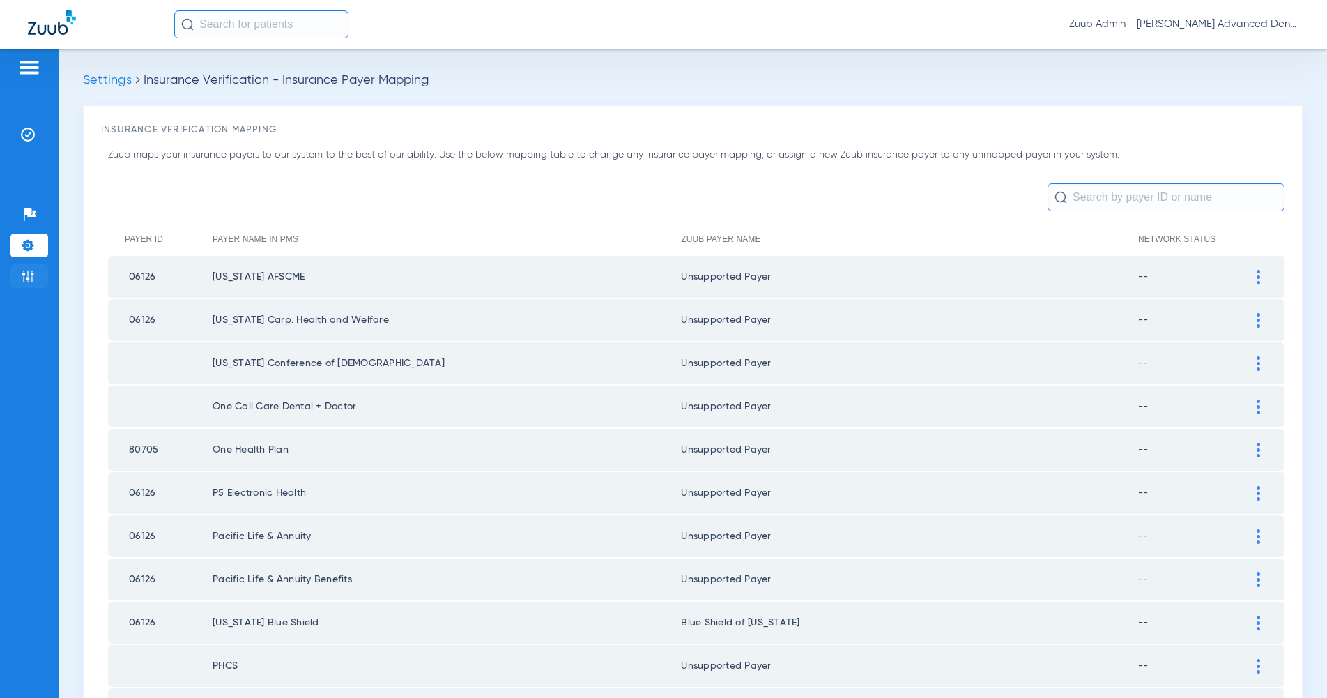
click at [17, 280] on li "Admin" at bounding box center [29, 276] width 38 height 24
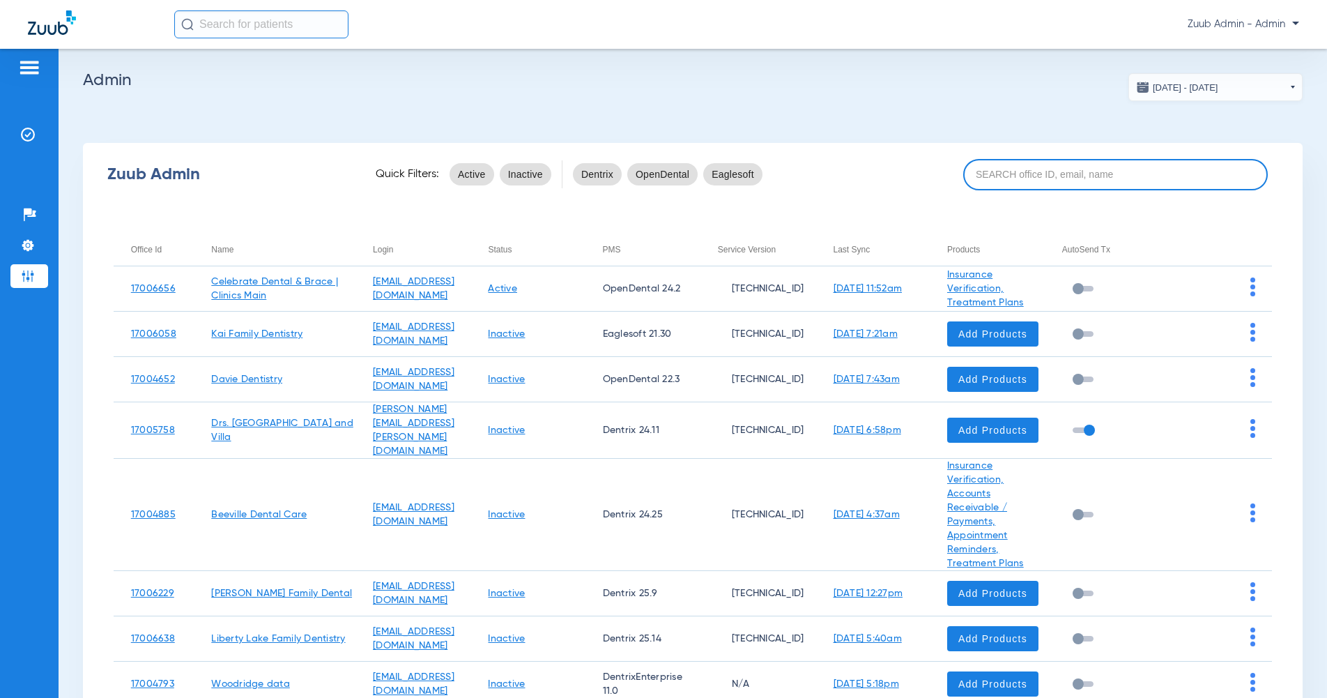
click at [1129, 180] on input at bounding box center [1115, 174] width 305 height 31
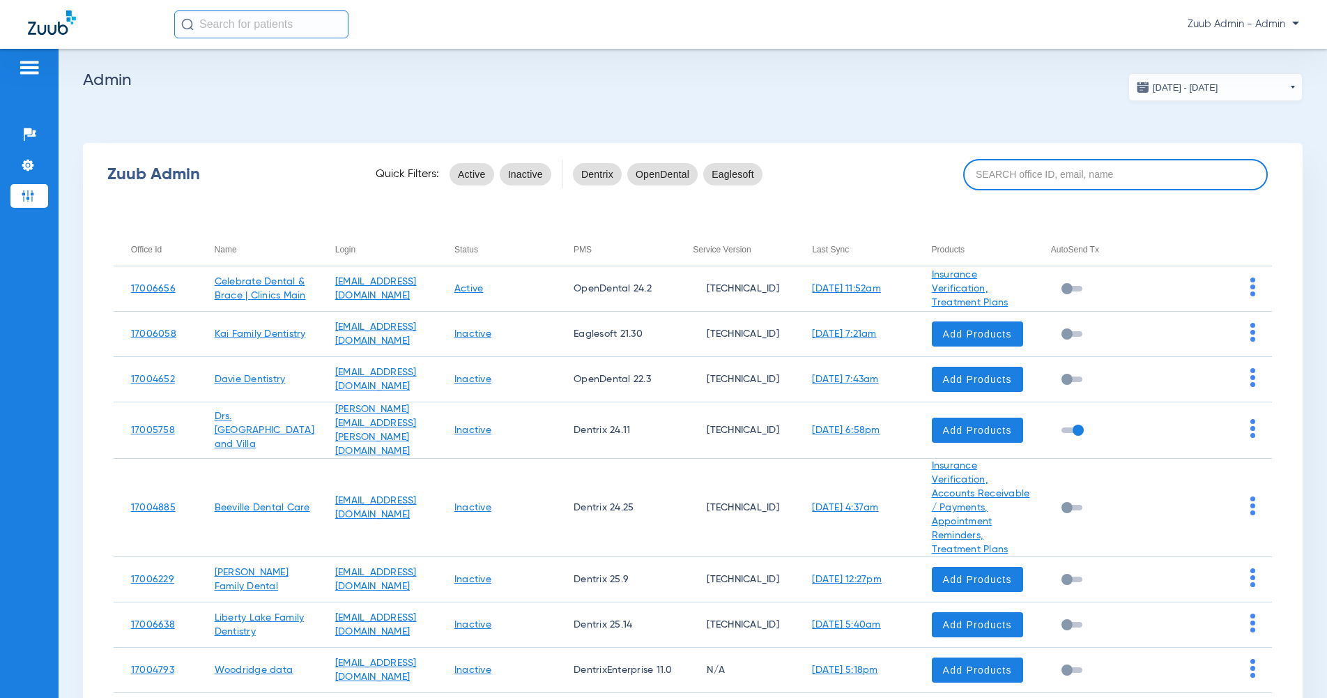
click at [1059, 171] on input at bounding box center [1115, 174] width 305 height 31
paste input "17004613"
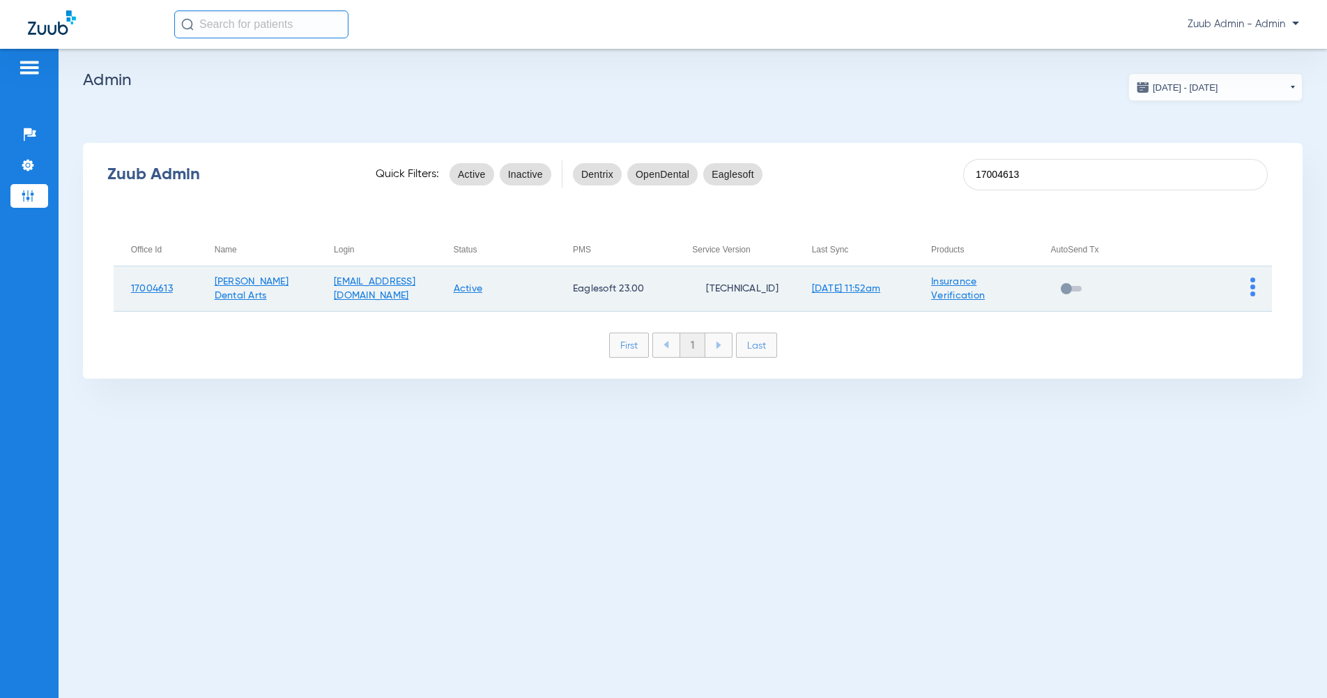
type input "17004613"
click at [1253, 290] on img at bounding box center [1252, 286] width 5 height 19
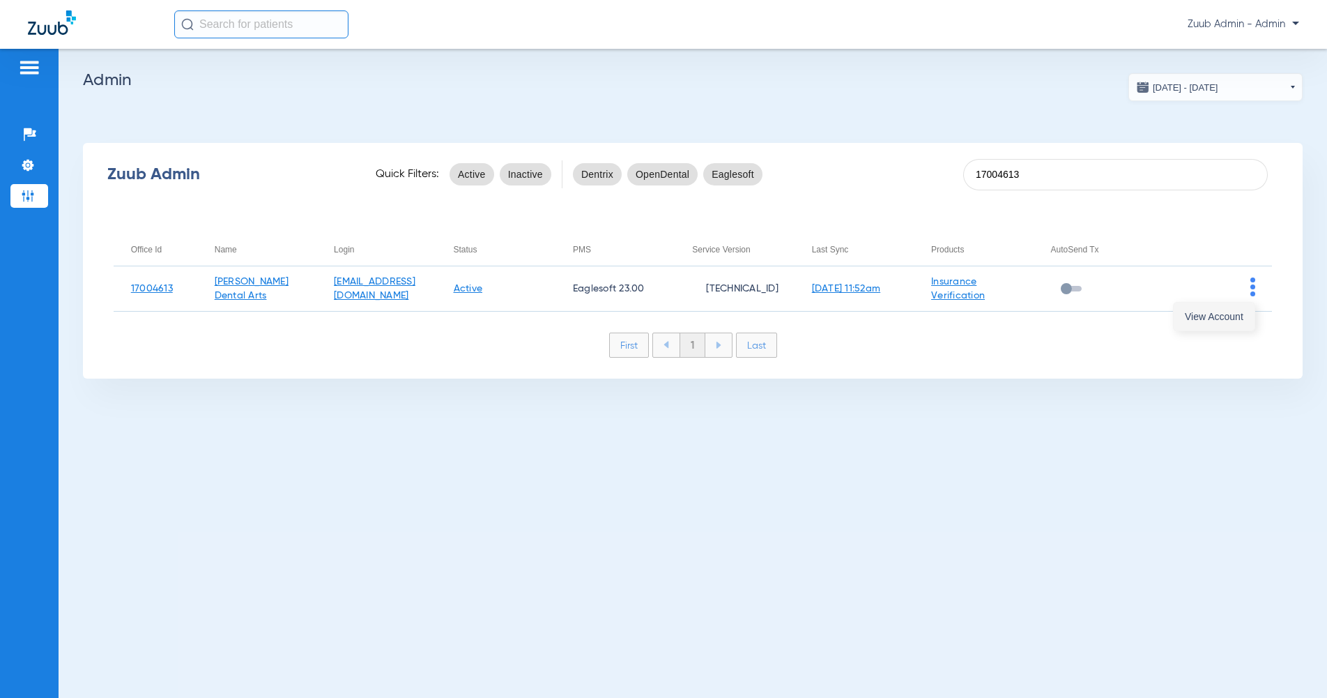
click at [1239, 323] on button "View Account" at bounding box center [1214, 317] width 81 height 28
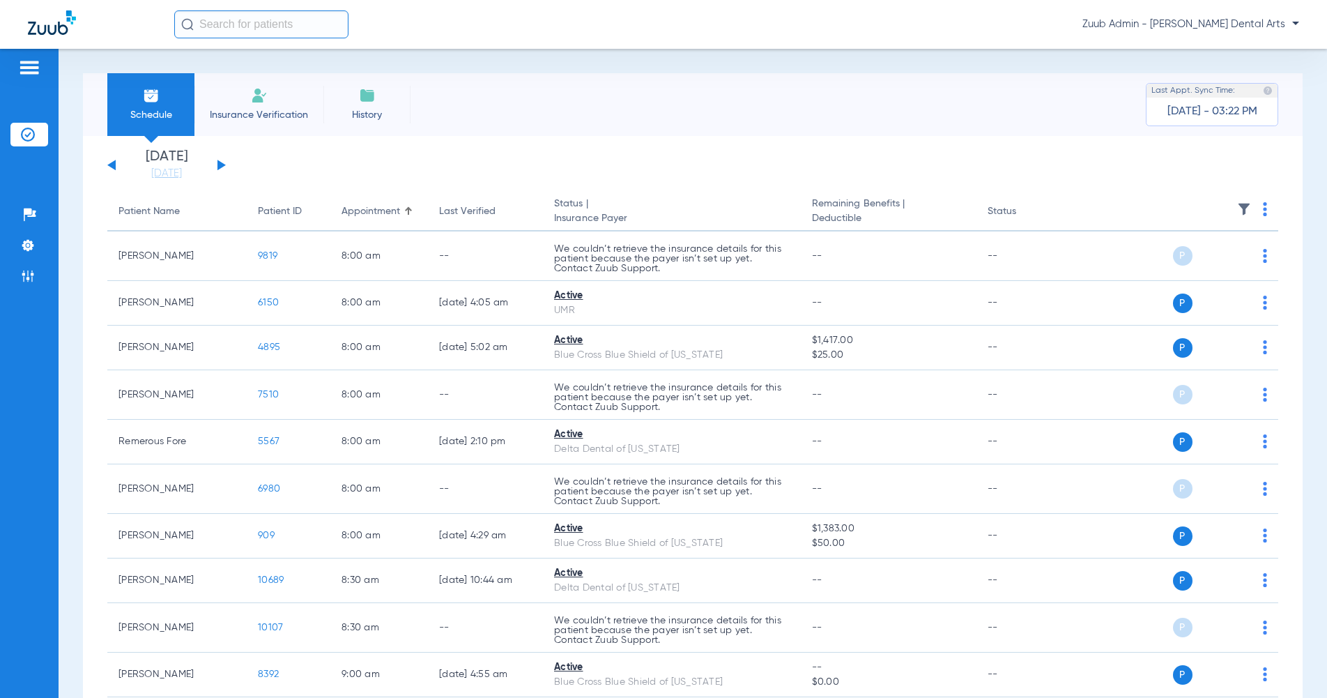
click at [223, 165] on button at bounding box center [221, 165] width 8 height 10
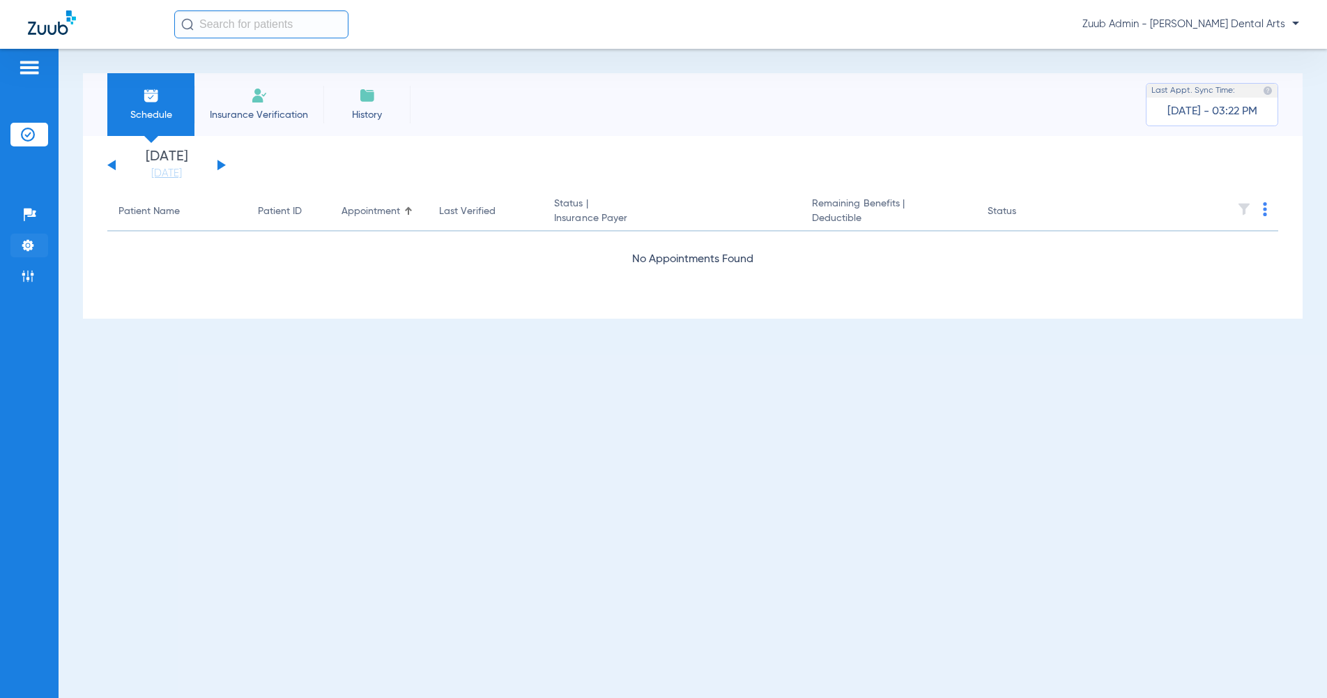
click at [33, 253] on li "Settings" at bounding box center [29, 246] width 38 height 24
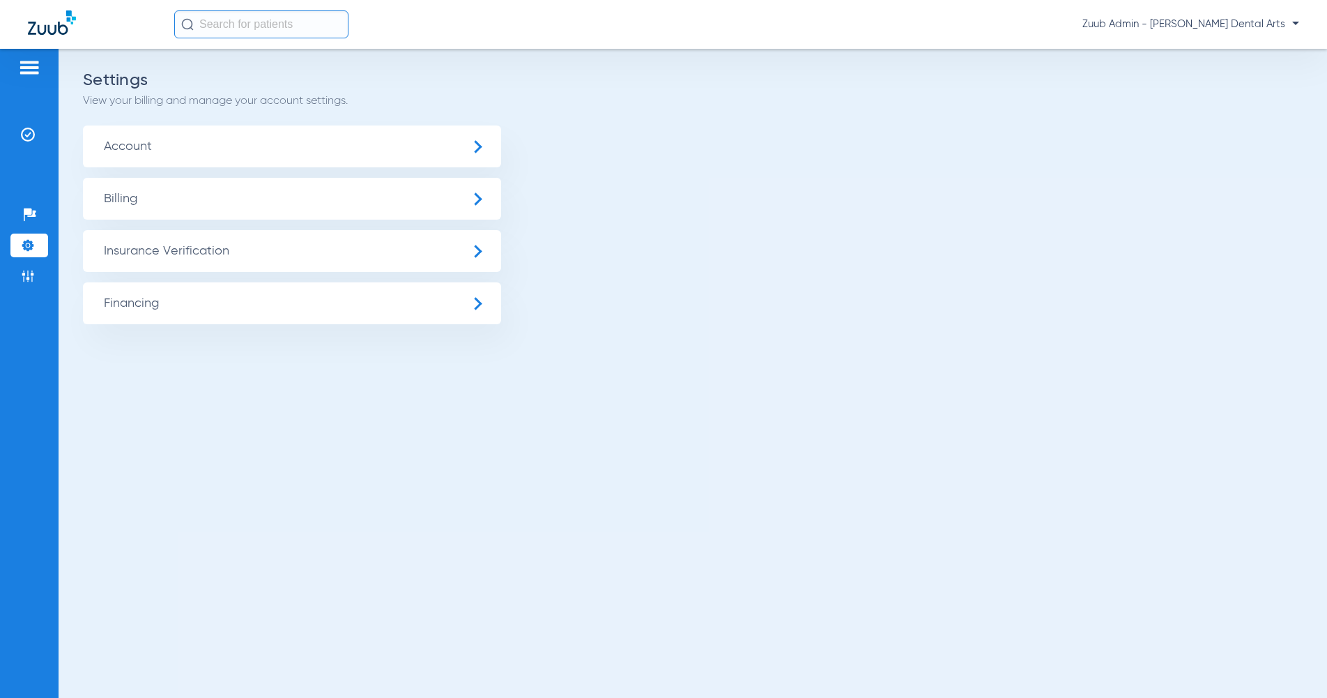
click at [182, 247] on span "Insurance Verification" at bounding box center [292, 251] width 418 height 42
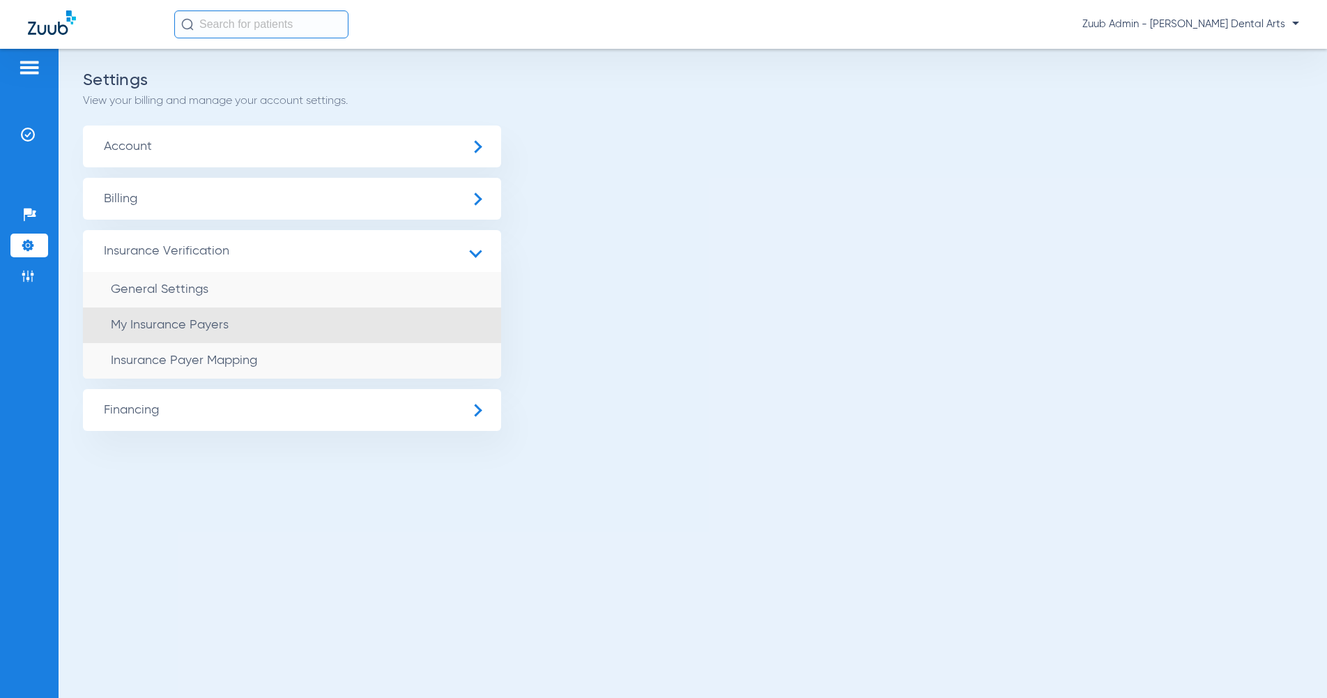
click at [185, 309] on li "My Insurance Payers" at bounding box center [292, 325] width 418 height 36
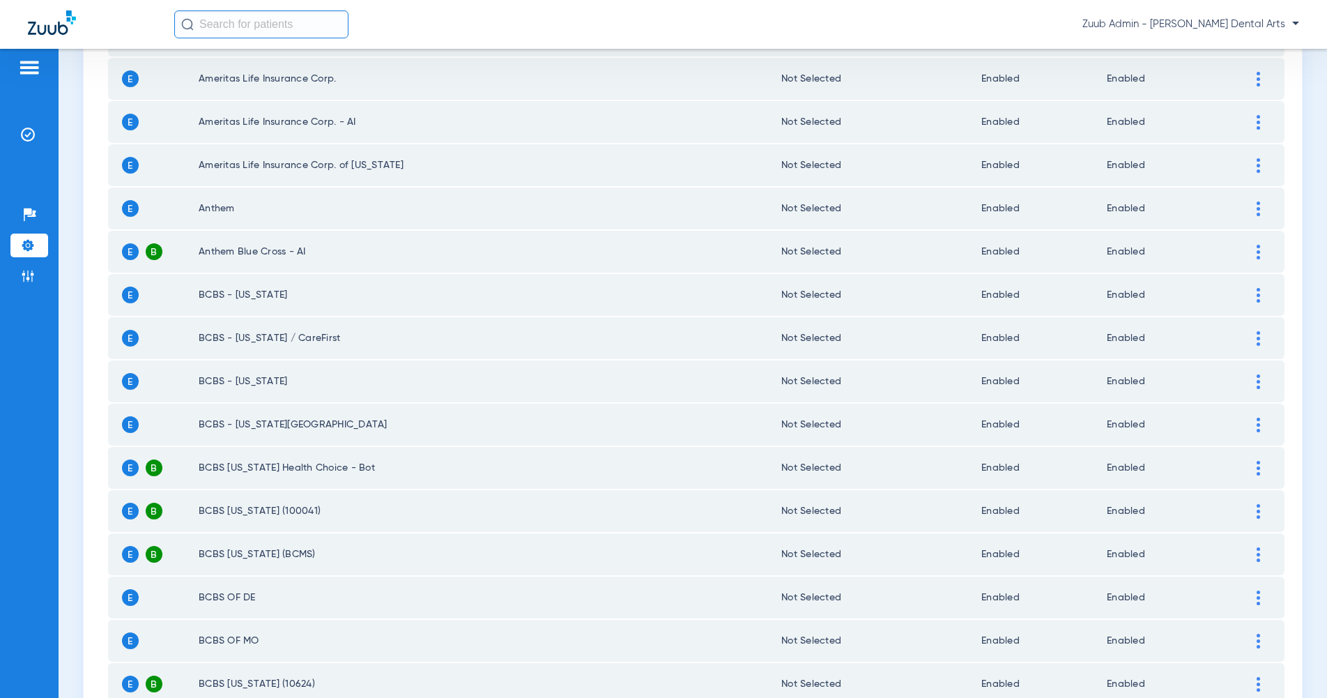
scroll to position [1797, 0]
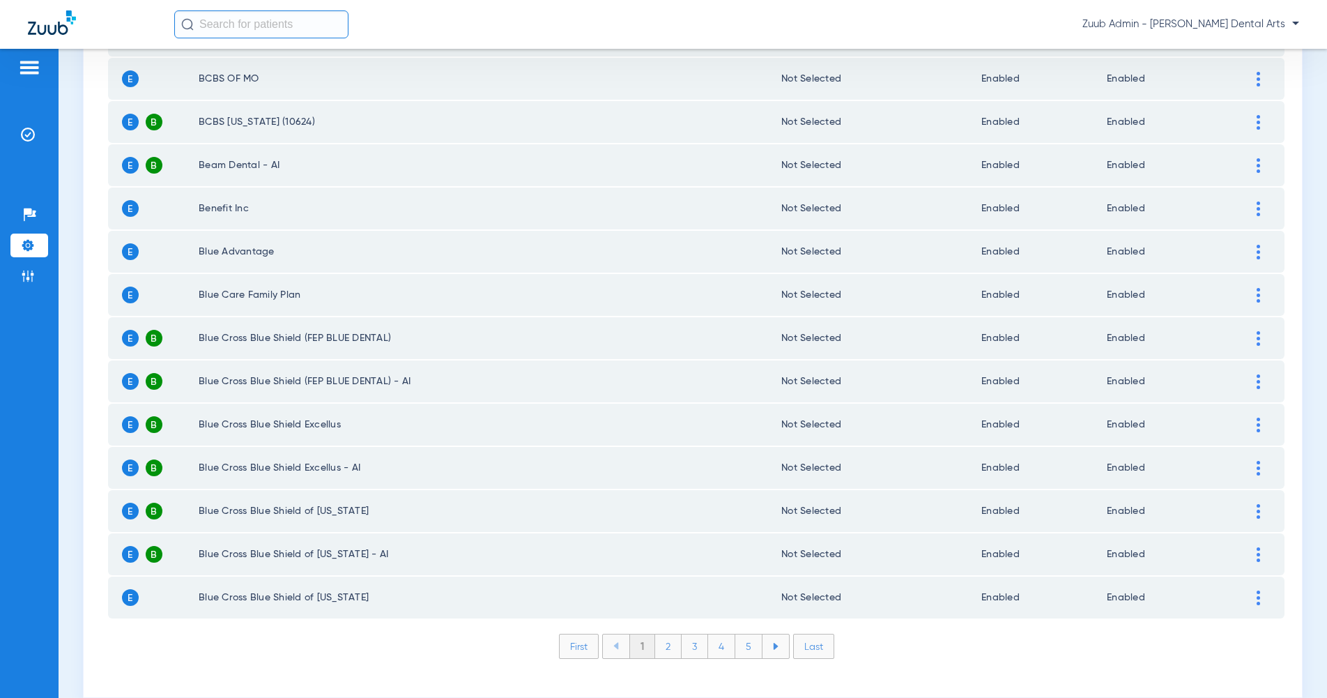
click at [716, 634] on li "4" at bounding box center [721, 646] width 27 height 24
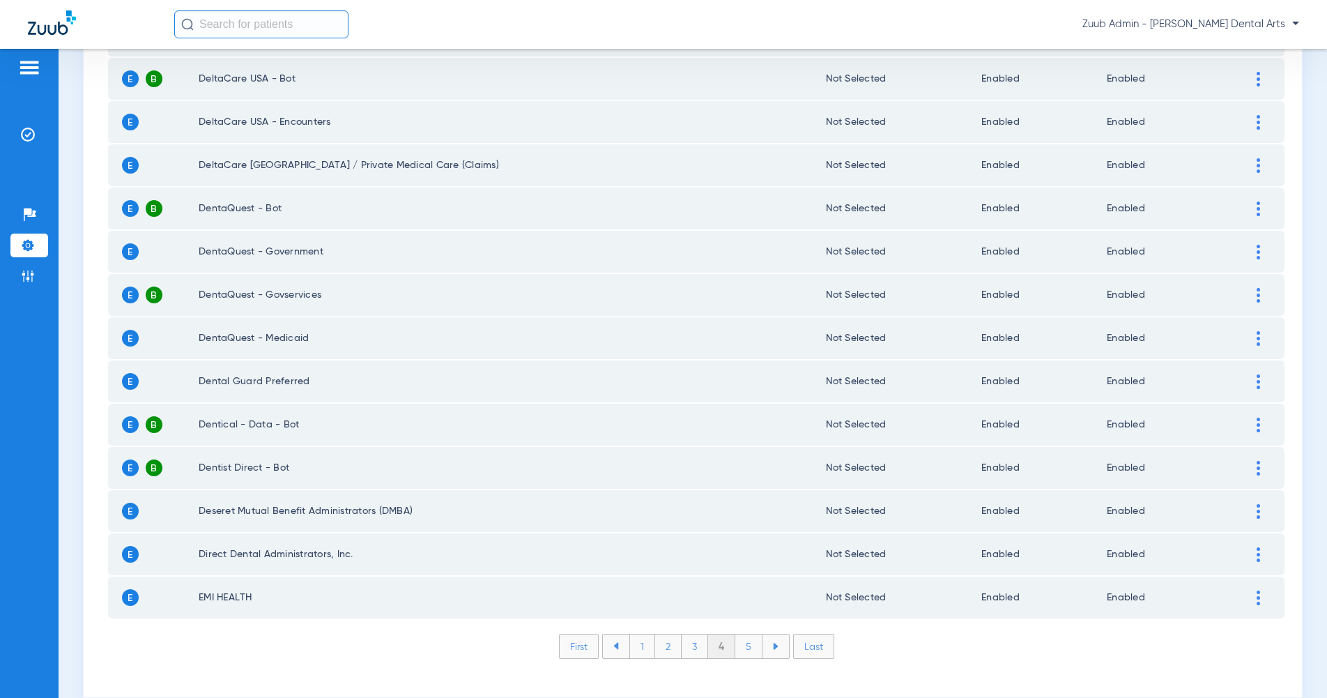
click at [696, 634] on li "3" at bounding box center [695, 646] width 26 height 24
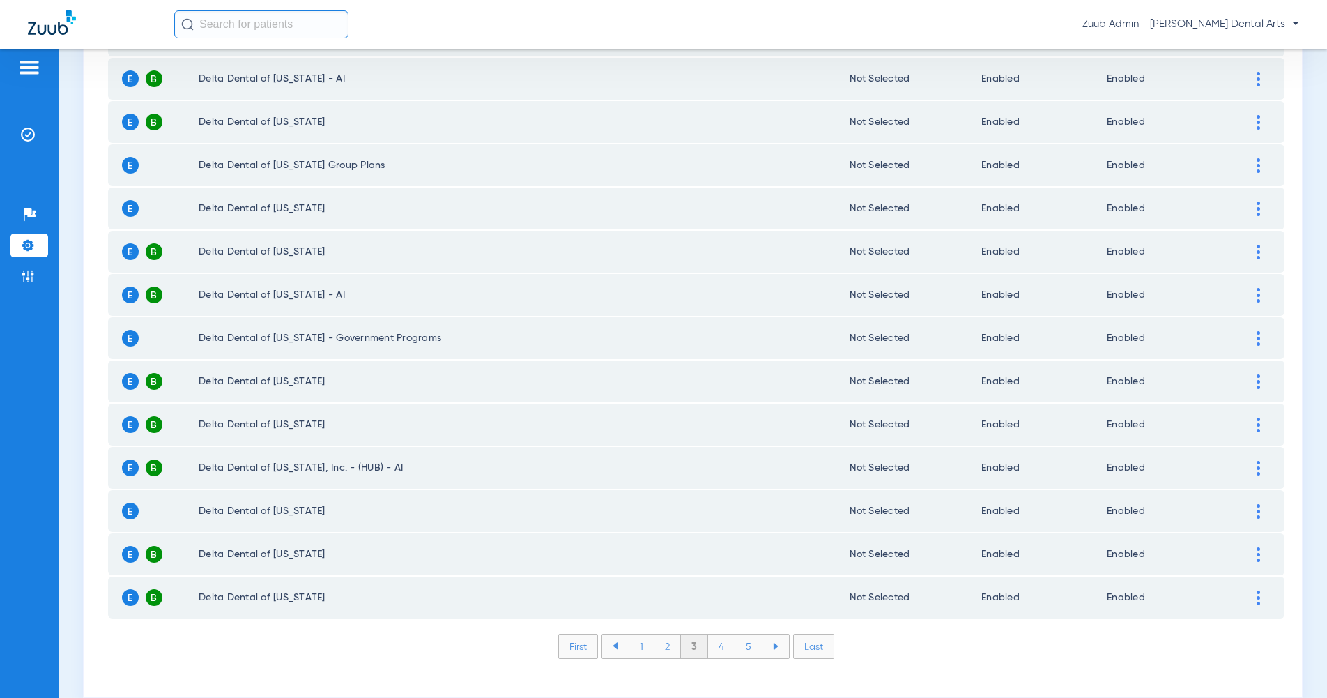
click at [652, 634] on li "1" at bounding box center [642, 646] width 26 height 24
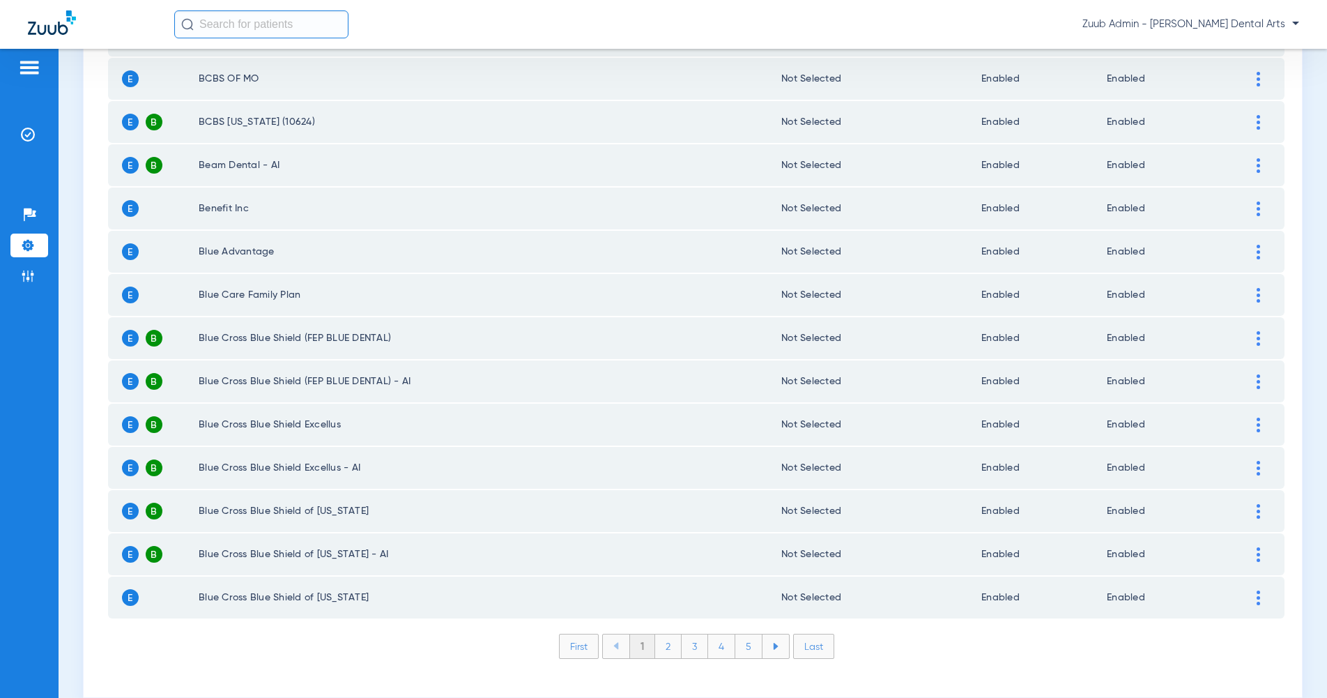
click at [26, 252] on img at bounding box center [28, 245] width 14 height 14
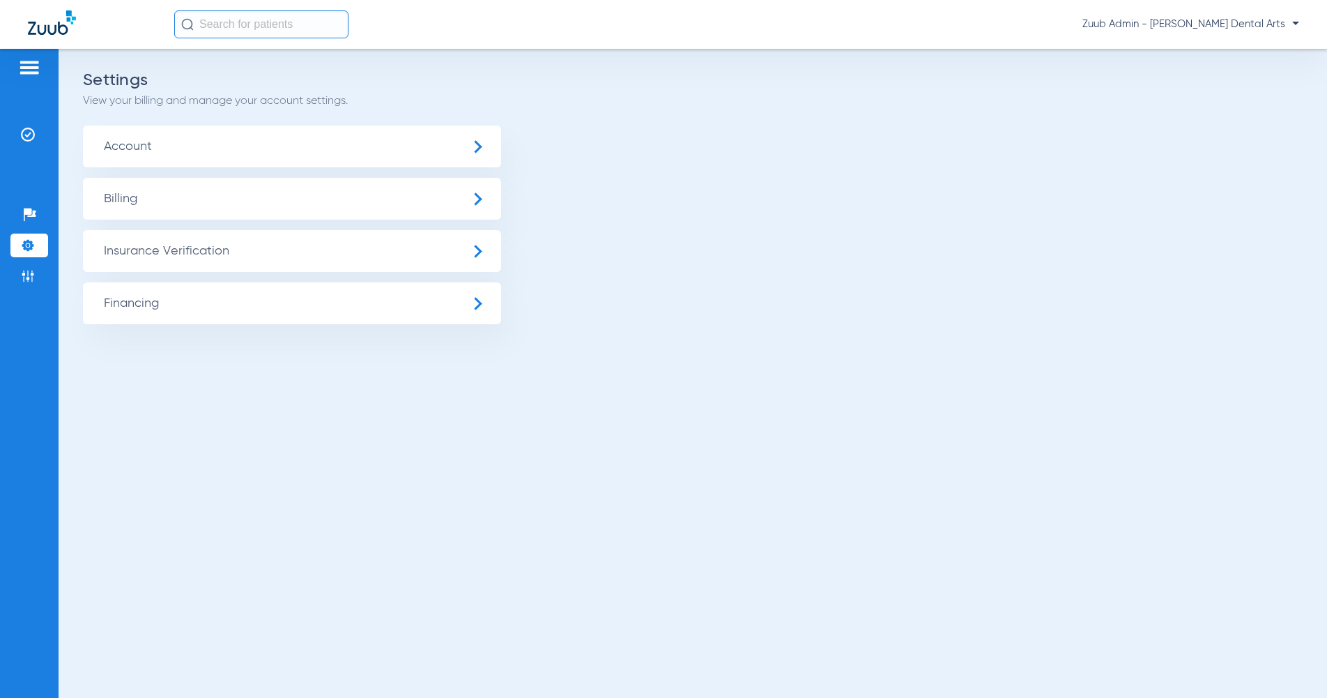
click at [168, 256] on span "Insurance Verification" at bounding box center [292, 251] width 418 height 42
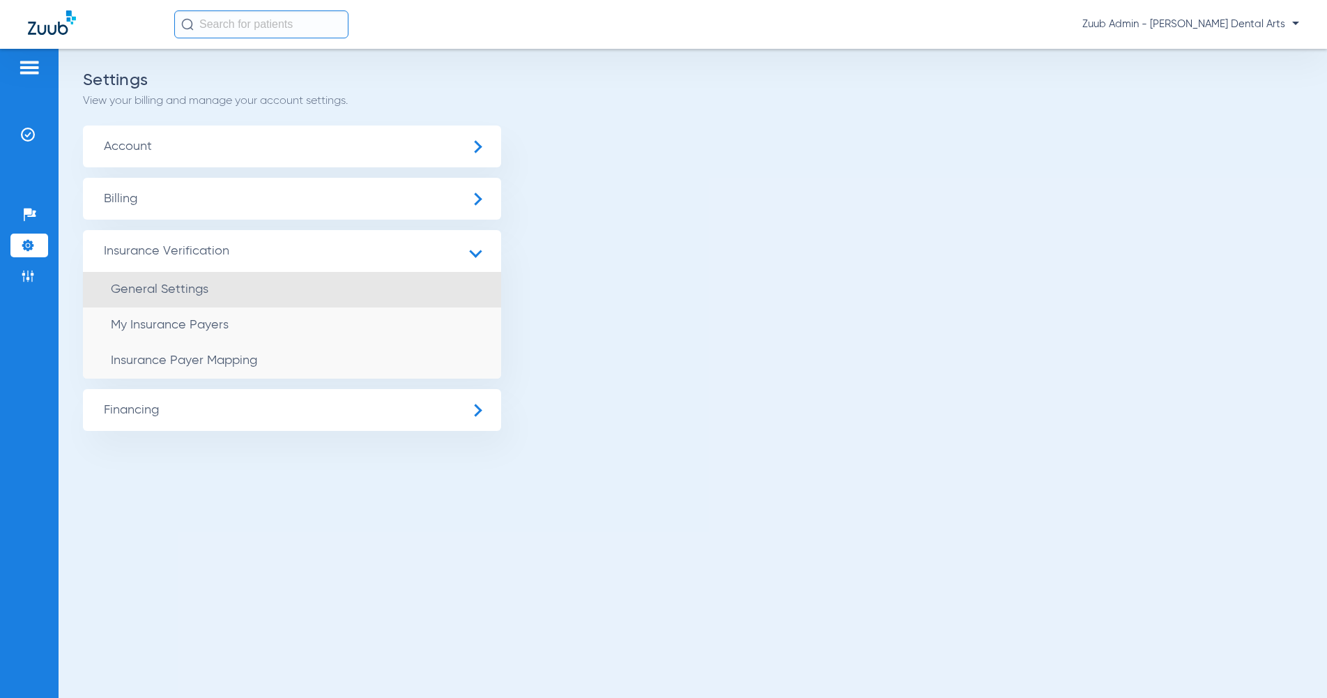
click at [169, 290] on span "General Settings" at bounding box center [160, 289] width 98 height 13
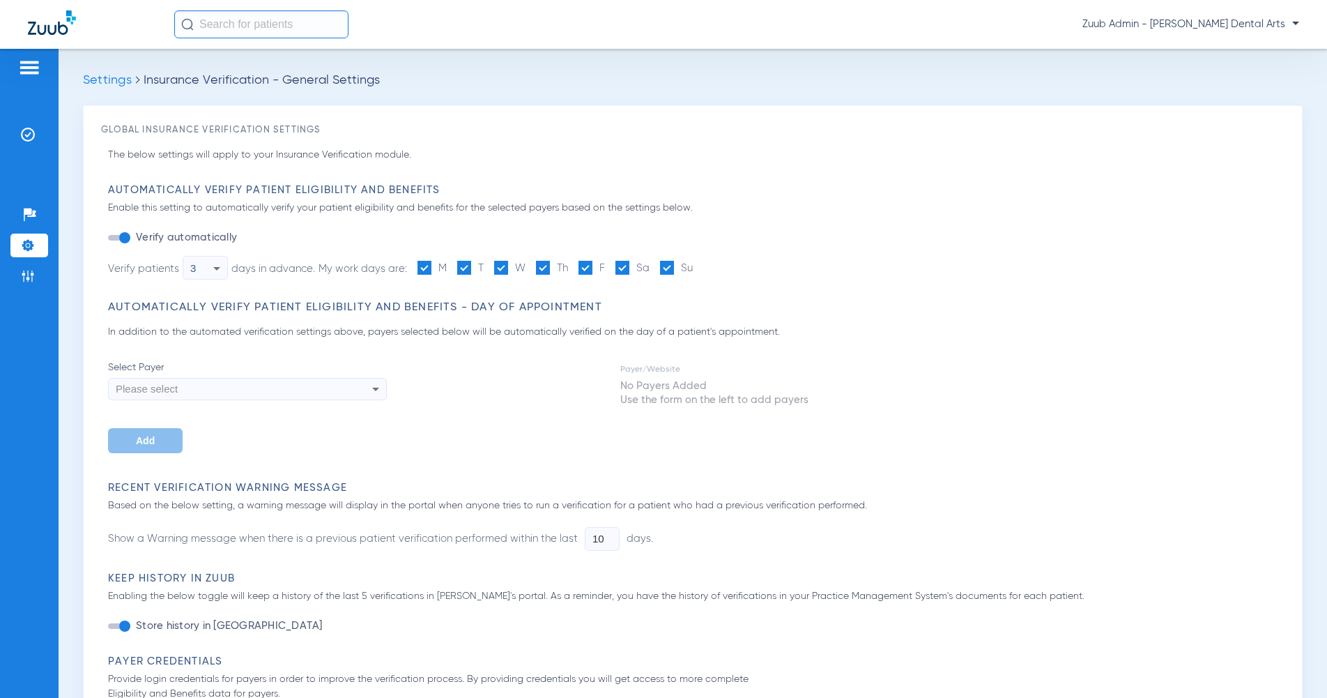
type input "0"
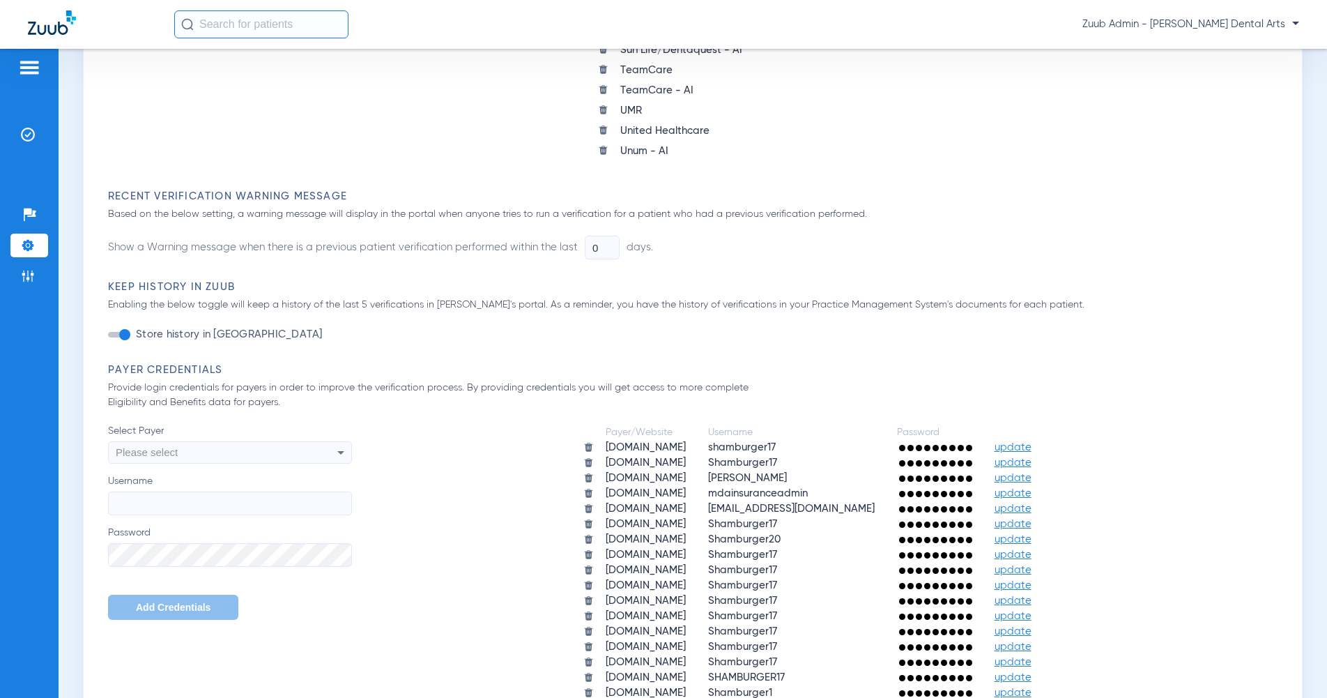
scroll to position [521, 0]
click at [1032, 477] on span "update" at bounding box center [1013, 476] width 37 height 10
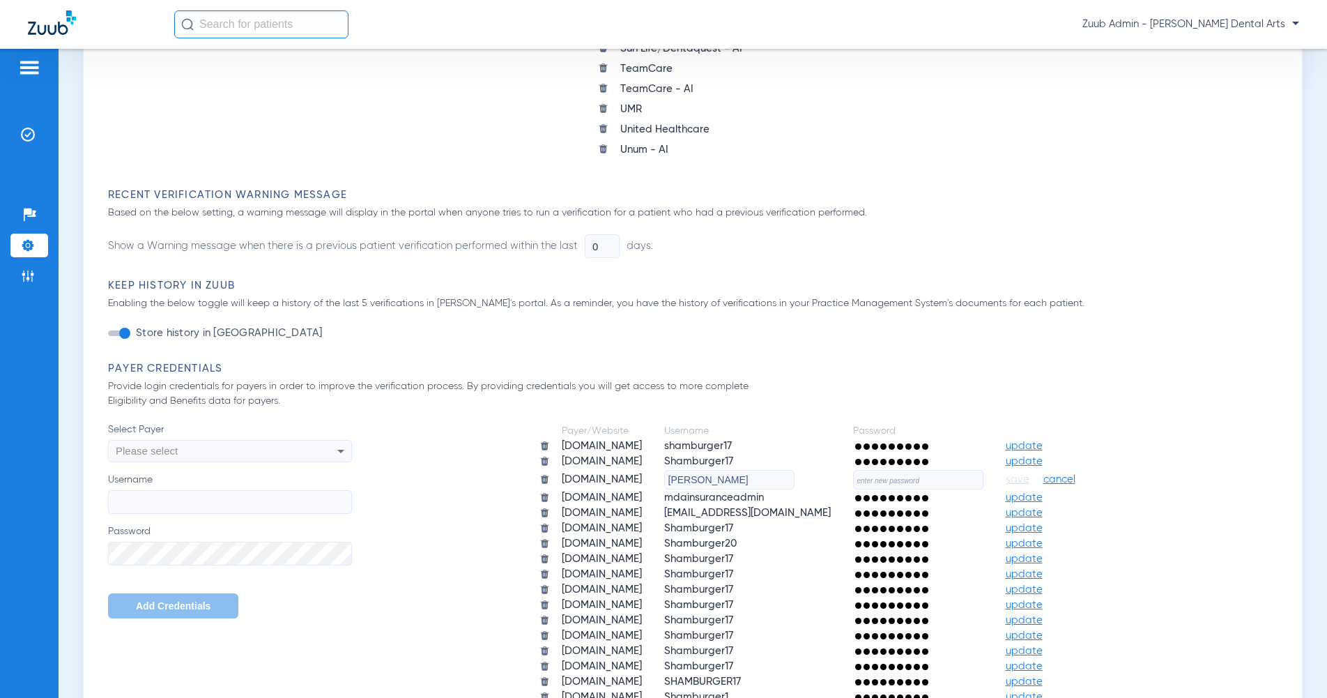
click at [906, 491] on div at bounding box center [918, 498] width 130 height 14
click at [927, 482] on input "text" at bounding box center [918, 480] width 130 height 20
paste input "8ZyOymPmhqWn!"
type input "8ZyOymPmhqWn!"
click at [1076, 482] on span "cancel" at bounding box center [1059, 480] width 32 height 14
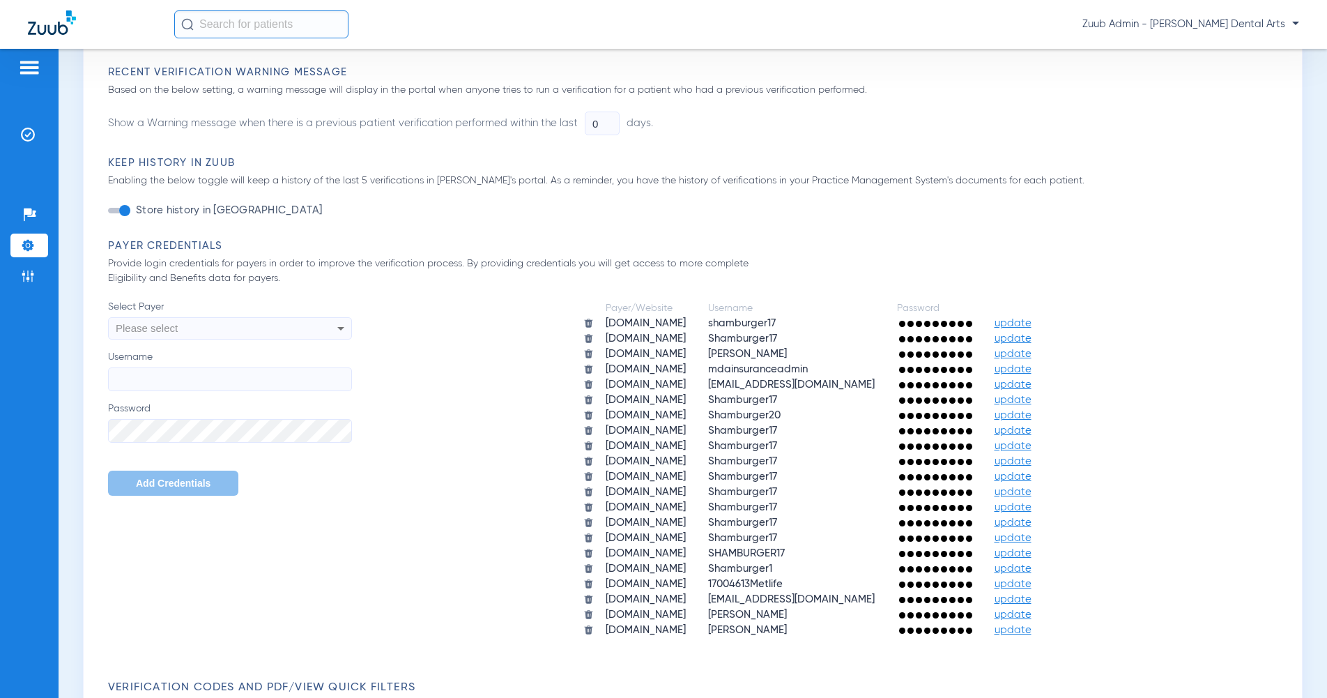
scroll to position [650, 0]
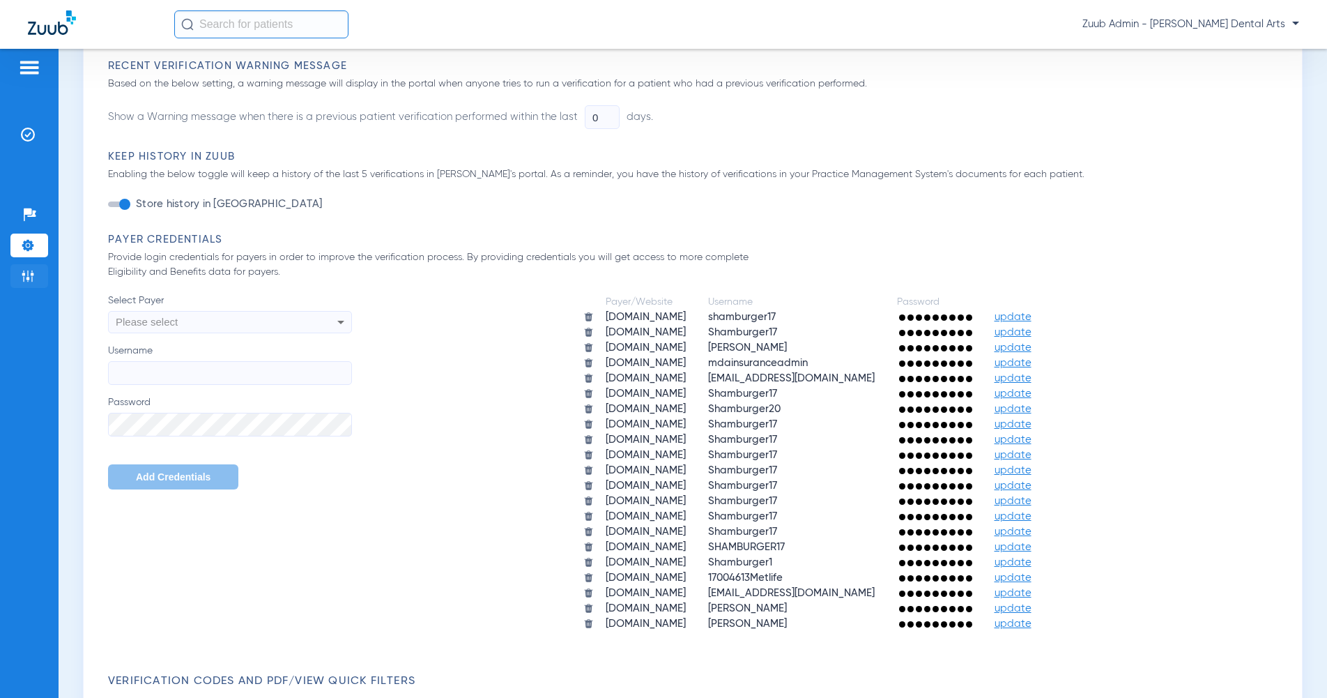
click at [37, 280] on li "Admin" at bounding box center [29, 276] width 38 height 24
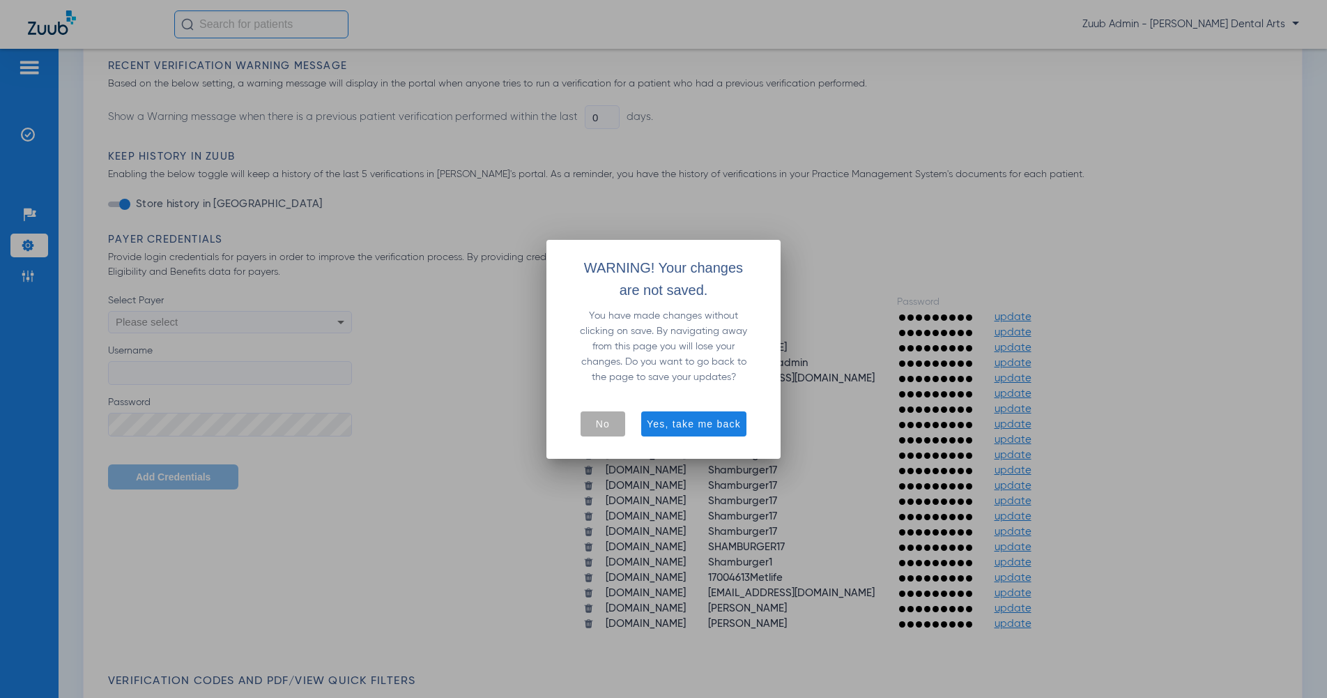
click at [609, 424] on span "No" at bounding box center [603, 424] width 14 height 14
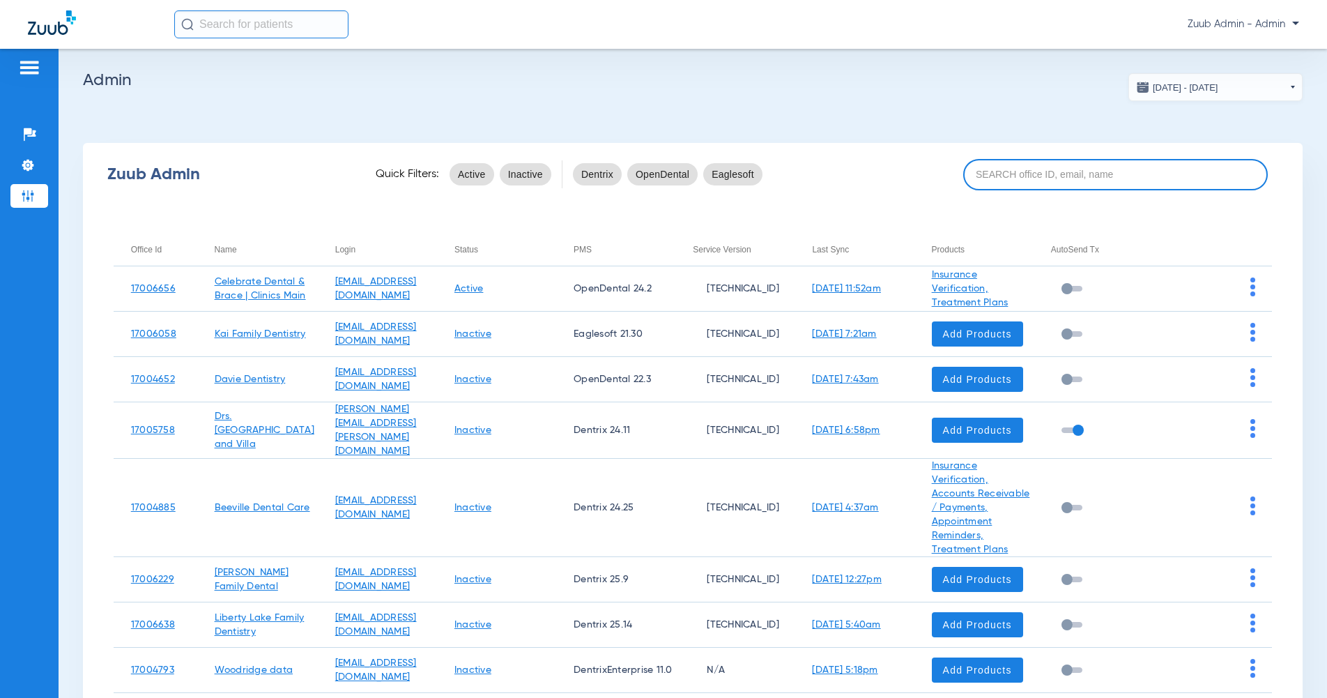
click at [1030, 177] on input at bounding box center [1115, 174] width 305 height 31
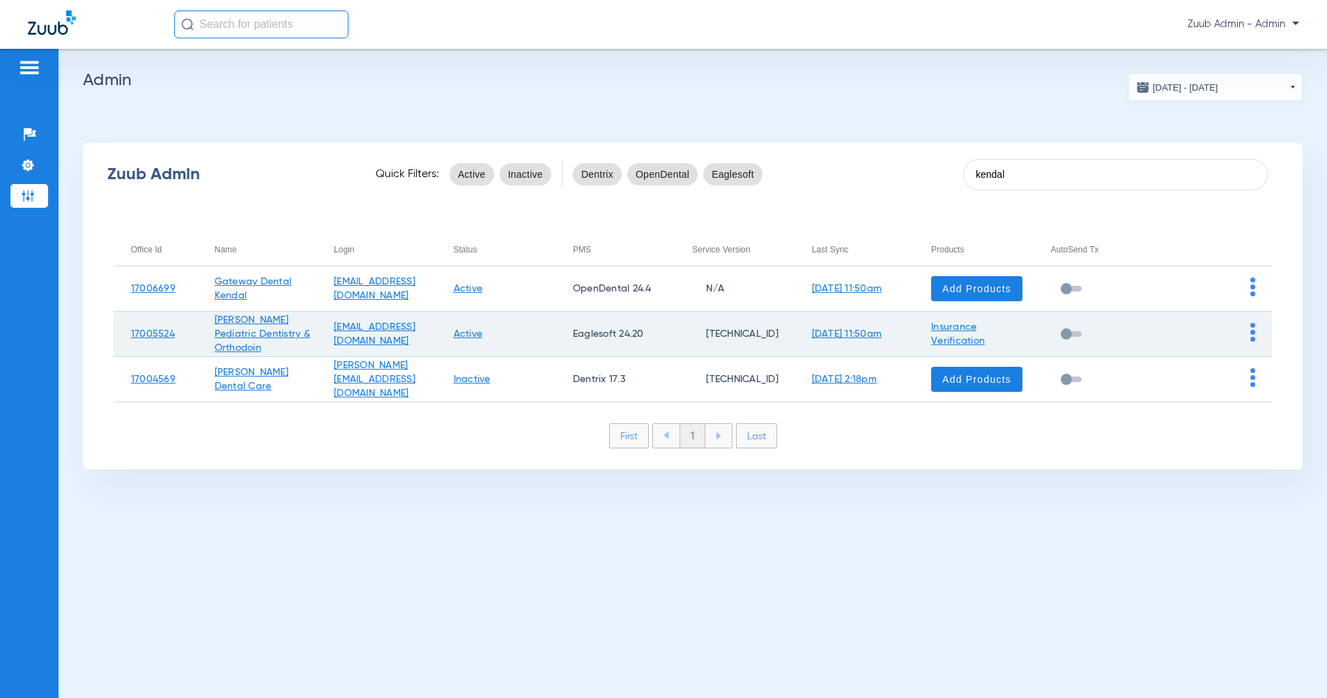
type input "kendal"
click at [1253, 339] on img at bounding box center [1252, 332] width 5 height 19
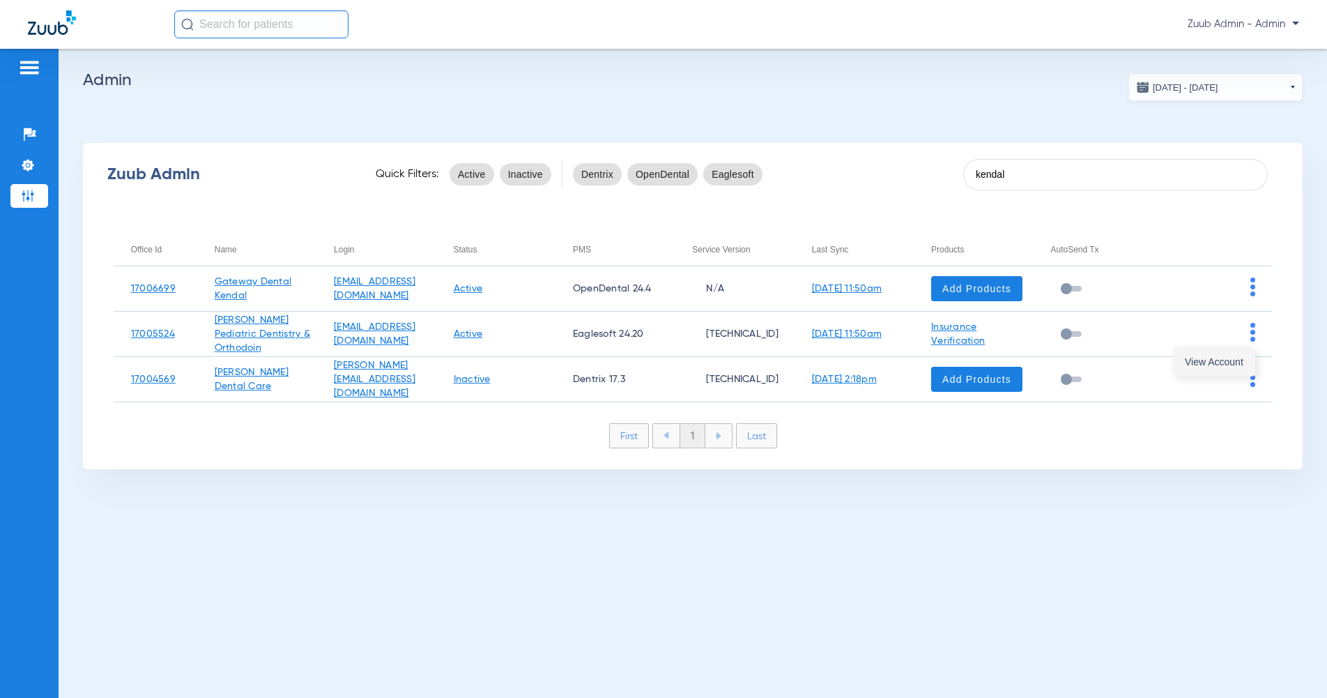
click at [1240, 366] on span "View Account" at bounding box center [1214, 362] width 59 height 10
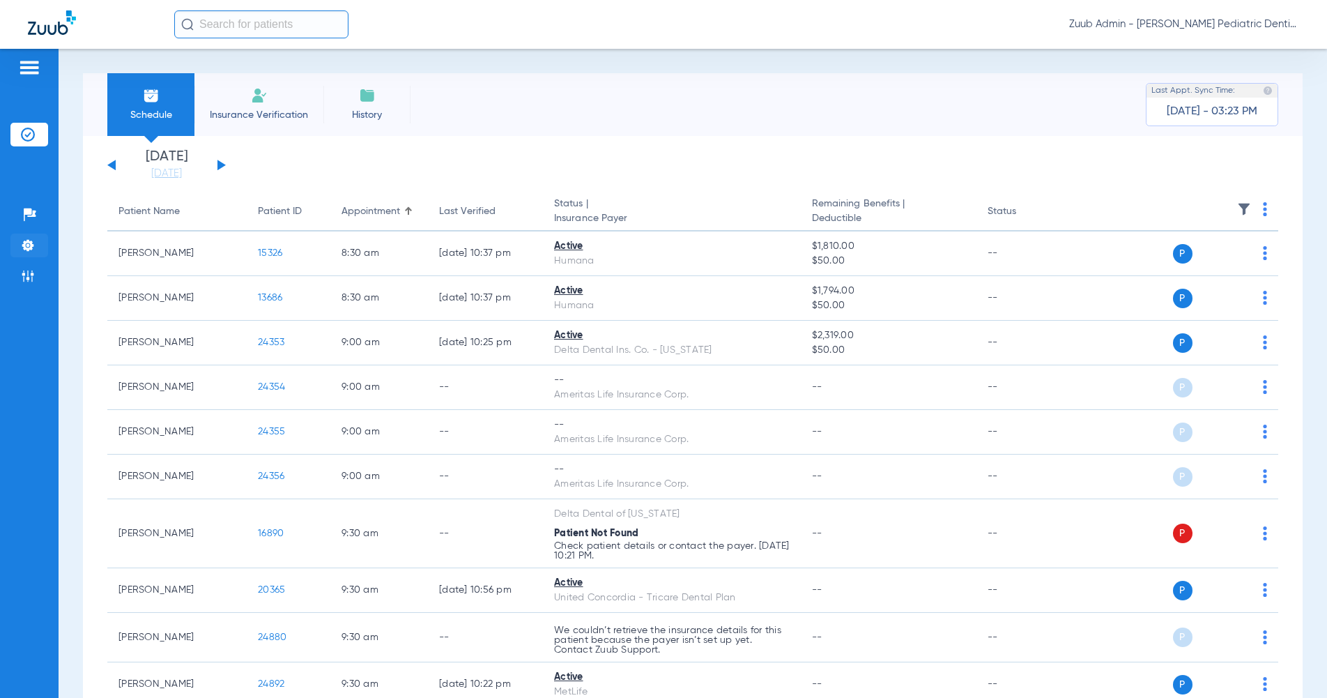
click at [29, 250] on img at bounding box center [28, 245] width 14 height 14
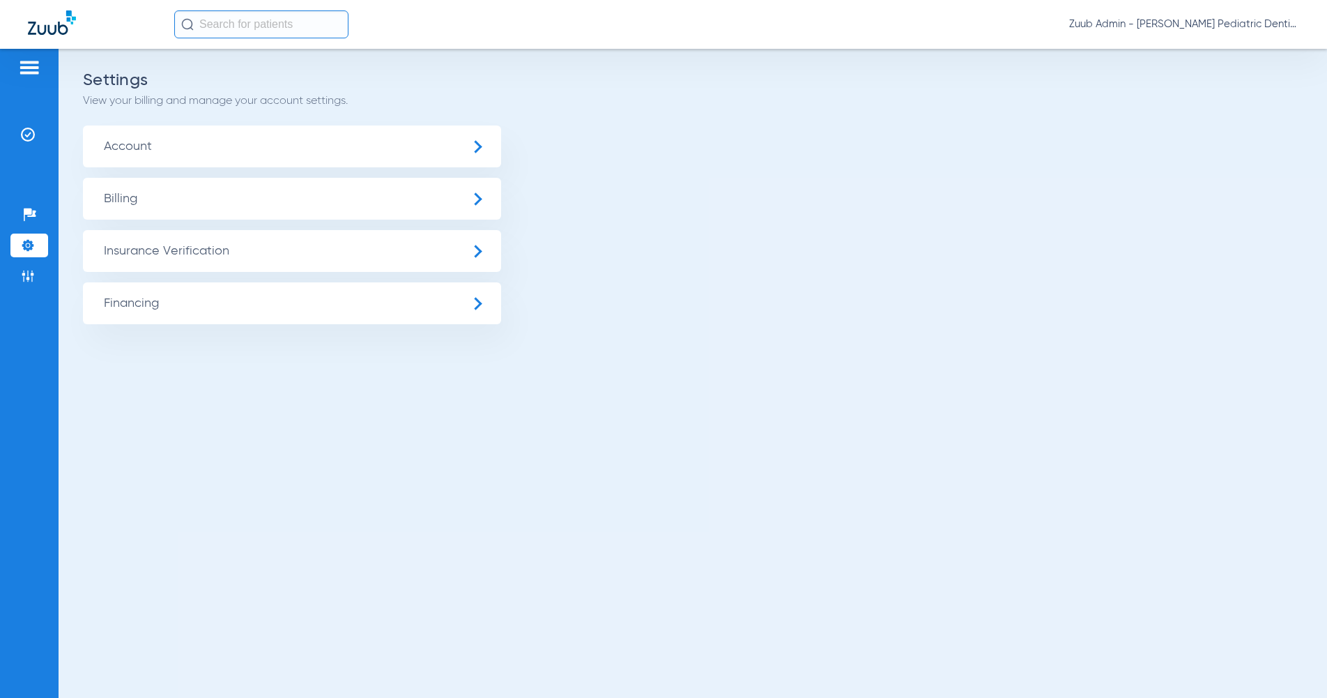
click at [145, 260] on span "Insurance Verification" at bounding box center [292, 251] width 418 height 42
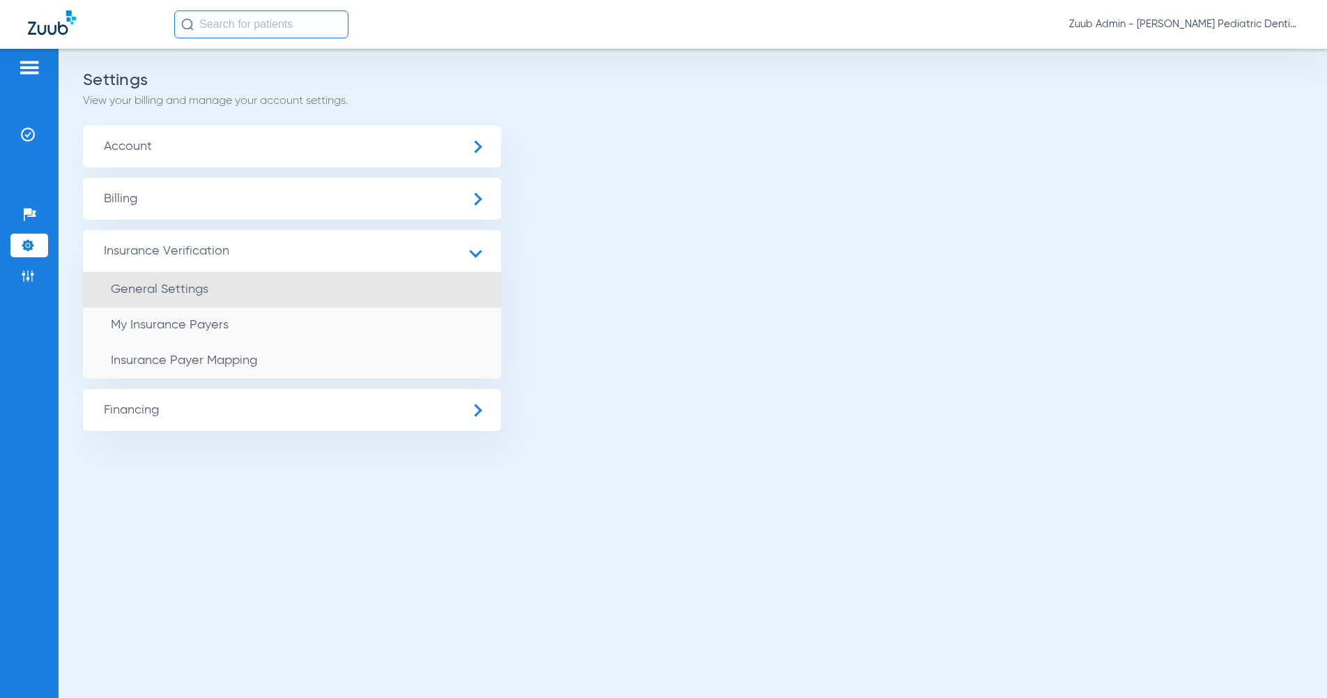
click at [167, 298] on li "General Settings" at bounding box center [292, 290] width 418 height 36
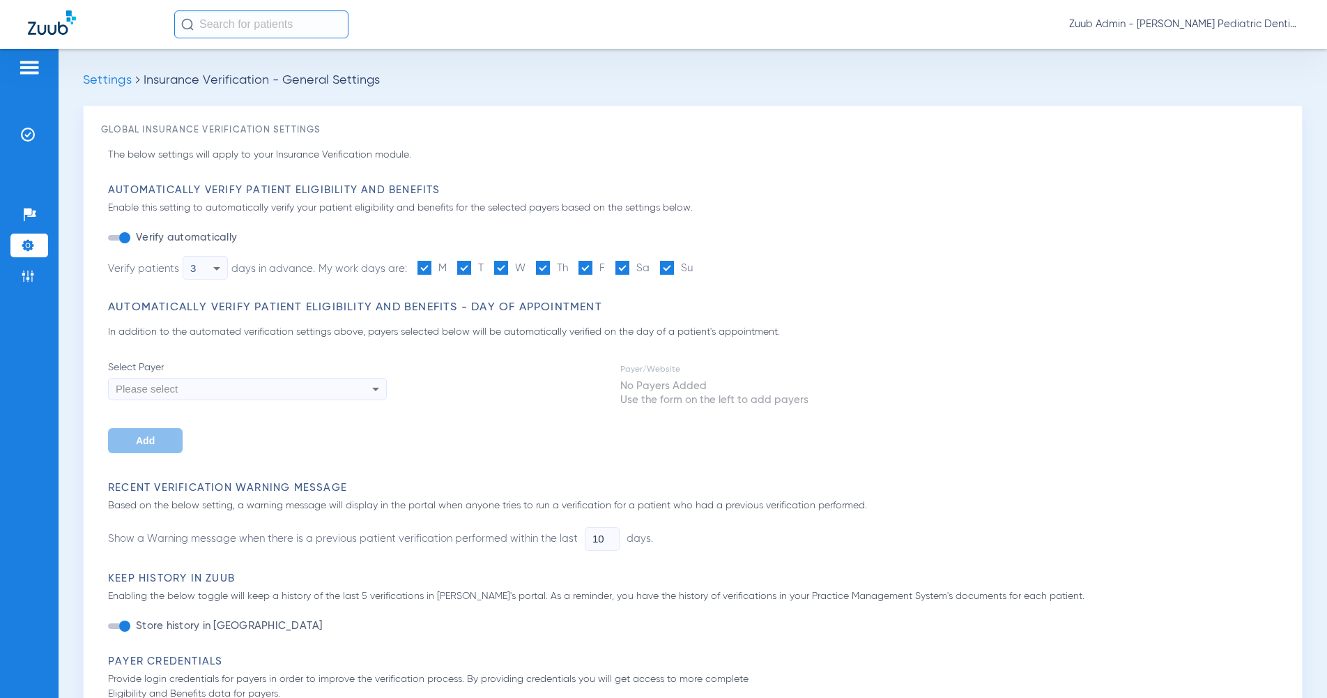
type input "1"
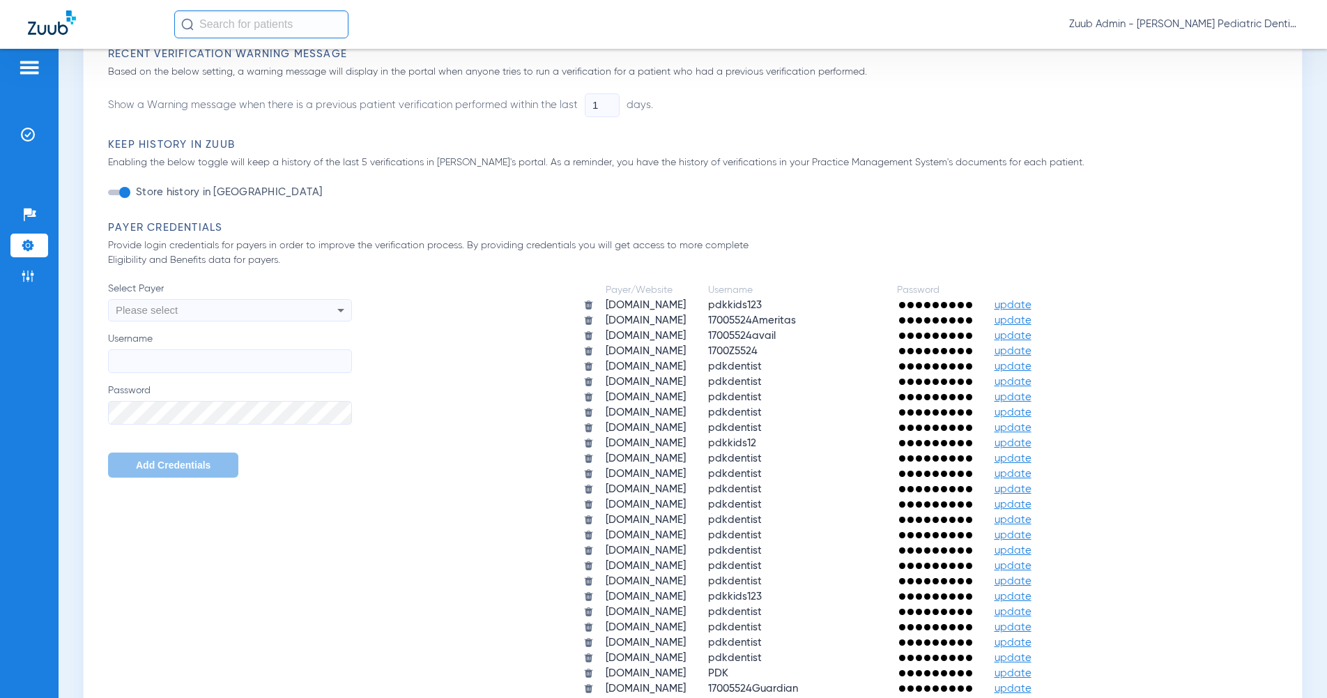
scroll to position [439, 0]
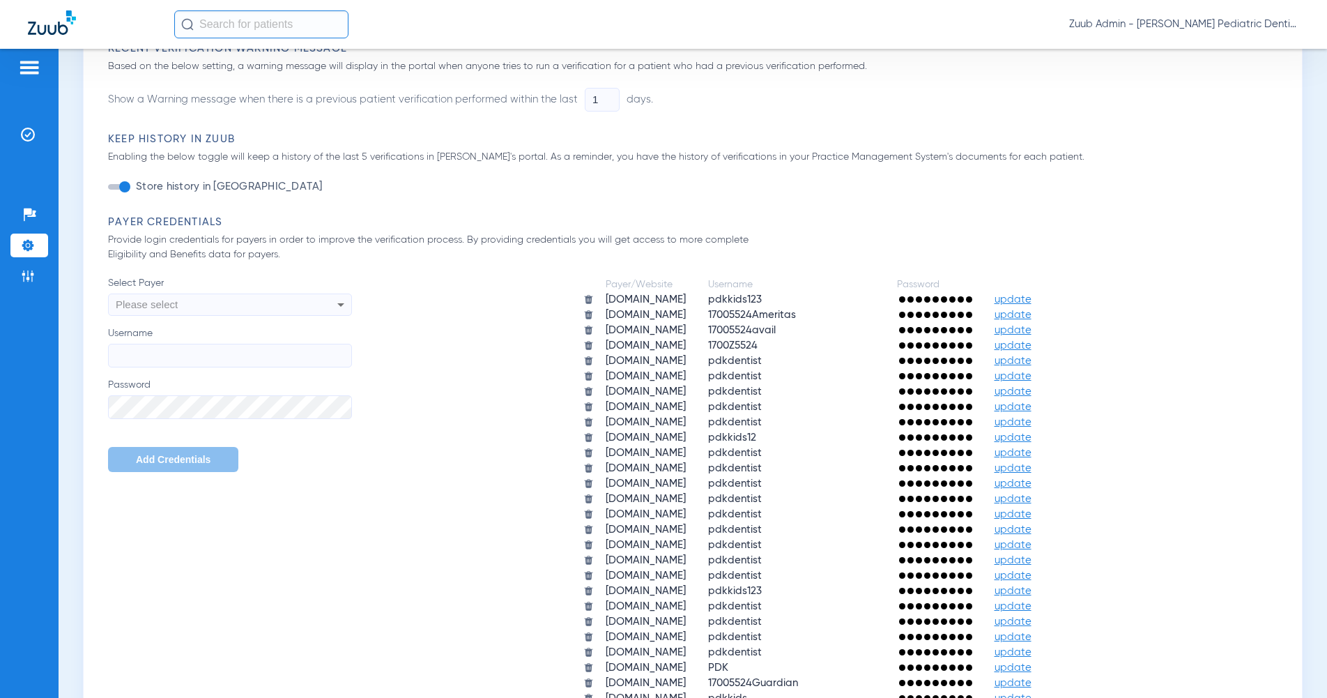
click at [1042, 336] on td "update" at bounding box center [1013, 330] width 58 height 14
click at [1032, 330] on span "update" at bounding box center [1013, 330] width 37 height 10
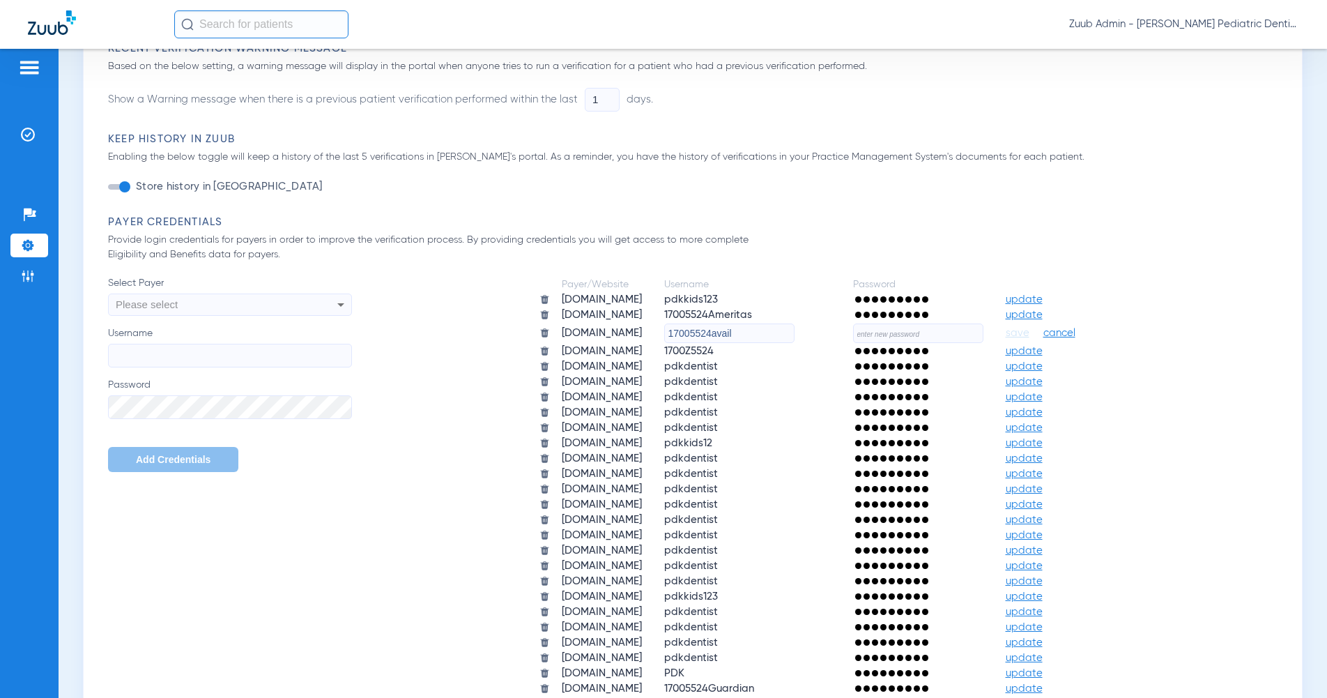
click at [994, 342] on table "Payer/Website Username Password aetna.com pdkkids123 update ameritas.com 170055…" at bounding box center [819, 532] width 582 height 513
click at [984, 336] on input "text" at bounding box center [918, 333] width 130 height 20
paste input "8ZyOymPmhqWn!"
type input "8ZyOymPmhqWn!"
click at [1030, 335] on span "save" at bounding box center [1018, 333] width 24 height 13
